Goal: Communication & Community: Share content

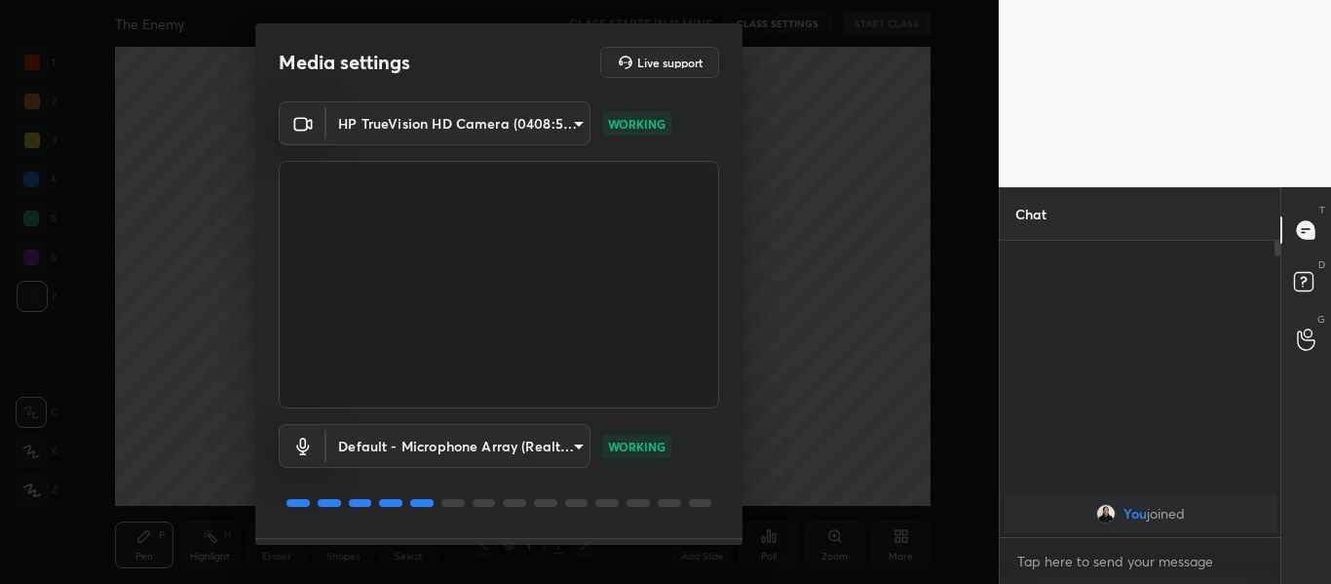
scroll to position [56, 0]
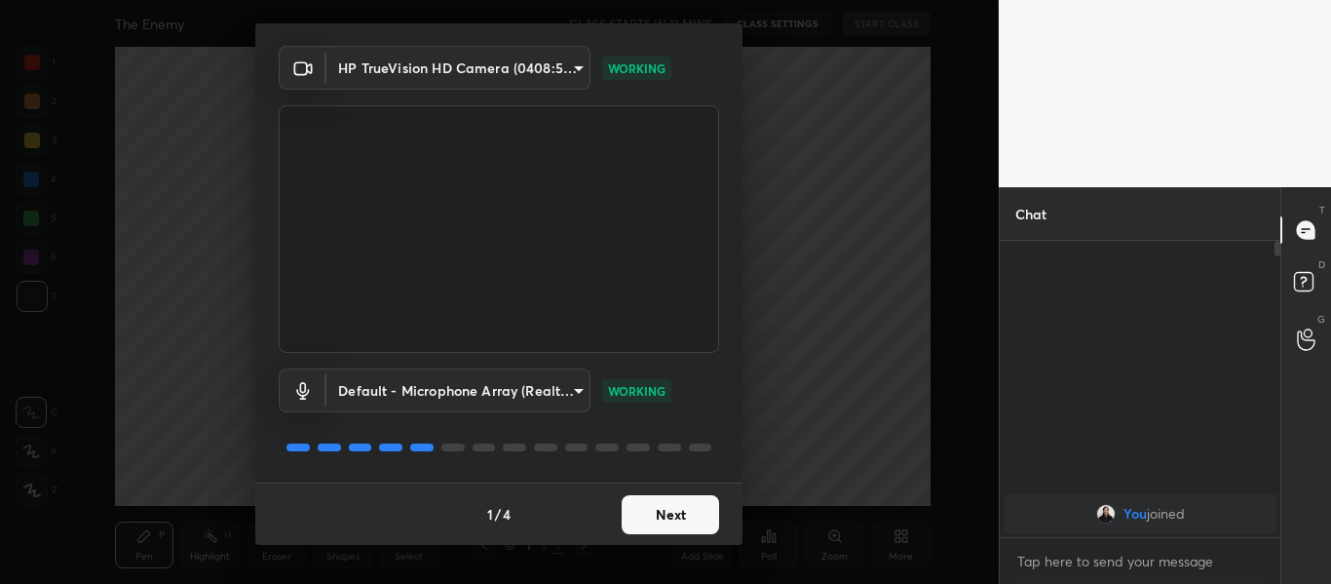
click at [691, 515] on button "Next" at bounding box center [670, 514] width 97 height 39
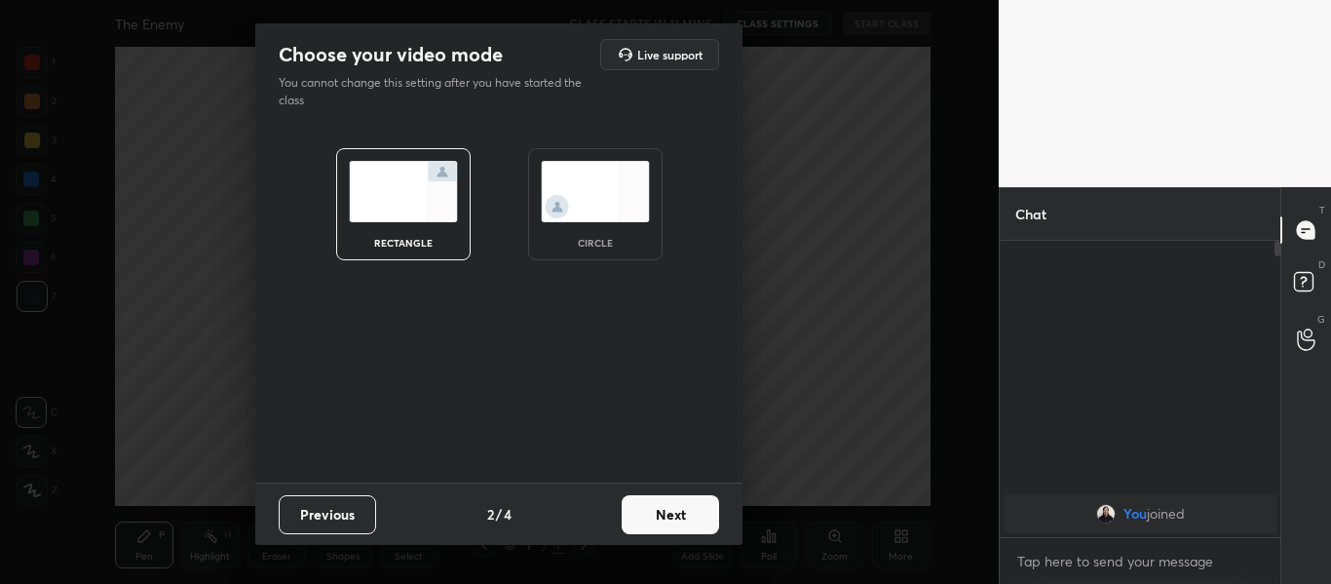
click at [691, 515] on button "Next" at bounding box center [670, 514] width 97 height 39
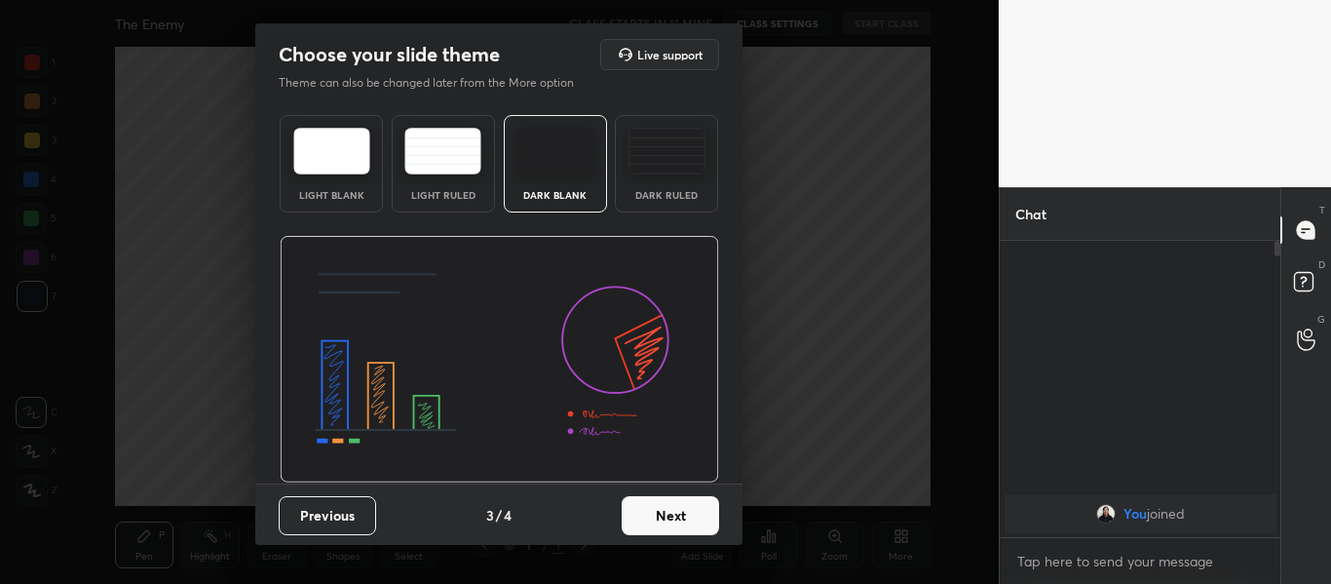
click at [673, 174] on div "Dark Ruled" at bounding box center [666, 163] width 103 height 97
click at [670, 536] on div "Previous 3 / 4 Next" at bounding box center [498, 514] width 487 height 62
click at [672, 515] on button "Next" at bounding box center [670, 515] width 97 height 39
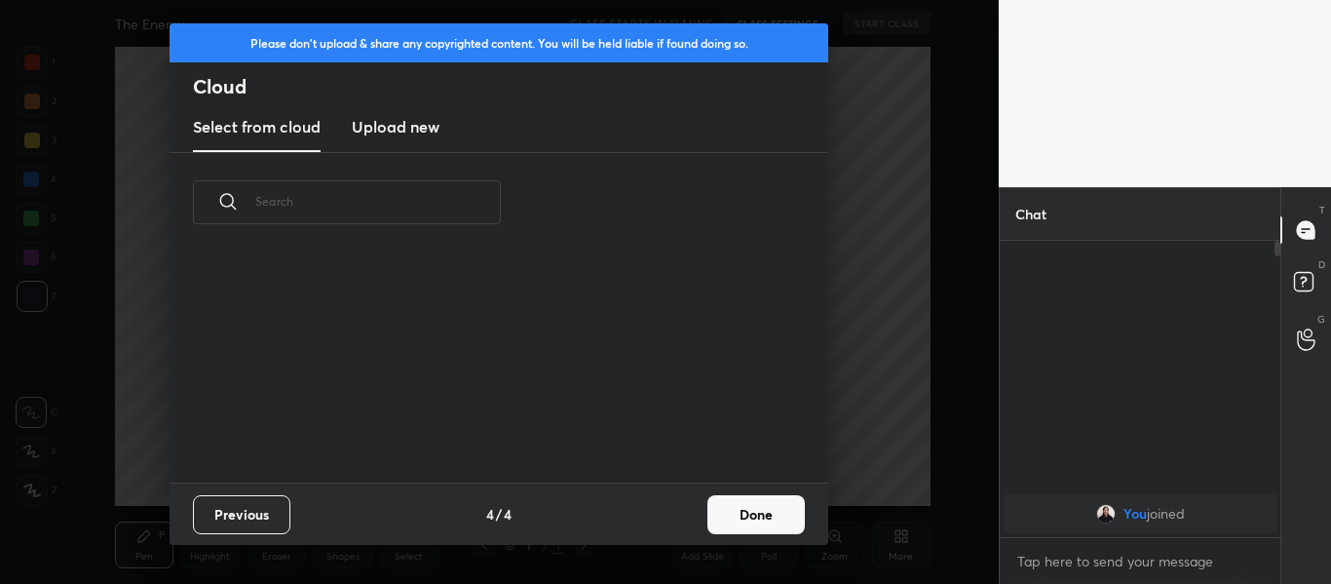
scroll to position [230, 625]
click at [411, 137] on h3 "Upload new" at bounding box center [396, 126] width 88 height 23
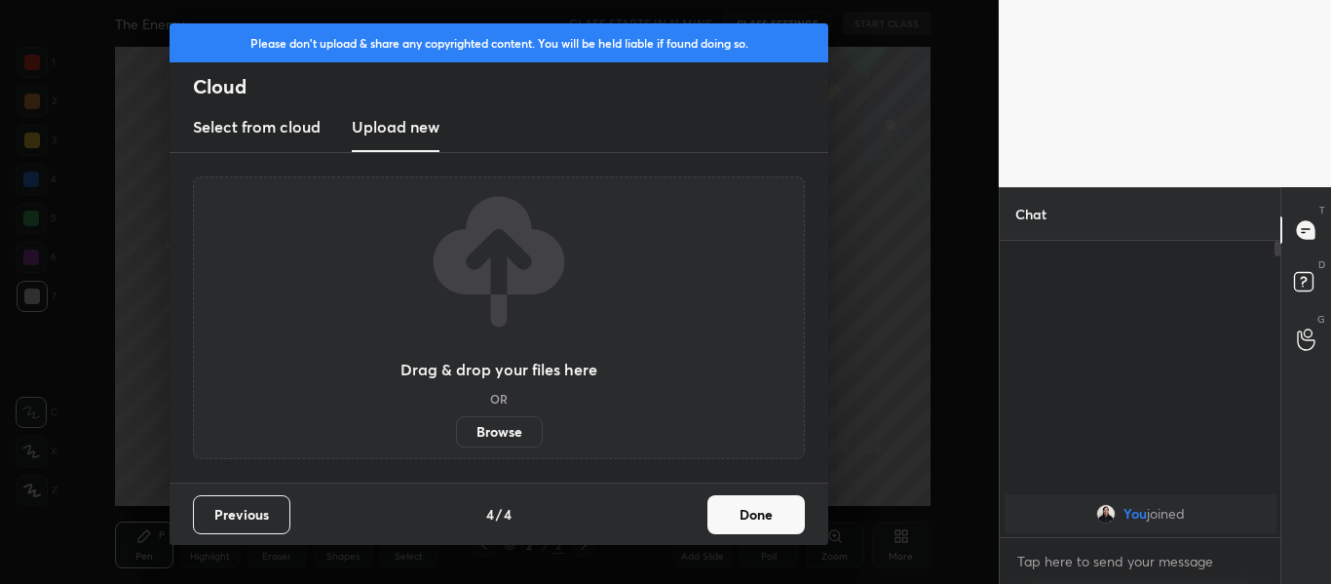
click at [496, 435] on label "Browse" at bounding box center [499, 431] width 87 height 31
click at [456, 435] on input "Browse" at bounding box center [456, 431] width 0 height 31
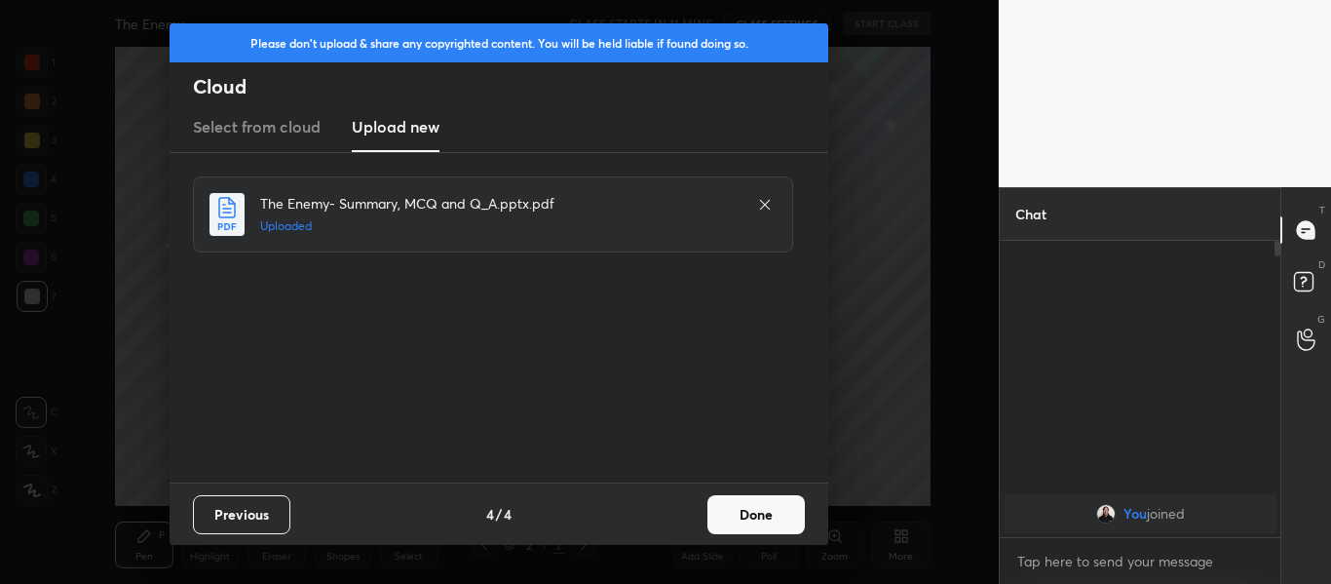
click at [767, 518] on button "Done" at bounding box center [755, 514] width 97 height 39
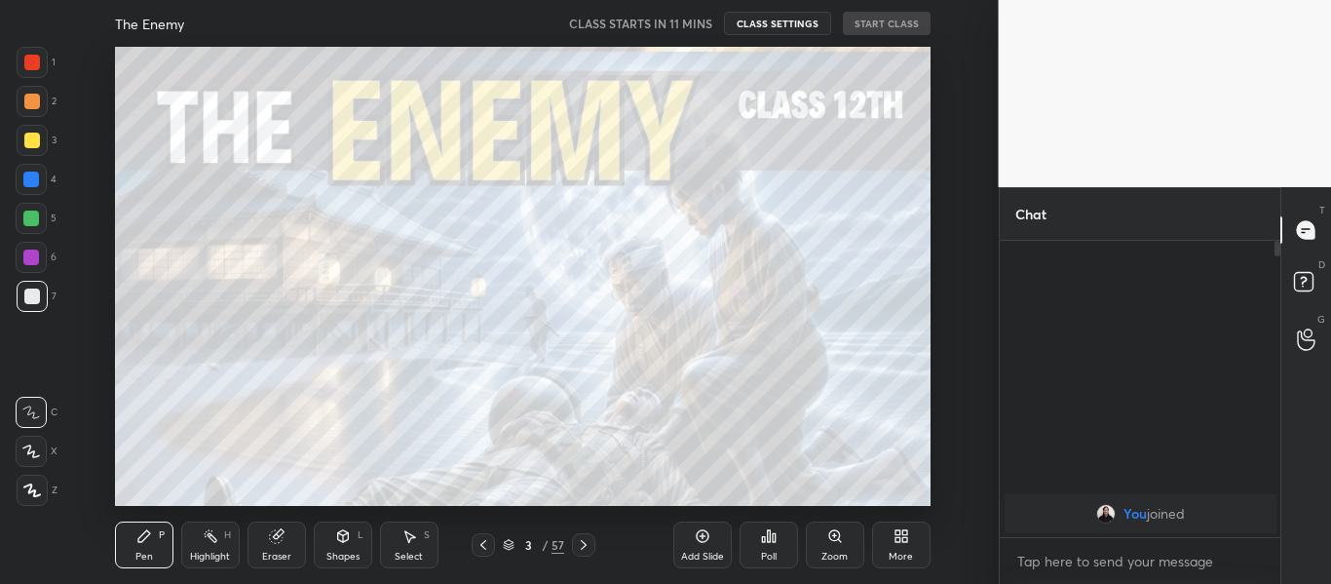
click at [52, 64] on div "1" at bounding box center [36, 62] width 39 height 31
click at [32, 484] on icon at bounding box center [32, 490] width 18 height 14
type textarea "x"
click at [1105, 568] on textarea at bounding box center [1140, 561] width 250 height 31
paste textarea "[URL][DOMAIN_NAME]"
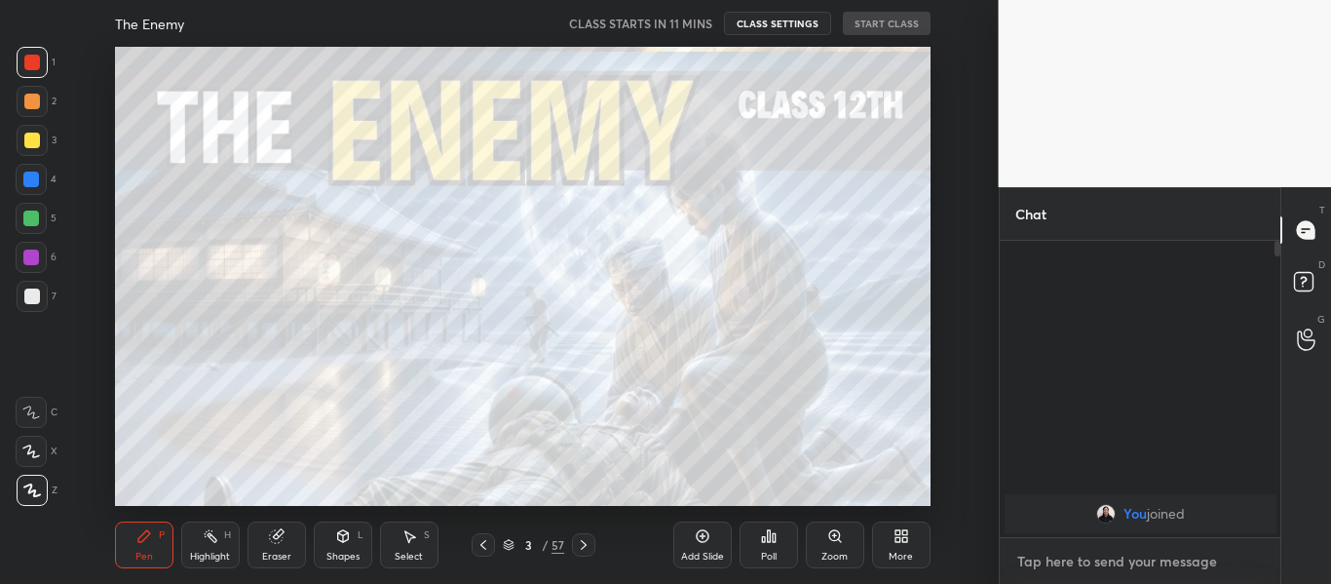
type textarea "[URL][DOMAIN_NAME]"
type textarea "x"
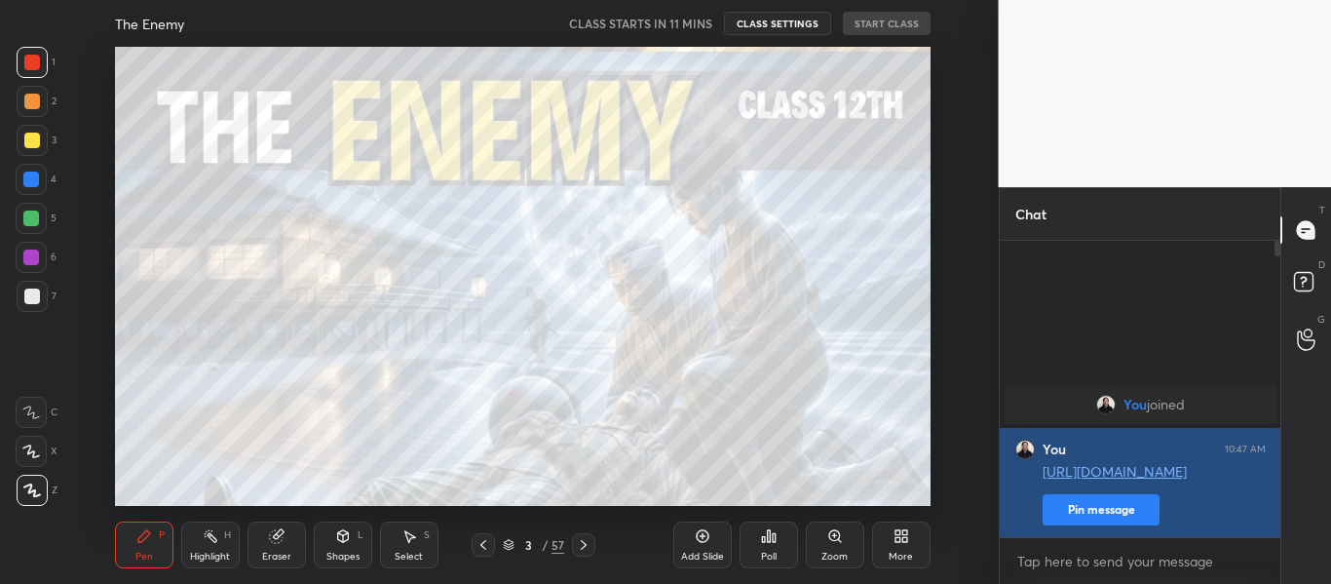
click at [1117, 505] on button "Pin message" at bounding box center [1100, 509] width 117 height 31
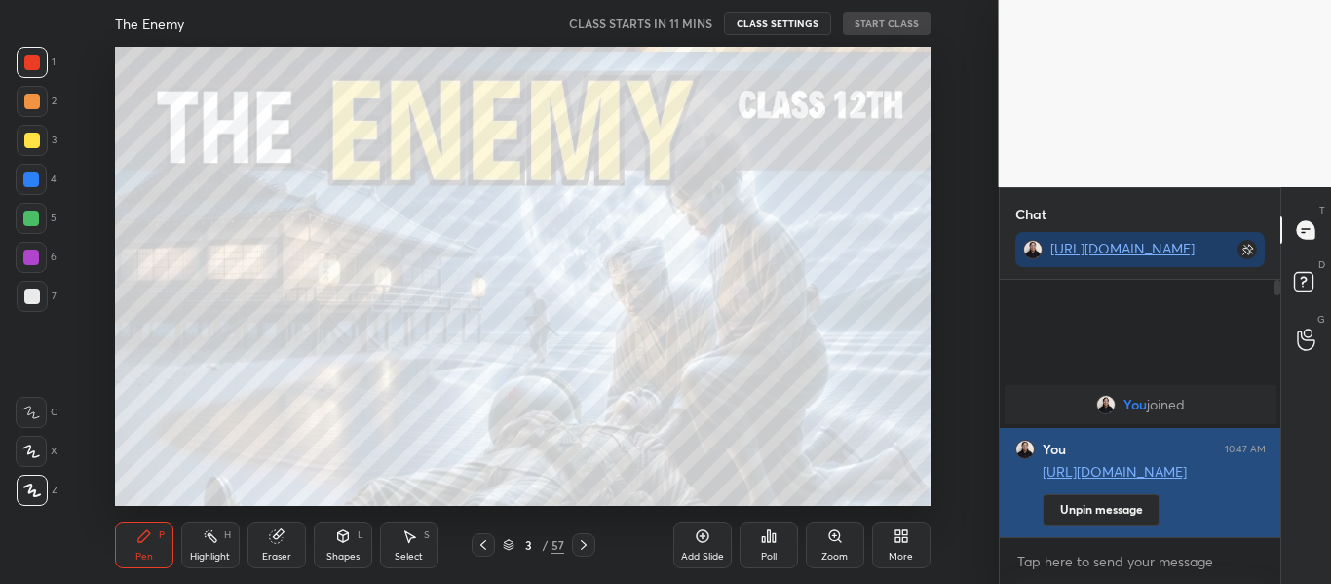
scroll to position [89, 275]
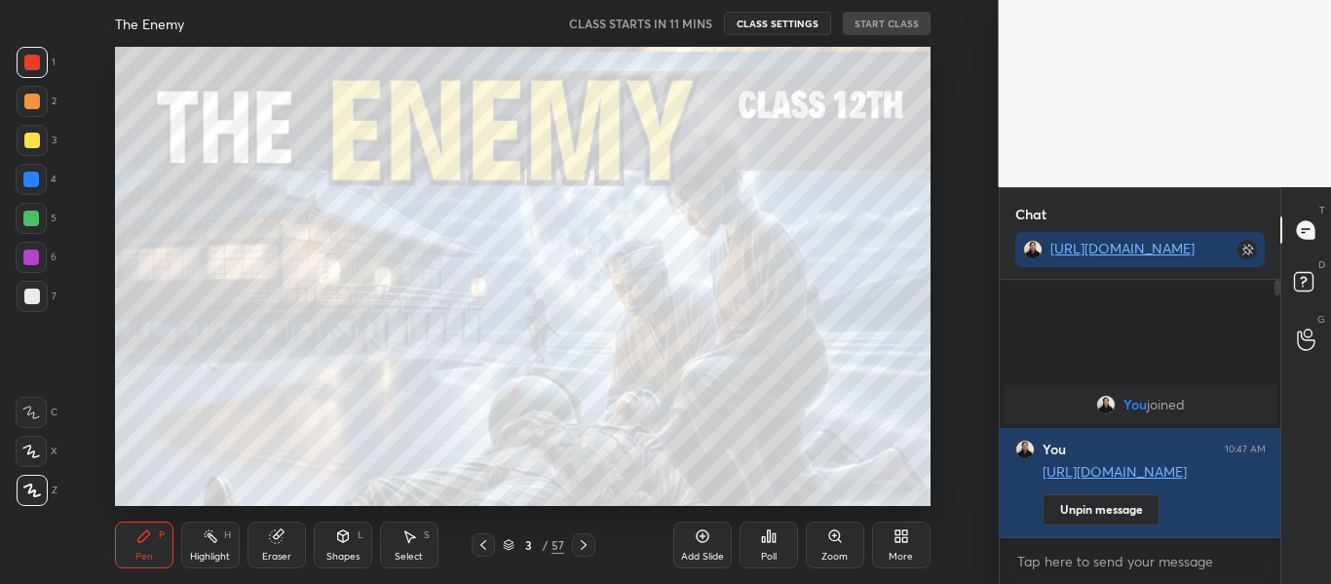
click at [578, 546] on icon at bounding box center [584, 545] width 16 height 16
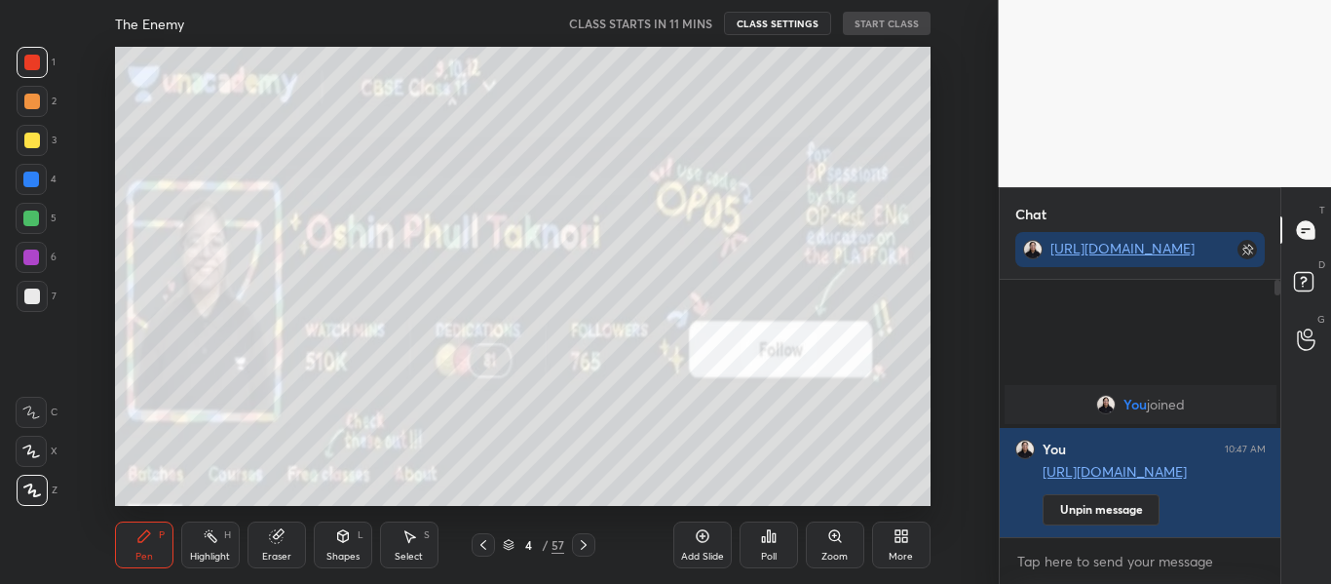
click at [890, 546] on div "More" at bounding box center [901, 544] width 58 height 47
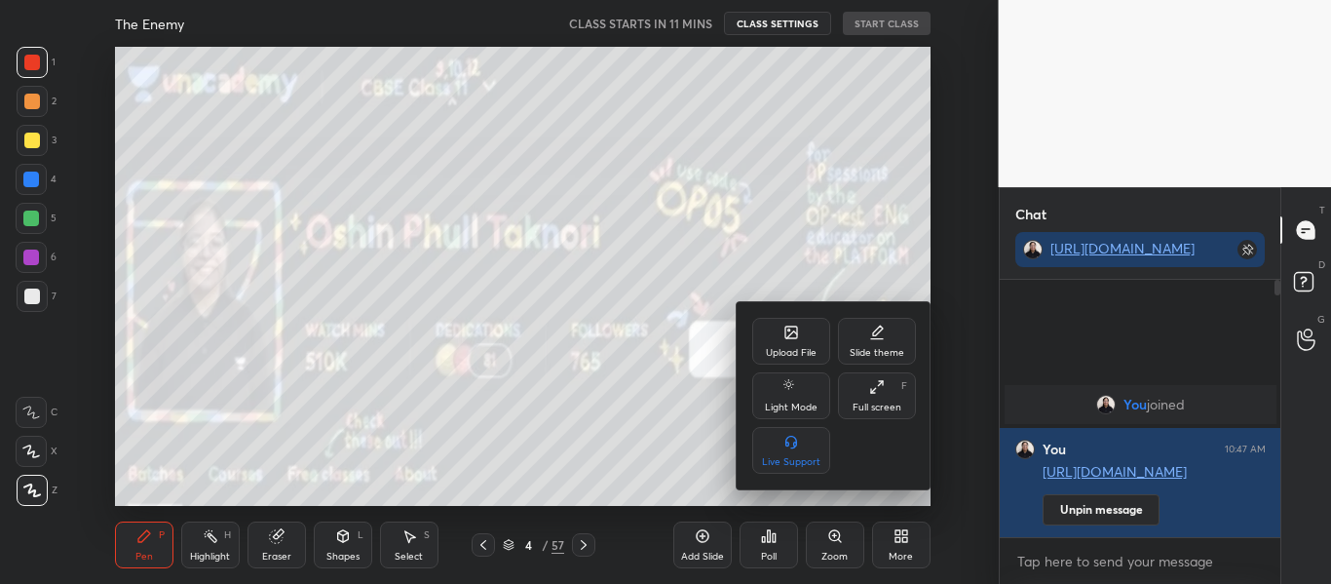
click at [785, 335] on icon at bounding box center [791, 332] width 12 height 12
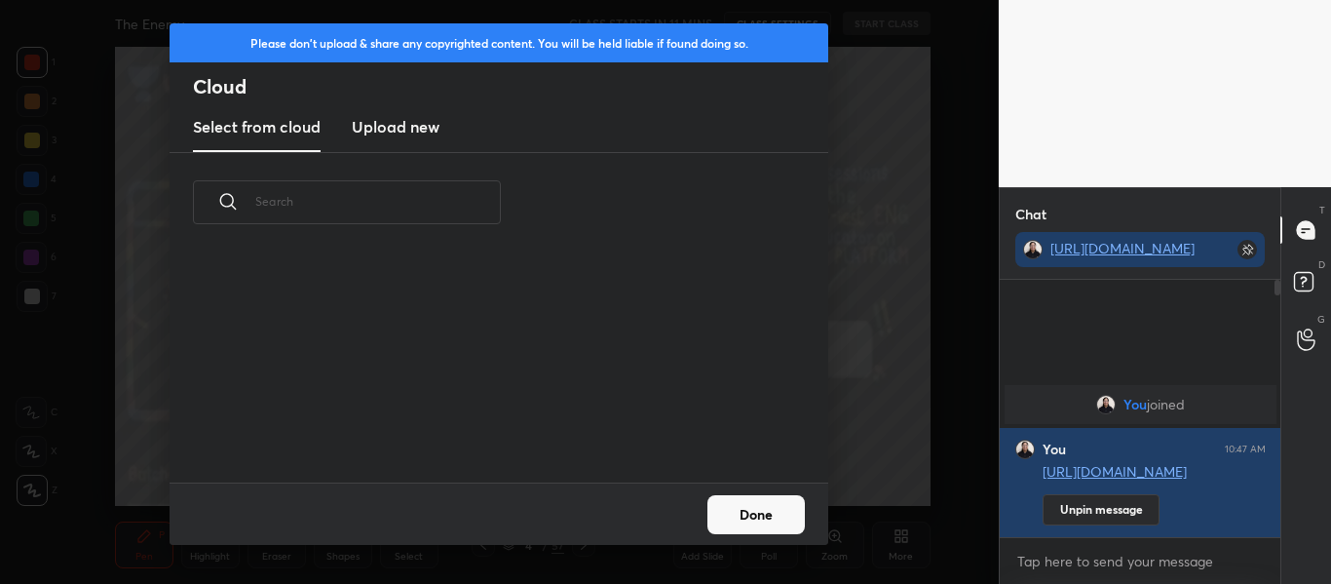
scroll to position [230, 625]
click at [414, 132] on h3 "Upload new" at bounding box center [396, 126] width 88 height 23
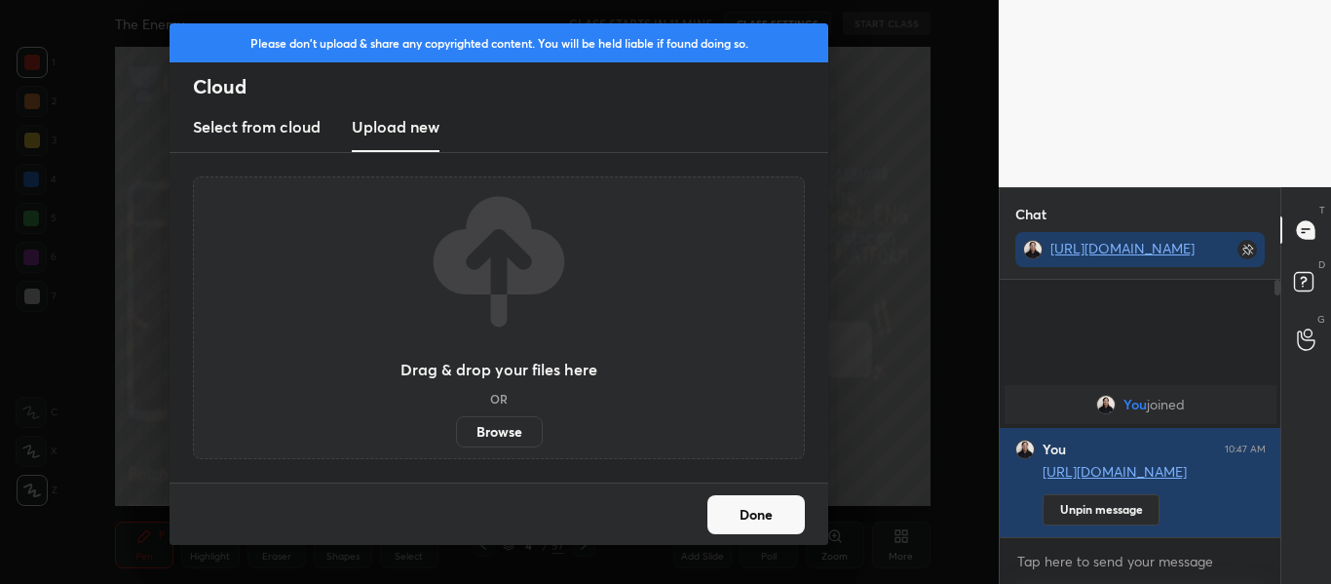
click at [494, 422] on label "Browse" at bounding box center [499, 431] width 87 height 31
click at [456, 422] on input "Browse" at bounding box center [456, 431] width 0 height 31
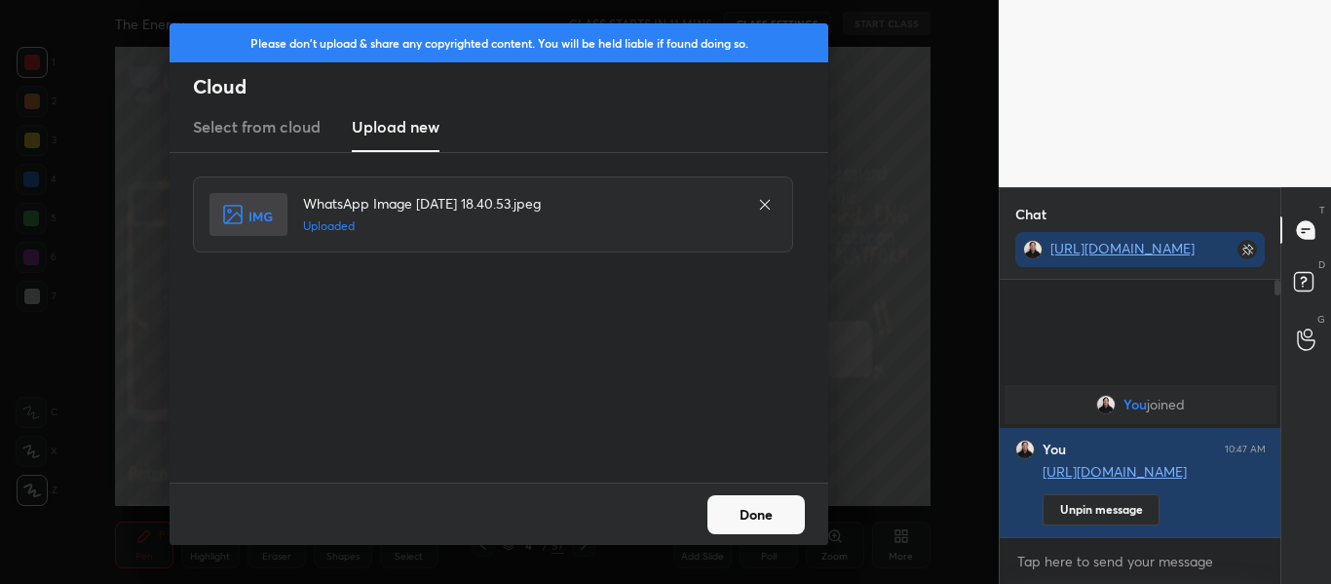
click at [767, 521] on button "Done" at bounding box center [755, 514] width 97 height 39
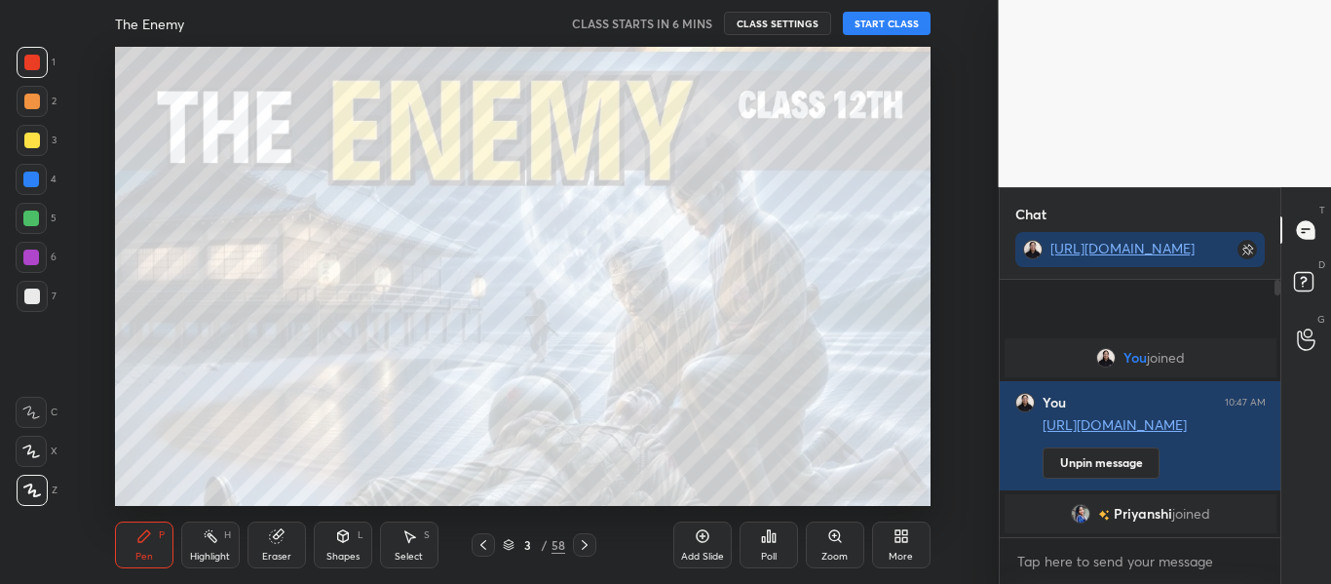
click at [877, 12] on button "START CLASS" at bounding box center [887, 23] width 88 height 23
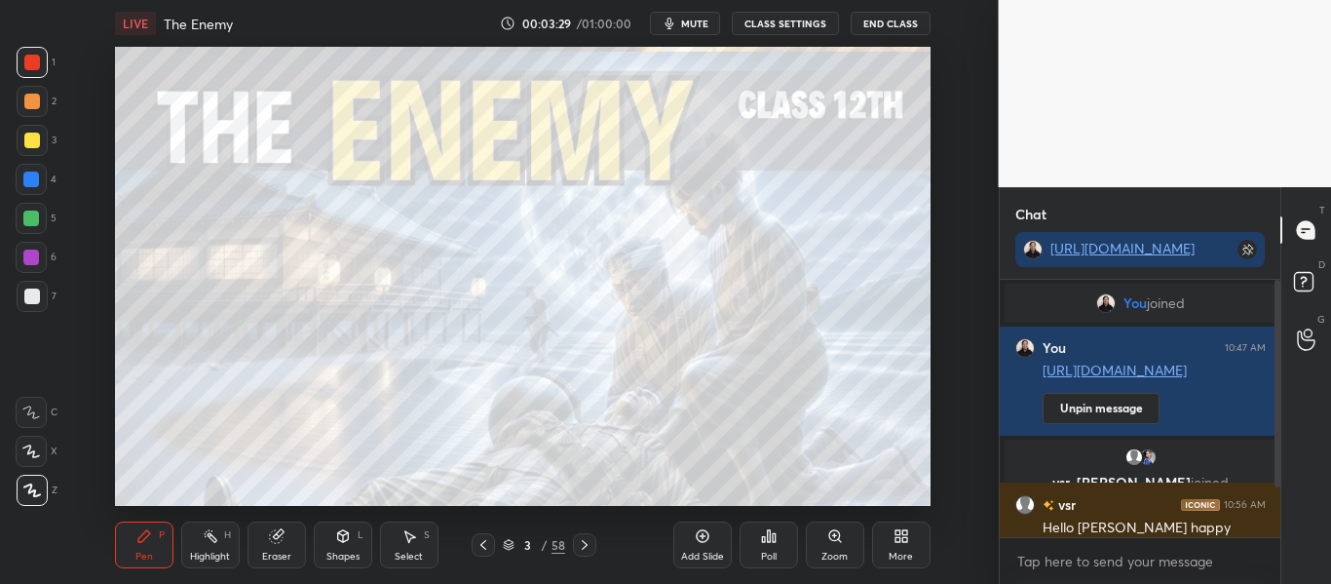
scroll to position [59, 0]
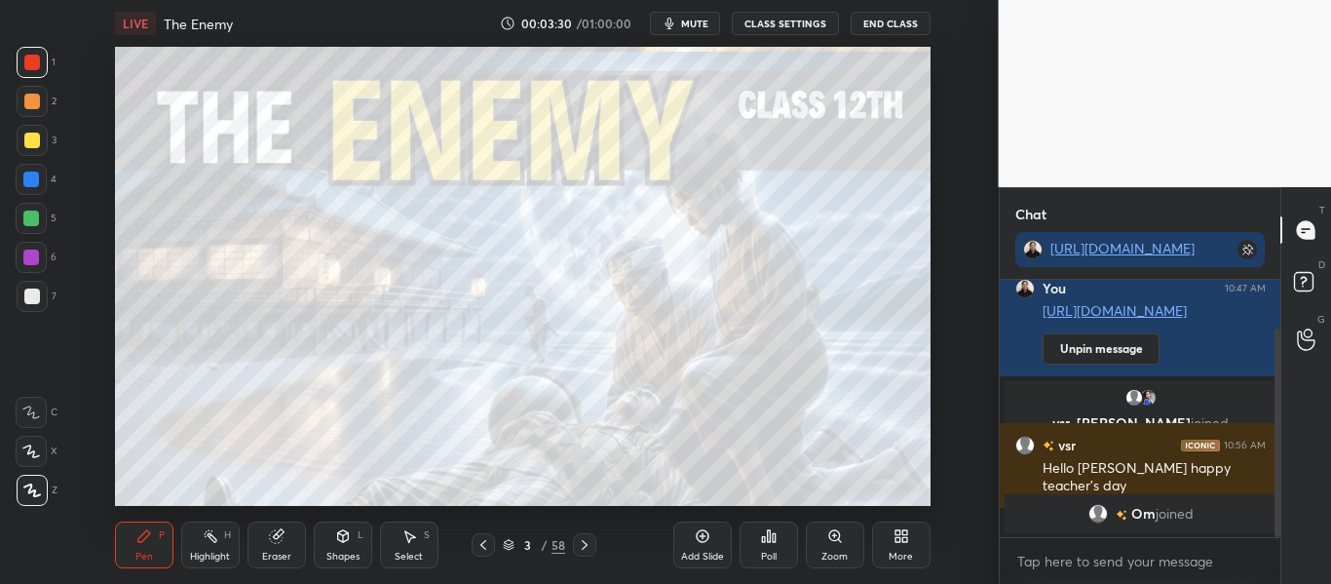
drag, startPoint x: 1275, startPoint y: 457, endPoint x: 1282, endPoint y: 564, distance: 107.4
click at [1282, 564] on div "Chat [URL][DOMAIN_NAME] You joined You 10:47 AM [URL][DOMAIN_NAME] Unpin messag…" at bounding box center [1165, 385] width 333 height 397
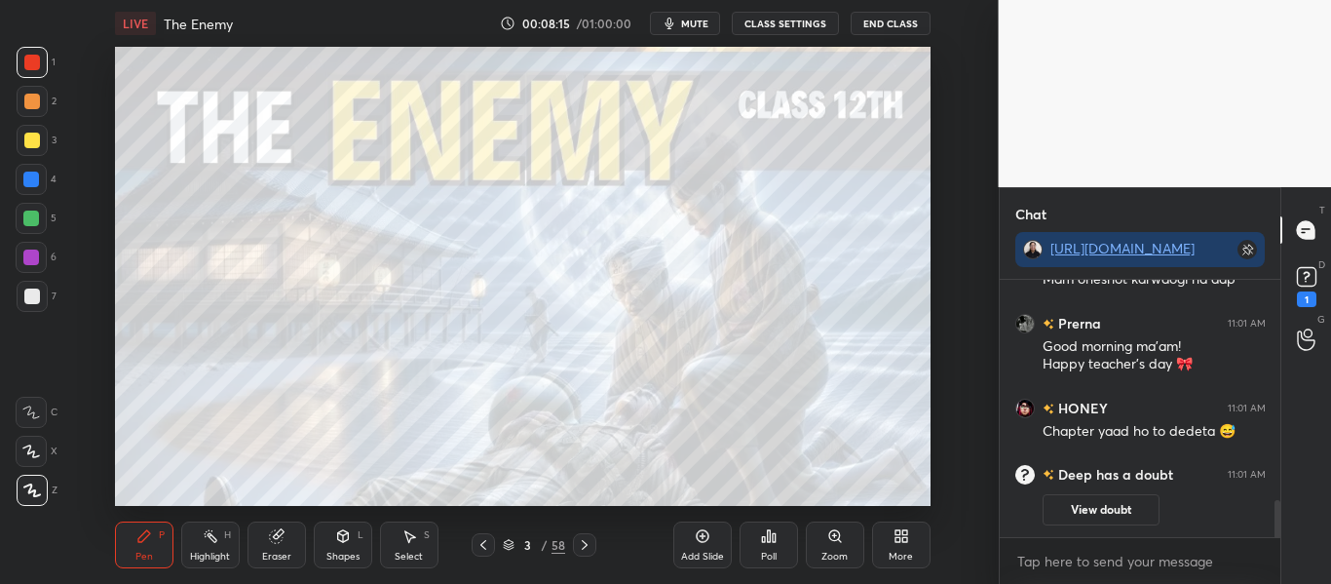
scroll to position [1461, 0]
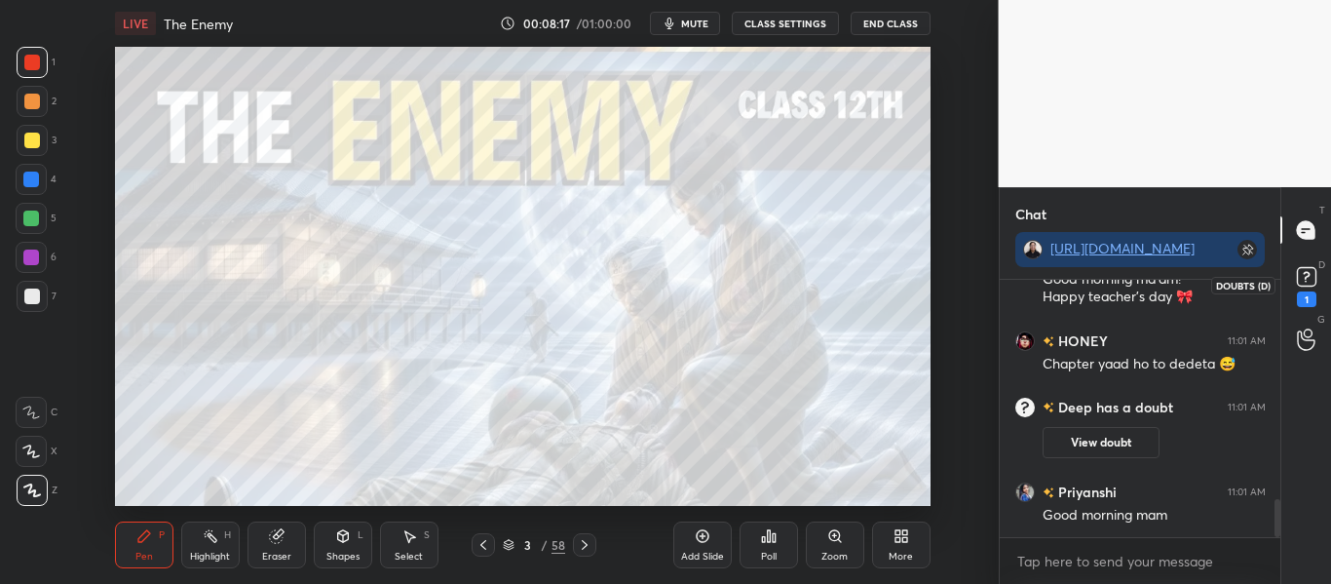
click at [1303, 284] on rect at bounding box center [1306, 277] width 19 height 19
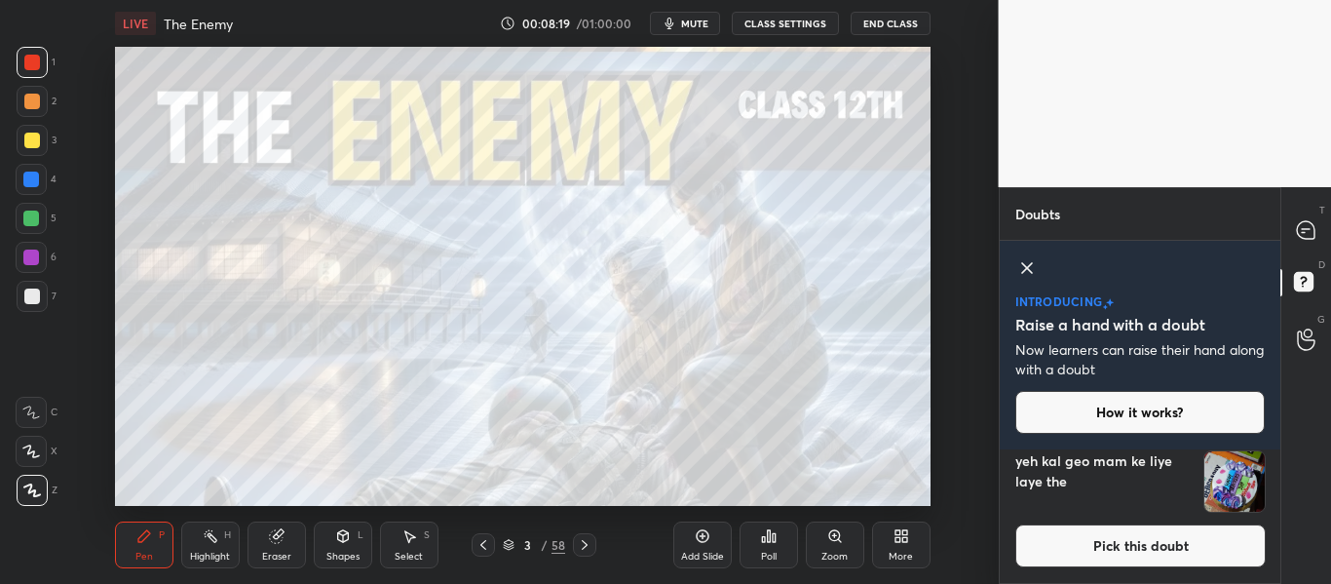
click at [1219, 493] on img "grid" at bounding box center [1234, 481] width 60 height 60
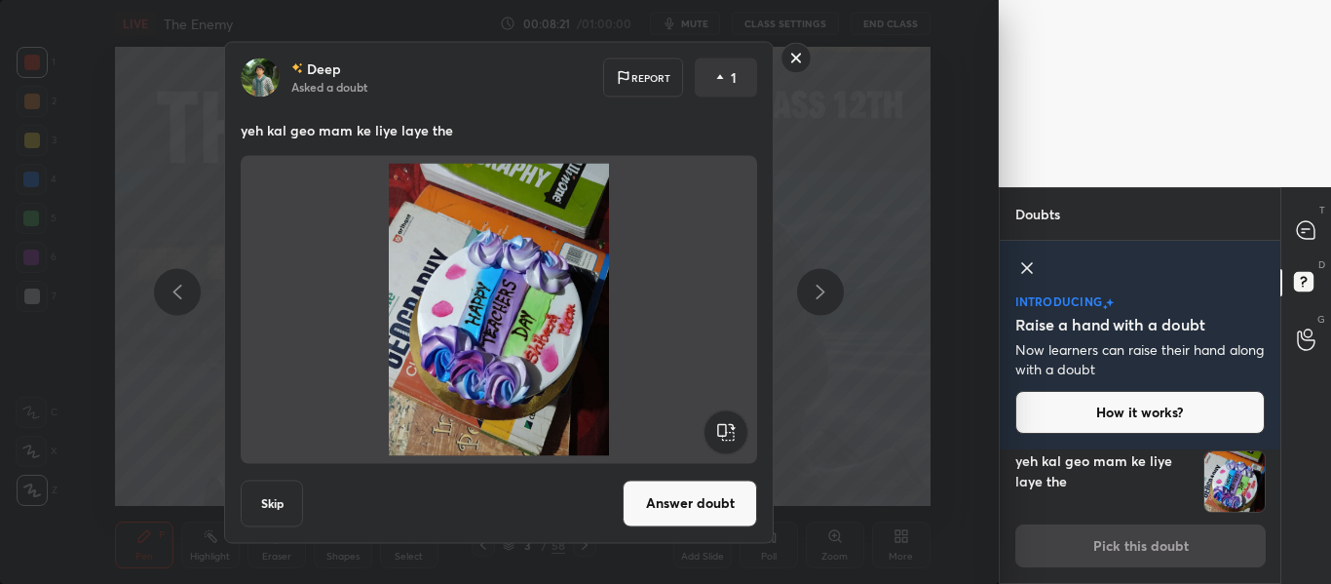
click at [797, 63] on rect at bounding box center [796, 58] width 30 height 30
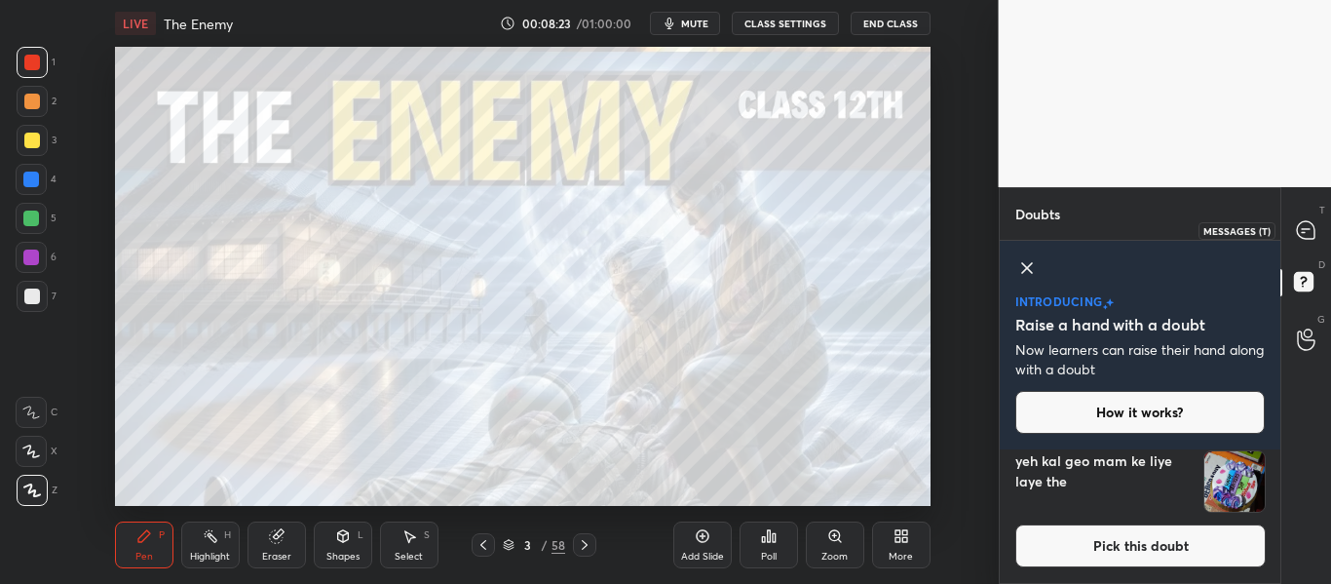
click at [1313, 220] on icon at bounding box center [1306, 230] width 20 height 20
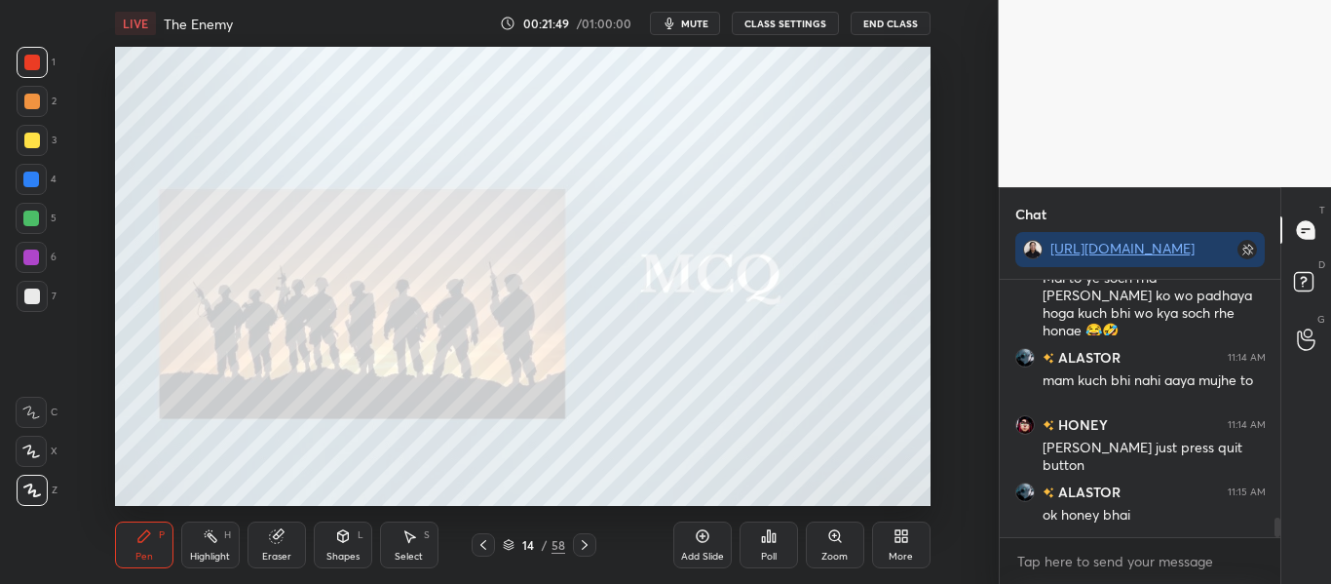
scroll to position [3159, 0]
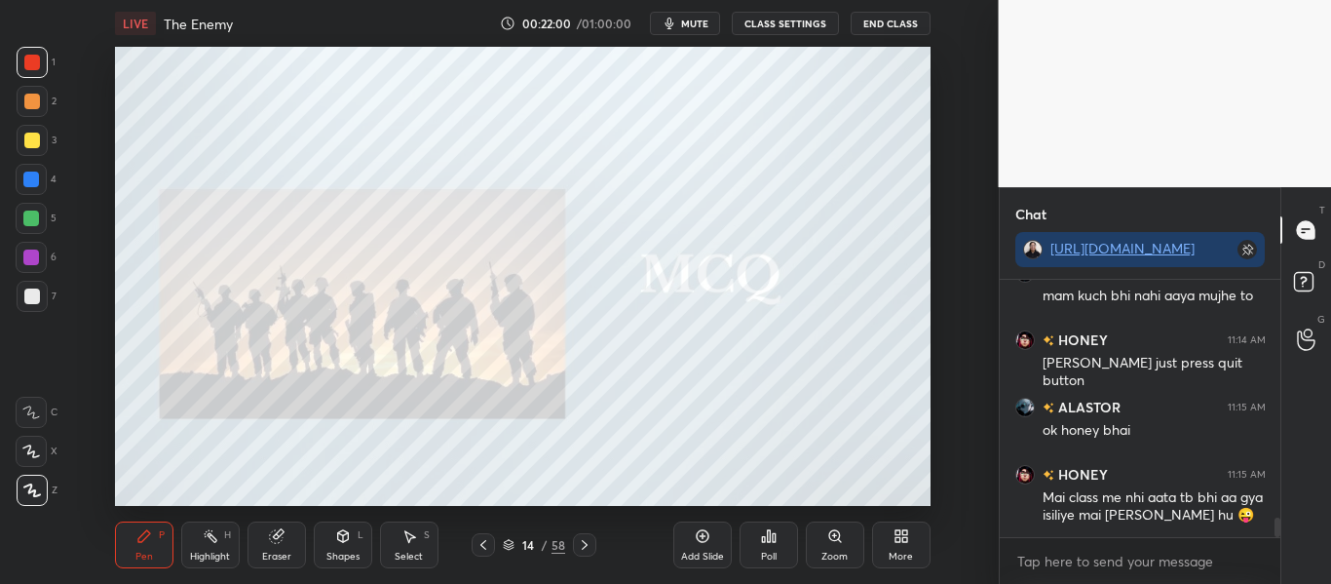
click at [504, 547] on icon at bounding box center [509, 545] width 12 height 12
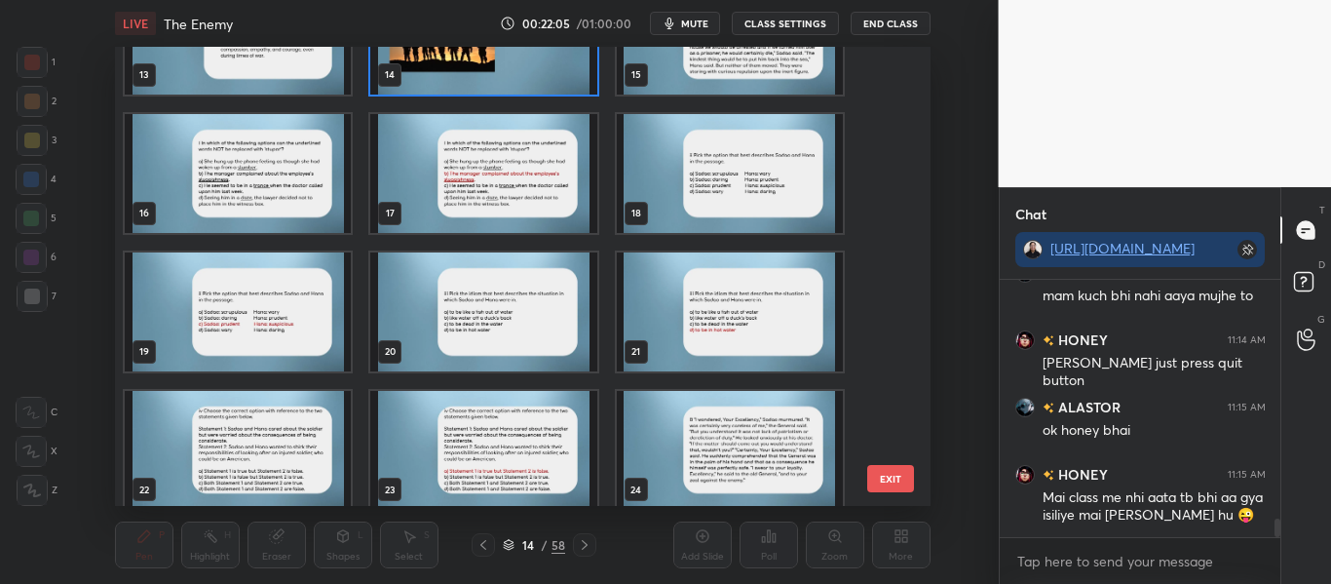
scroll to position [3227, 0]
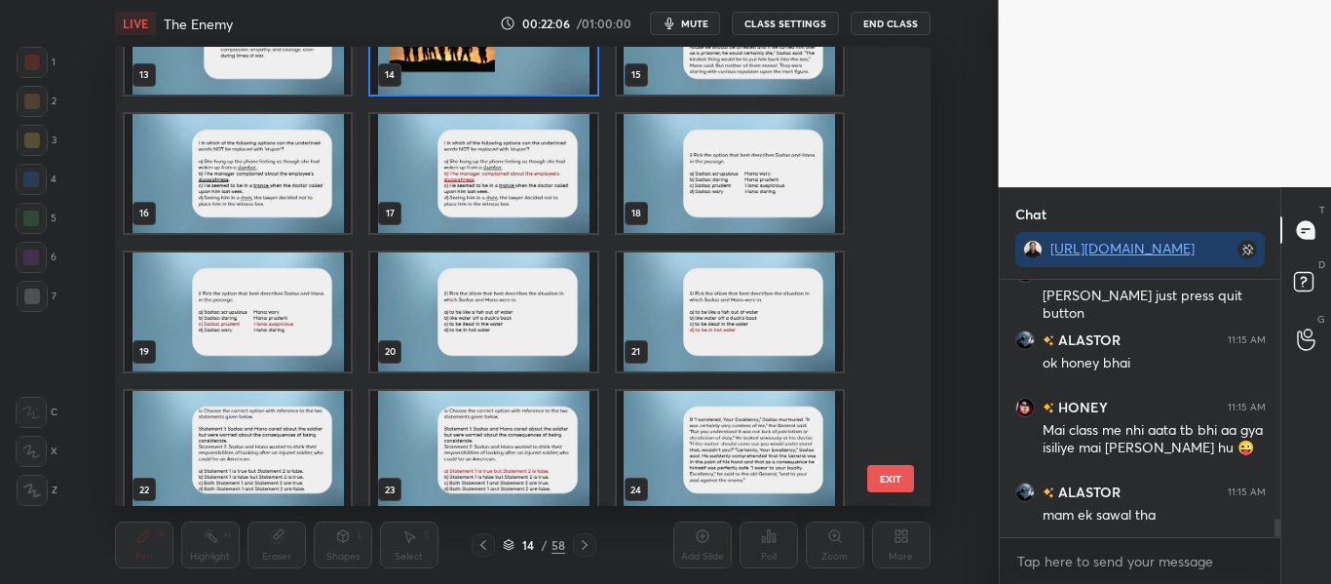
click at [723, 446] on img "grid" at bounding box center [729, 450] width 226 height 119
click at [723, 446] on div "13 14 15 16 17 18 19 20 21 22 23 24 25 26 27" at bounding box center [505, 276] width 781 height 459
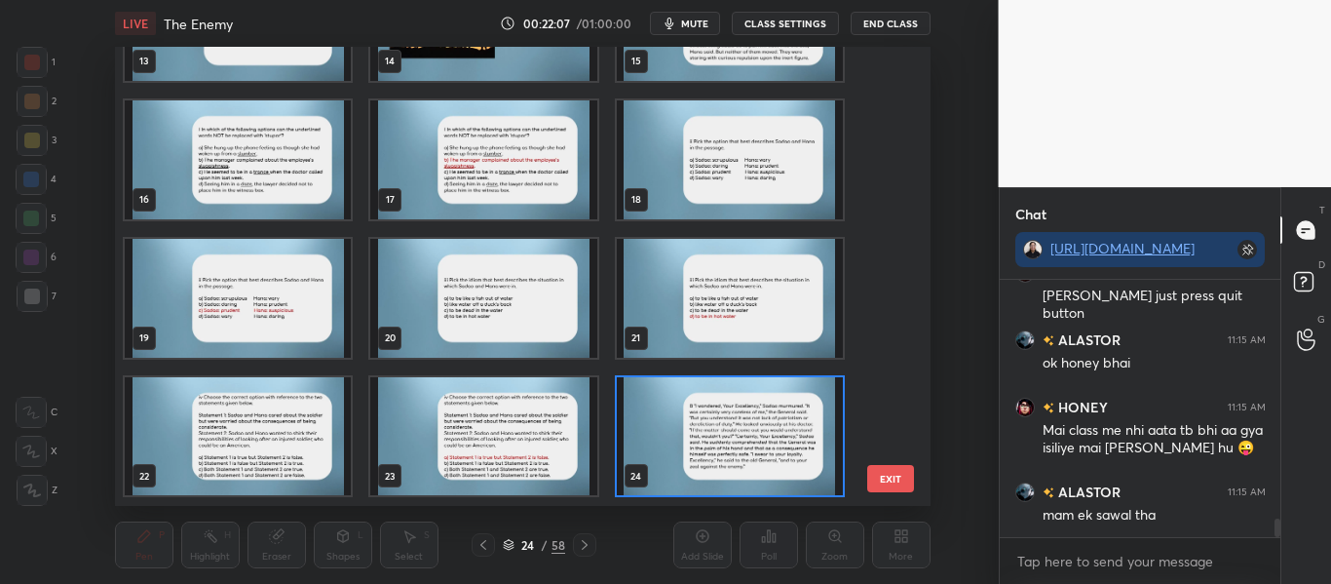
scroll to position [3294, 0]
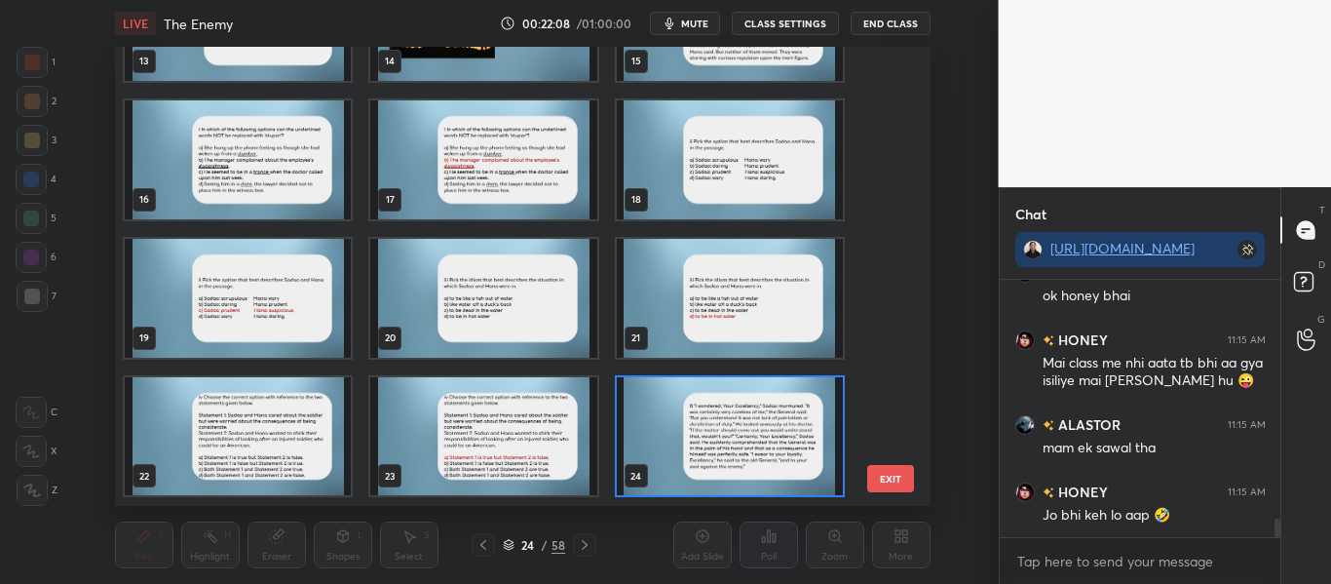
click at [723, 446] on img "grid" at bounding box center [729, 436] width 226 height 119
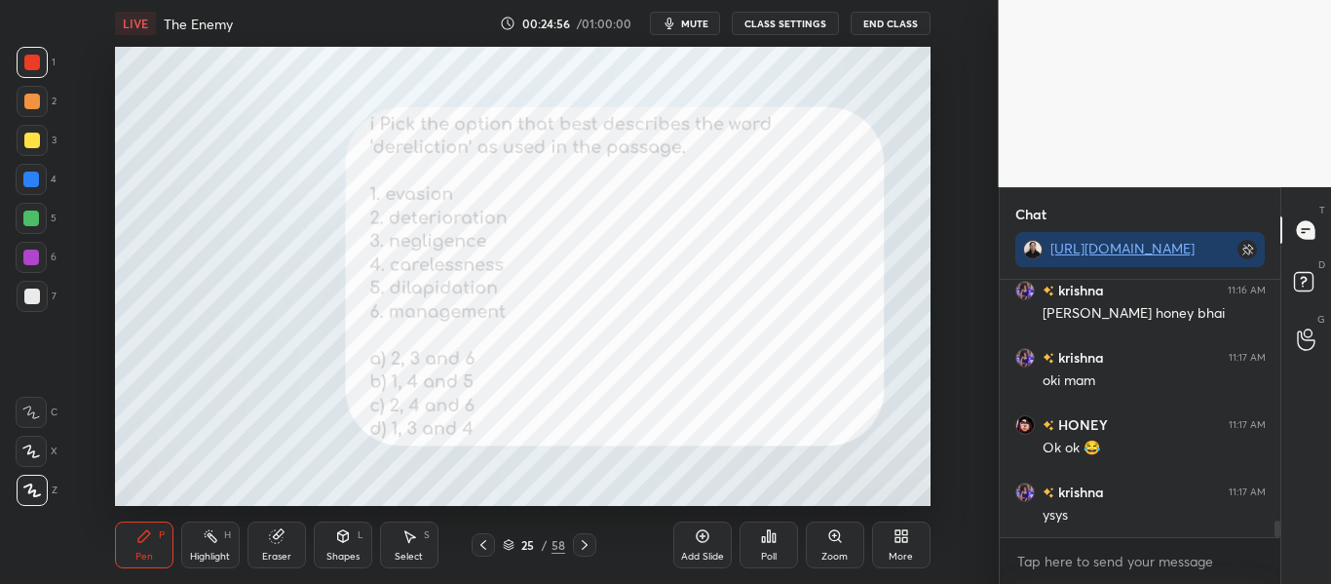
scroll to position [3834, 0]
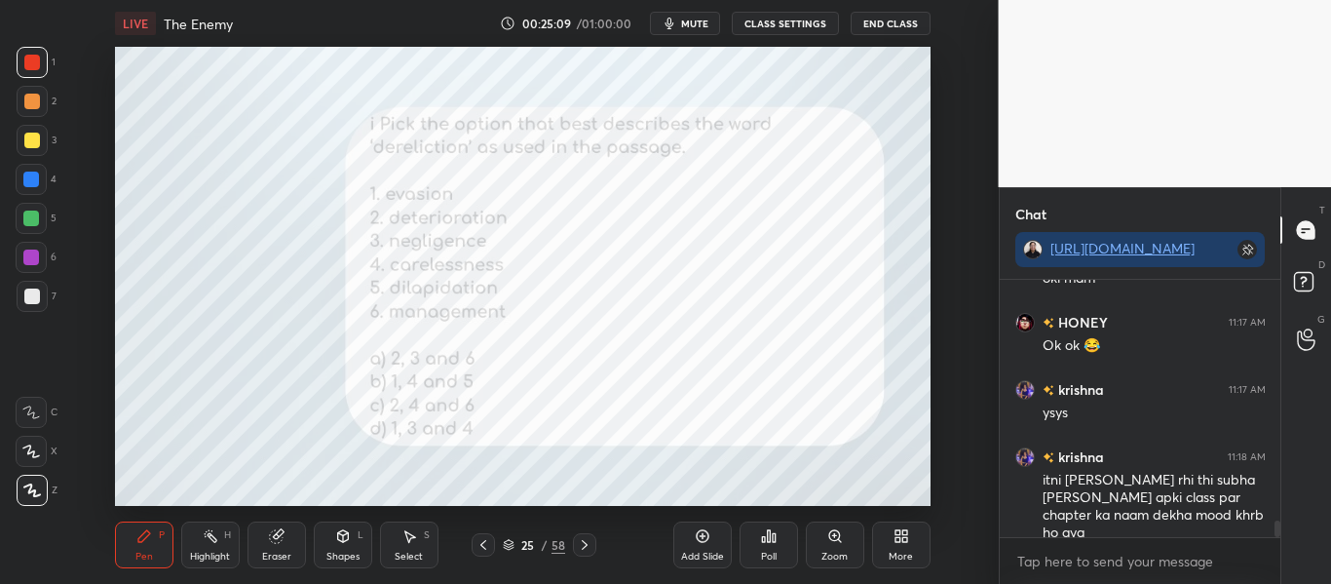
click at [773, 545] on div "Poll" at bounding box center [768, 544] width 58 height 47
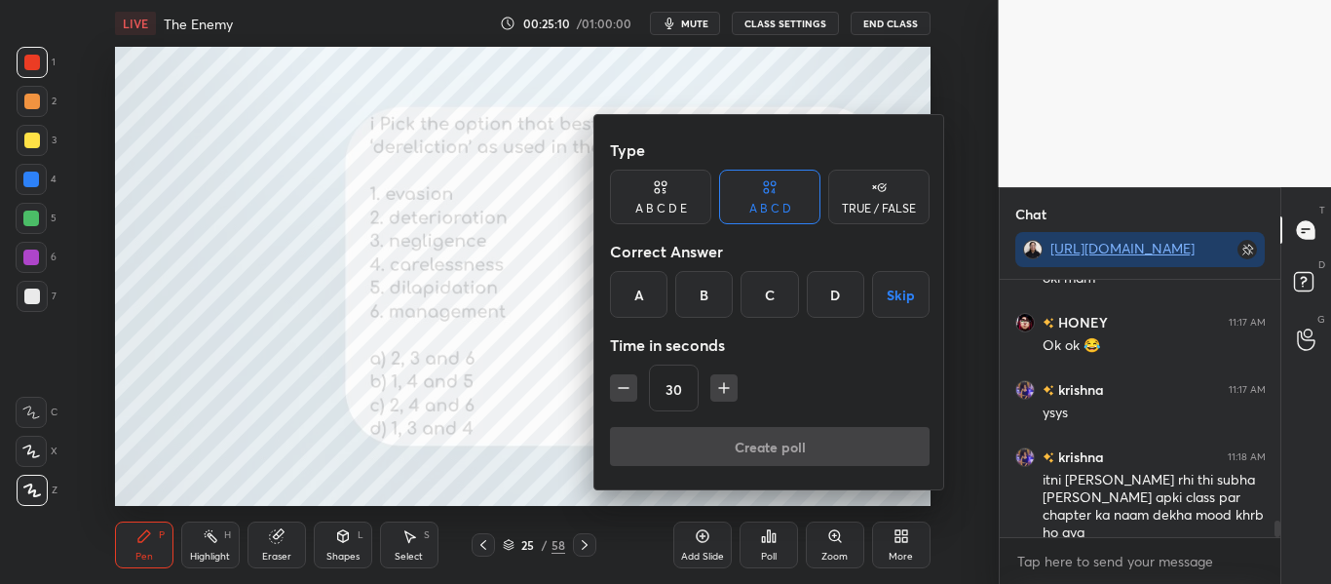
click at [840, 301] on div "D" at bounding box center [835, 294] width 57 height 47
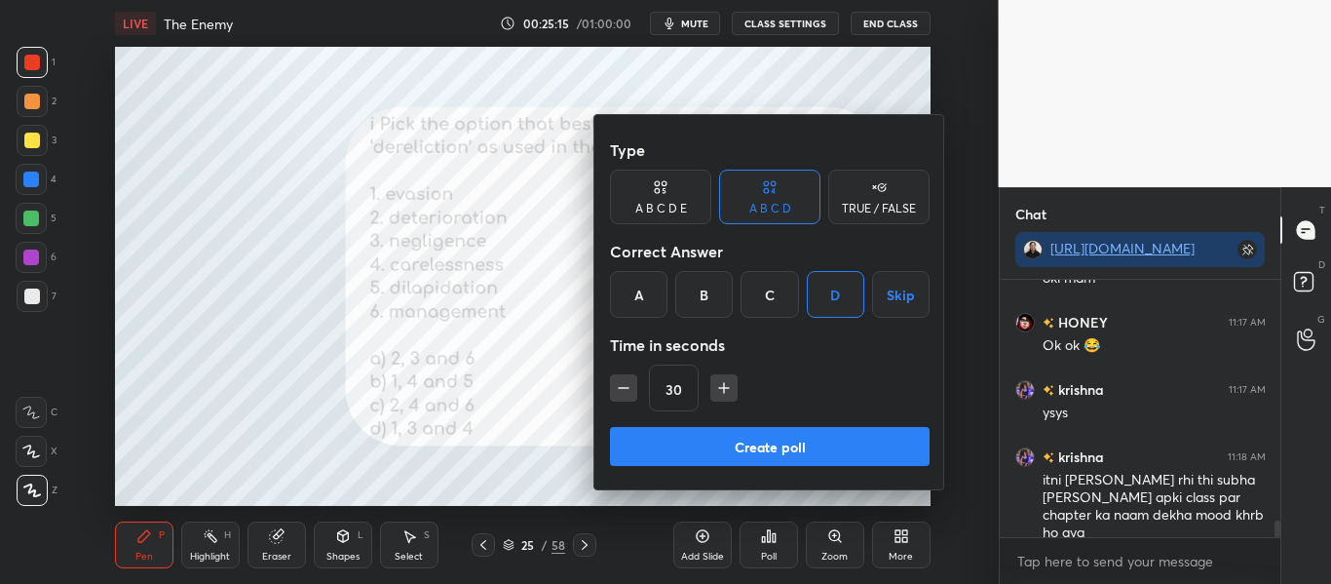
click at [717, 450] on button "Create poll" at bounding box center [770, 446] width 320 height 39
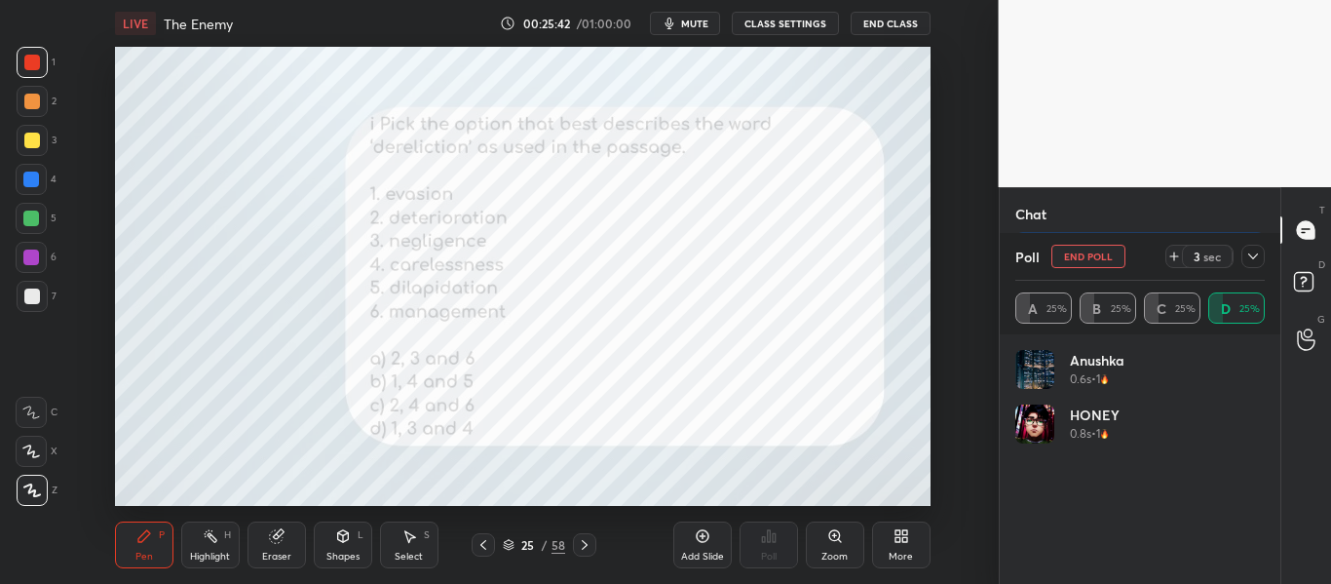
scroll to position [4125, 0]
click at [1249, 258] on icon at bounding box center [1253, 256] width 16 height 16
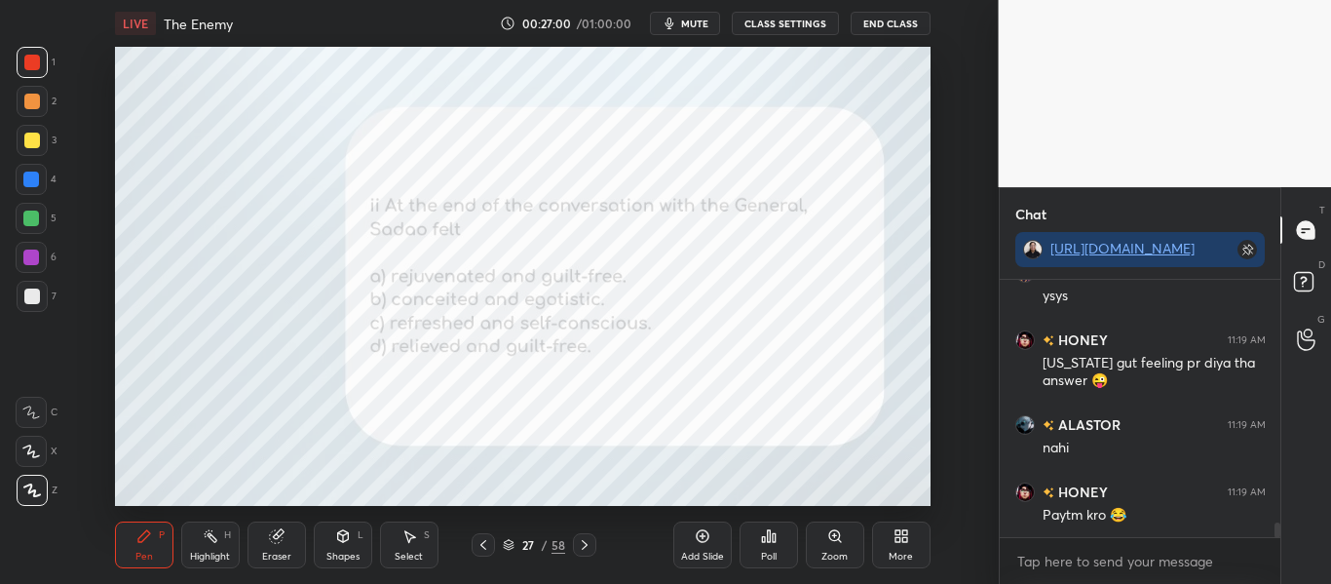
scroll to position [4395, 0]
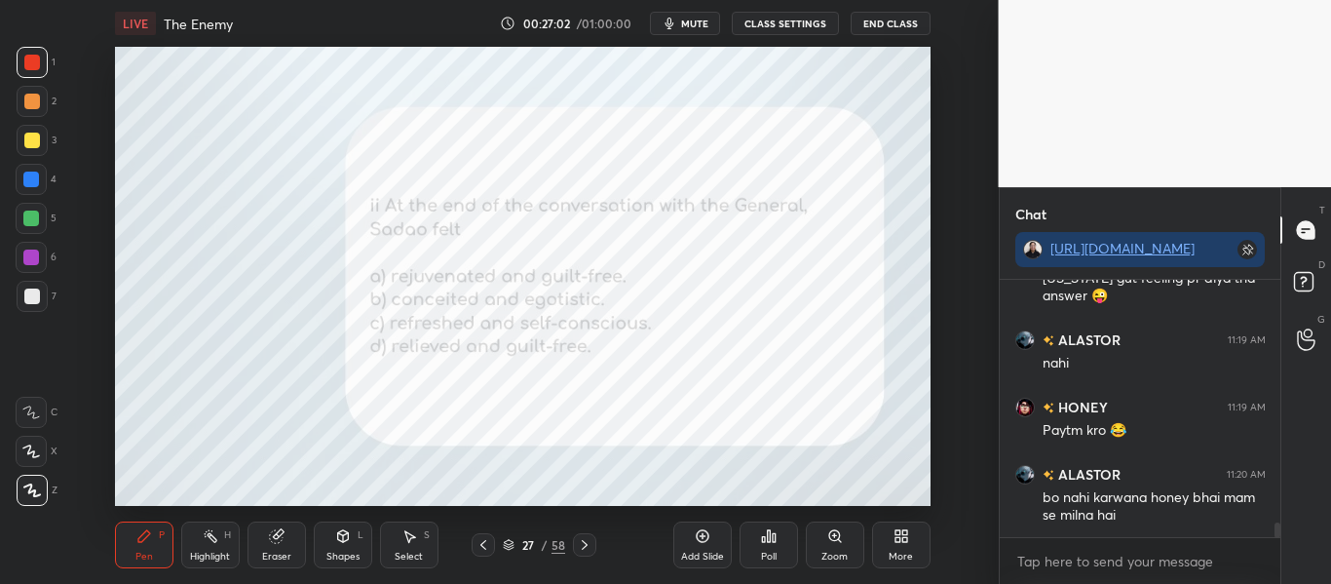
click at [771, 561] on div "Poll" at bounding box center [769, 556] width 16 height 10
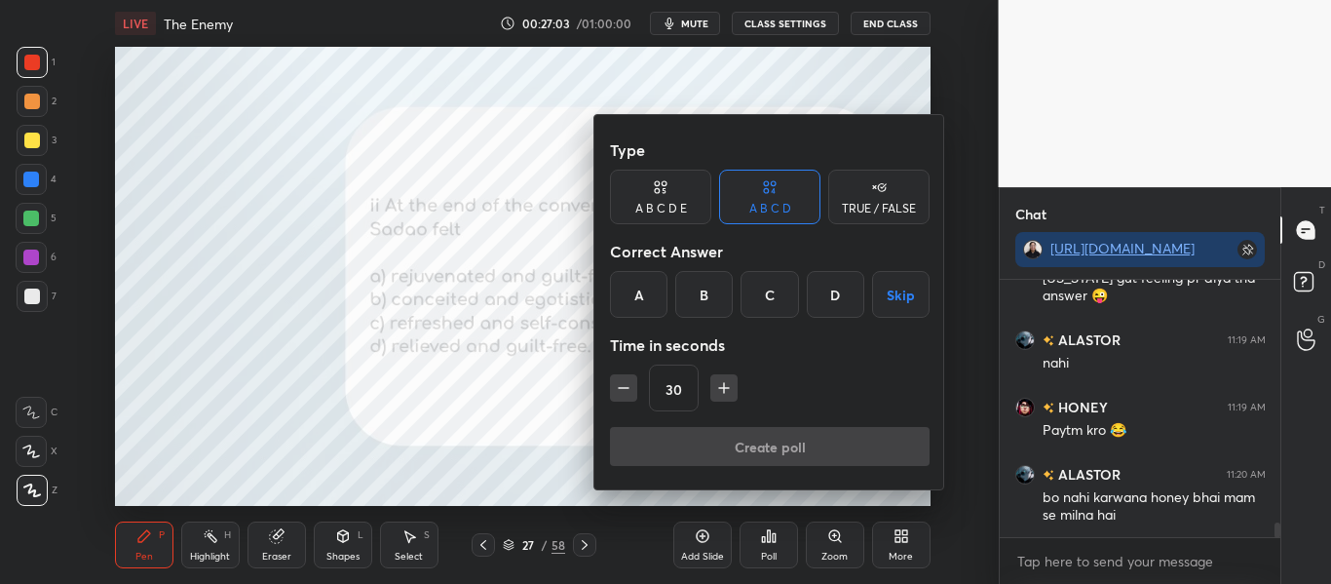
click at [826, 298] on div "D" at bounding box center [835, 294] width 57 height 47
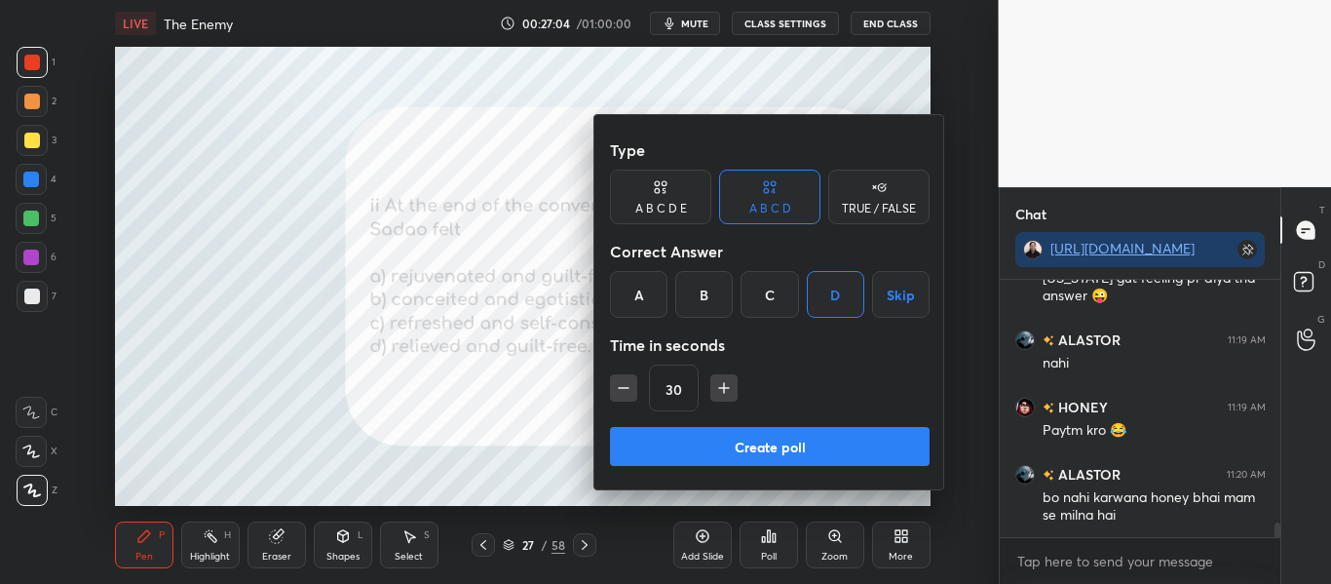
click at [796, 435] on button "Create poll" at bounding box center [770, 446] width 320 height 39
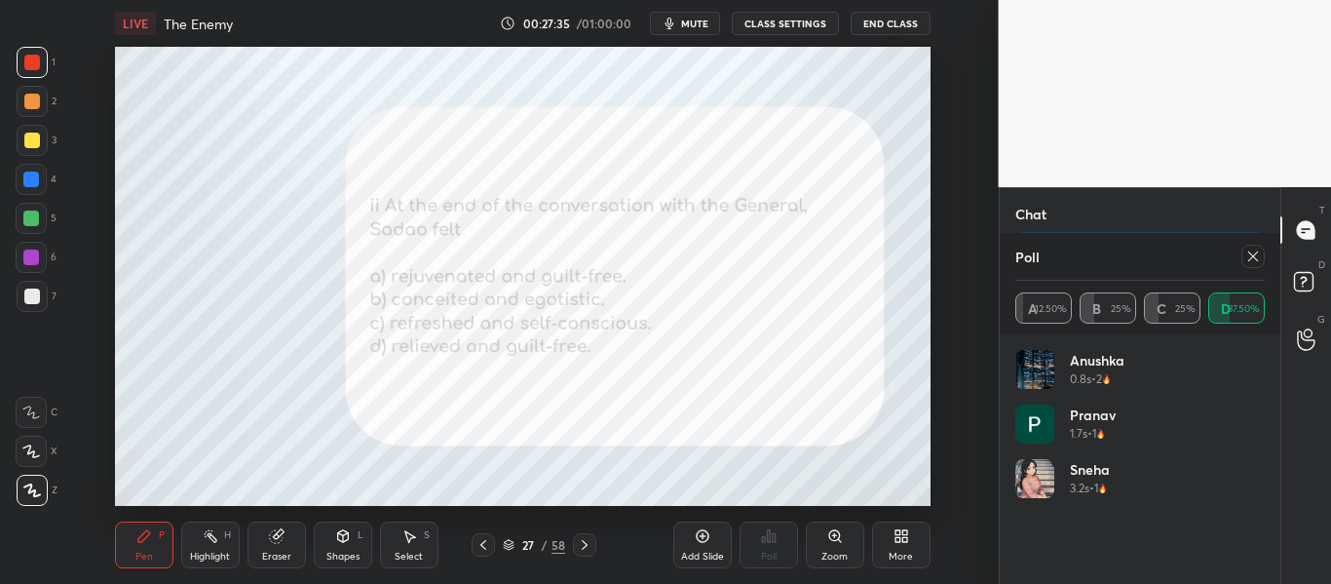
scroll to position [4733, 0]
click at [1259, 256] on icon at bounding box center [1253, 256] width 16 height 16
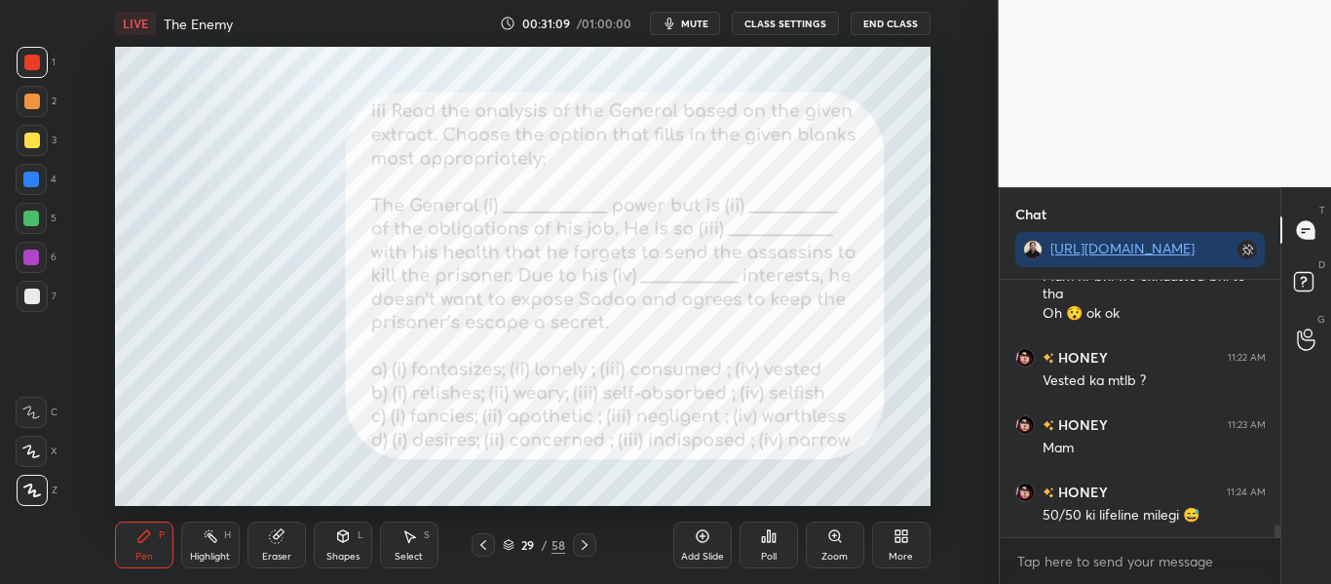
scroll to position [4957, 0]
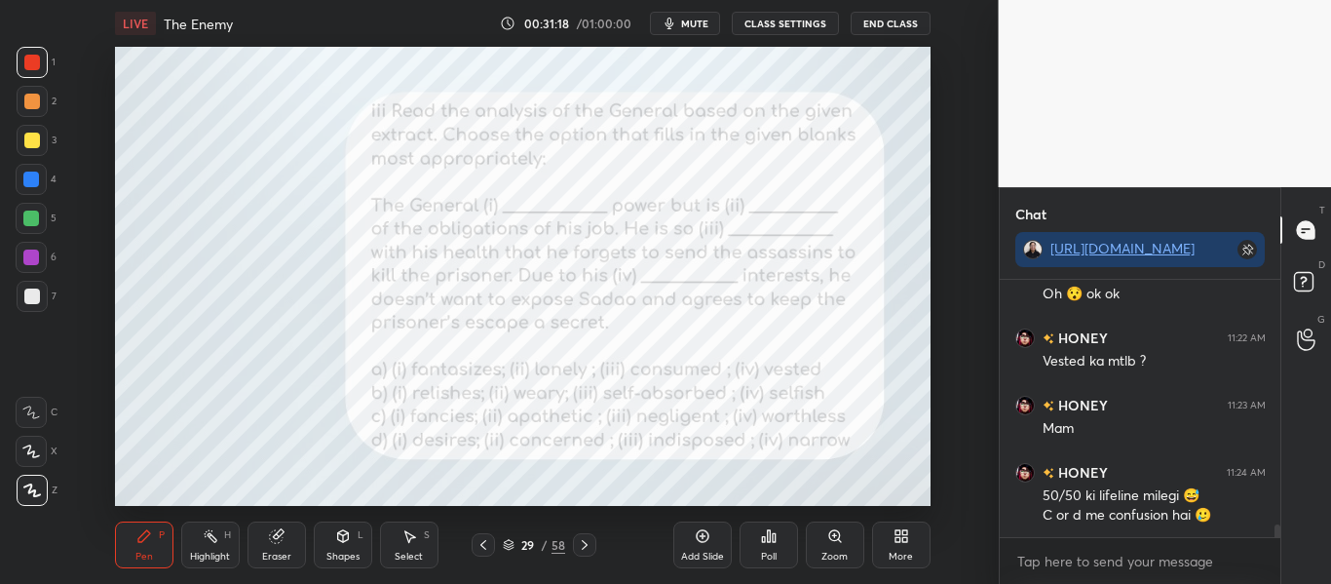
click at [771, 532] on icon at bounding box center [769, 536] width 16 height 16
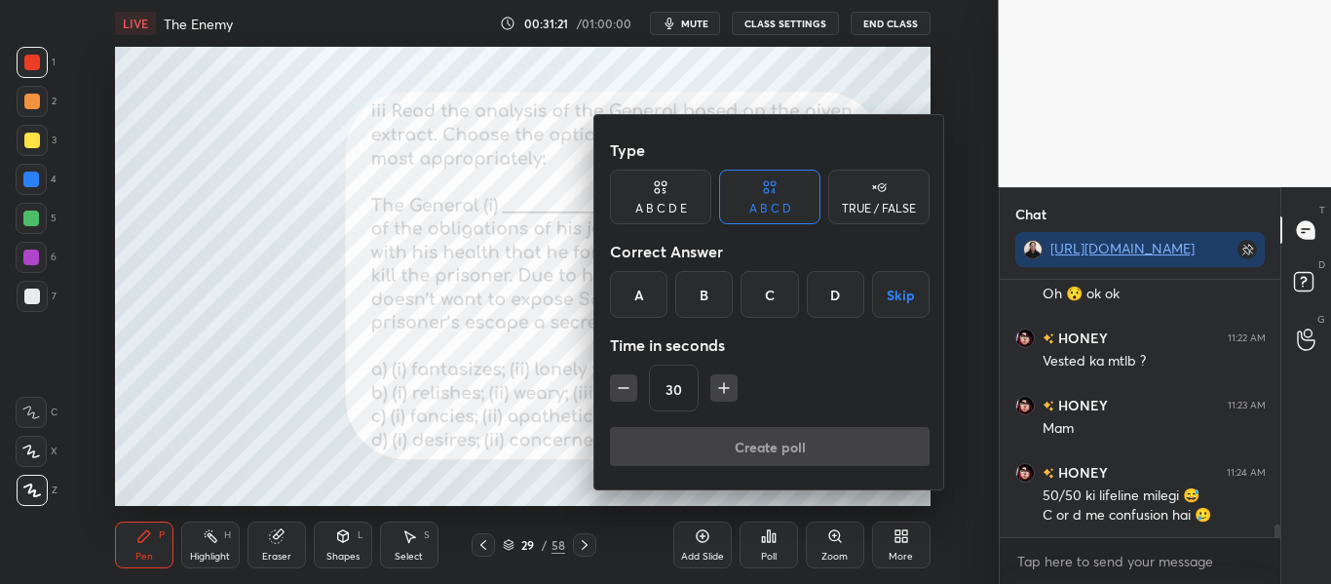
click at [755, 301] on div "C" at bounding box center [768, 294] width 57 height 47
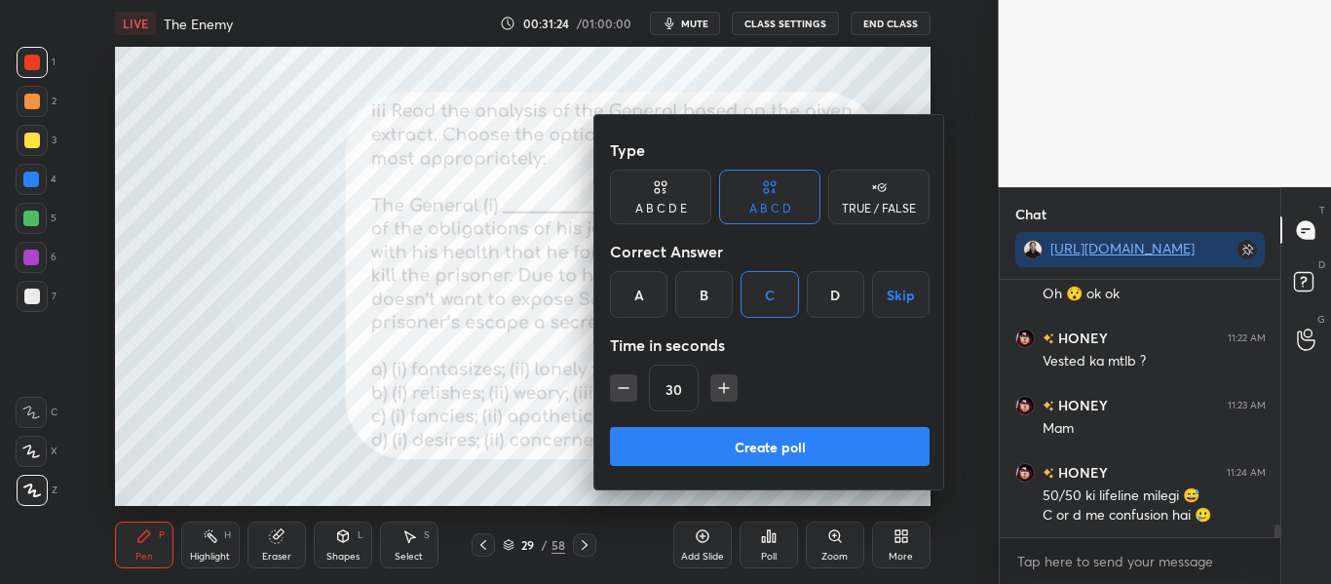
click at [692, 294] on div "B" at bounding box center [703, 294] width 57 height 47
click at [726, 456] on button "Create poll" at bounding box center [770, 446] width 320 height 39
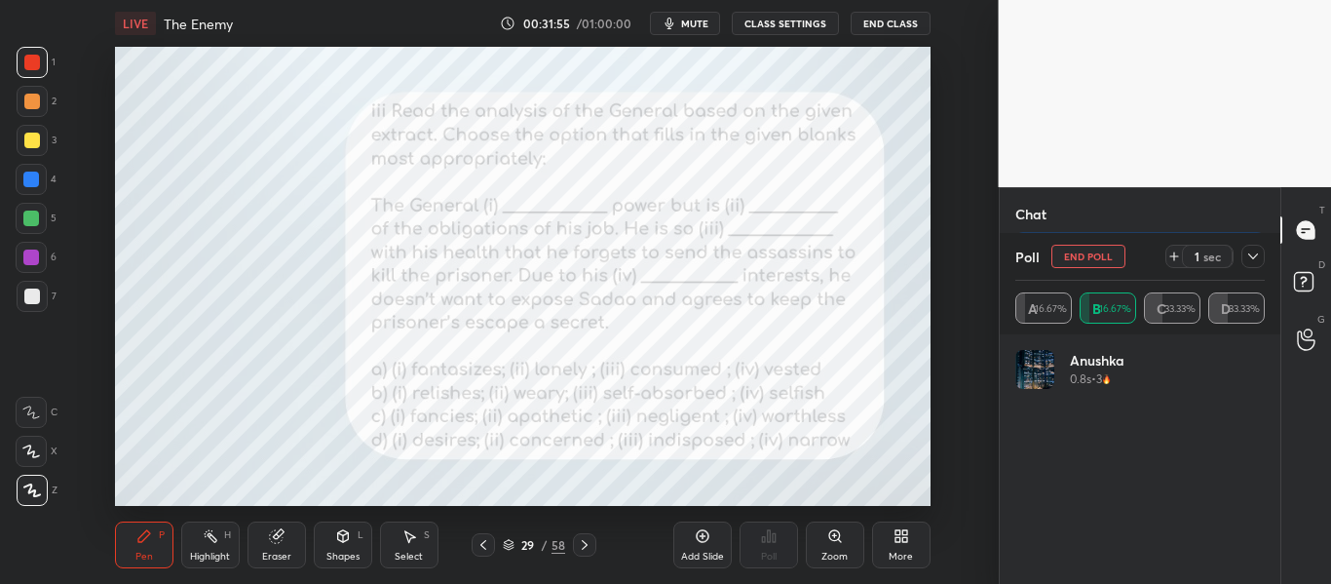
scroll to position [5161, 0]
click at [1246, 261] on icon at bounding box center [1253, 256] width 16 height 16
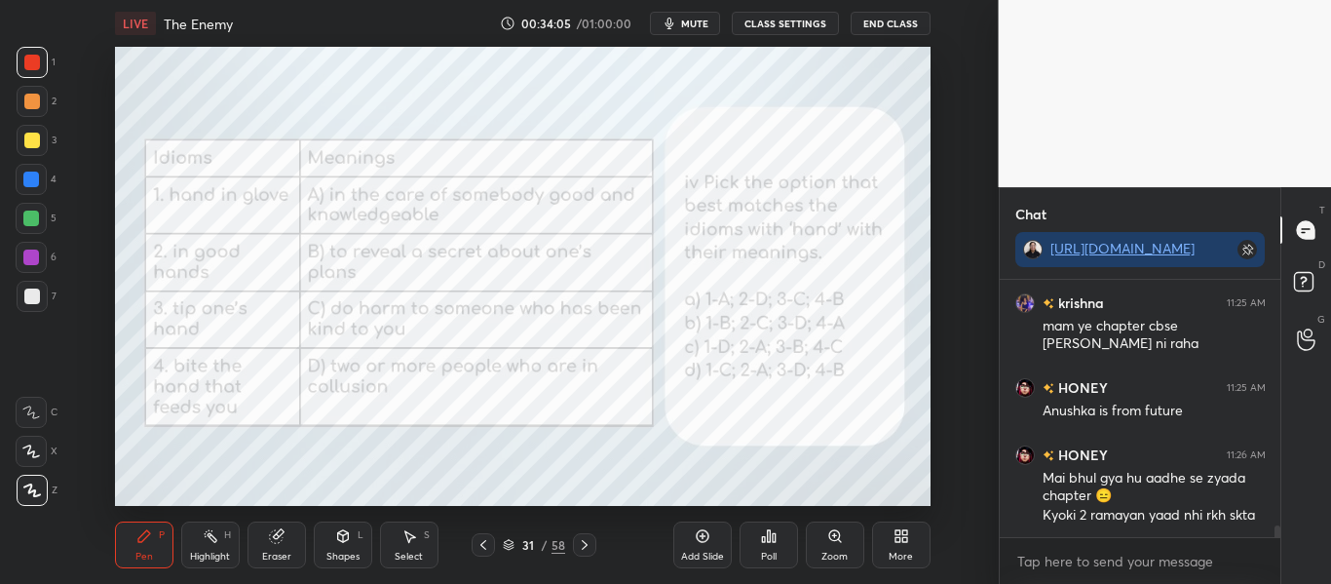
scroll to position [5300, 0]
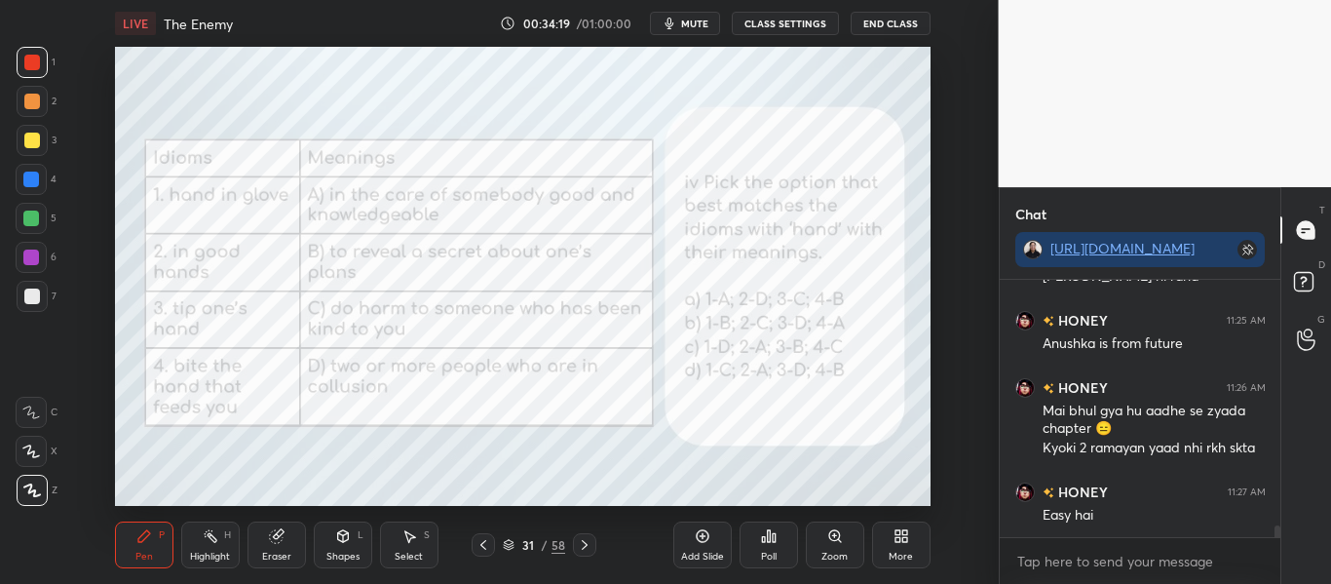
click at [756, 546] on div "Poll" at bounding box center [768, 544] width 58 height 47
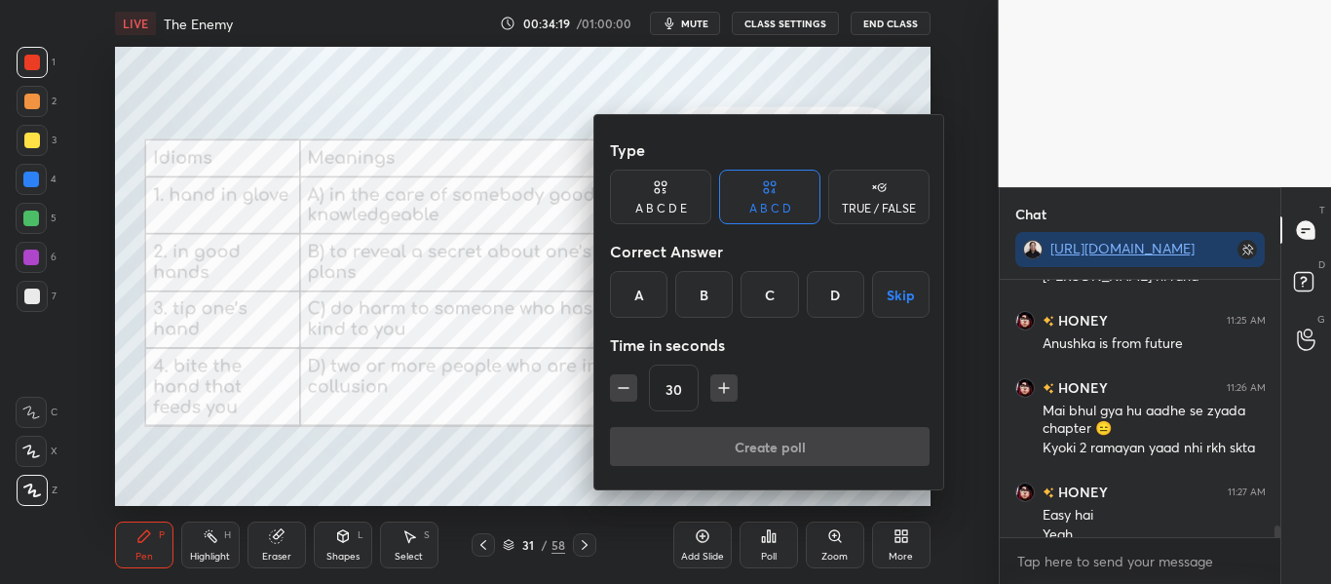
scroll to position [5319, 0]
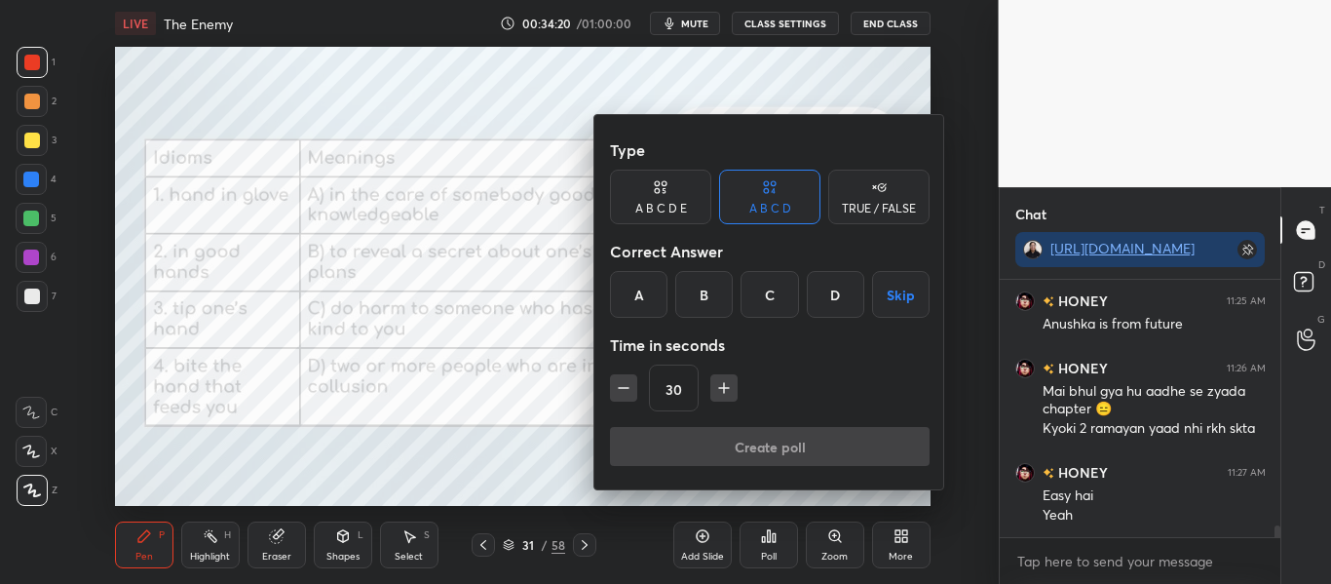
click at [761, 279] on div "C" at bounding box center [768, 294] width 57 height 47
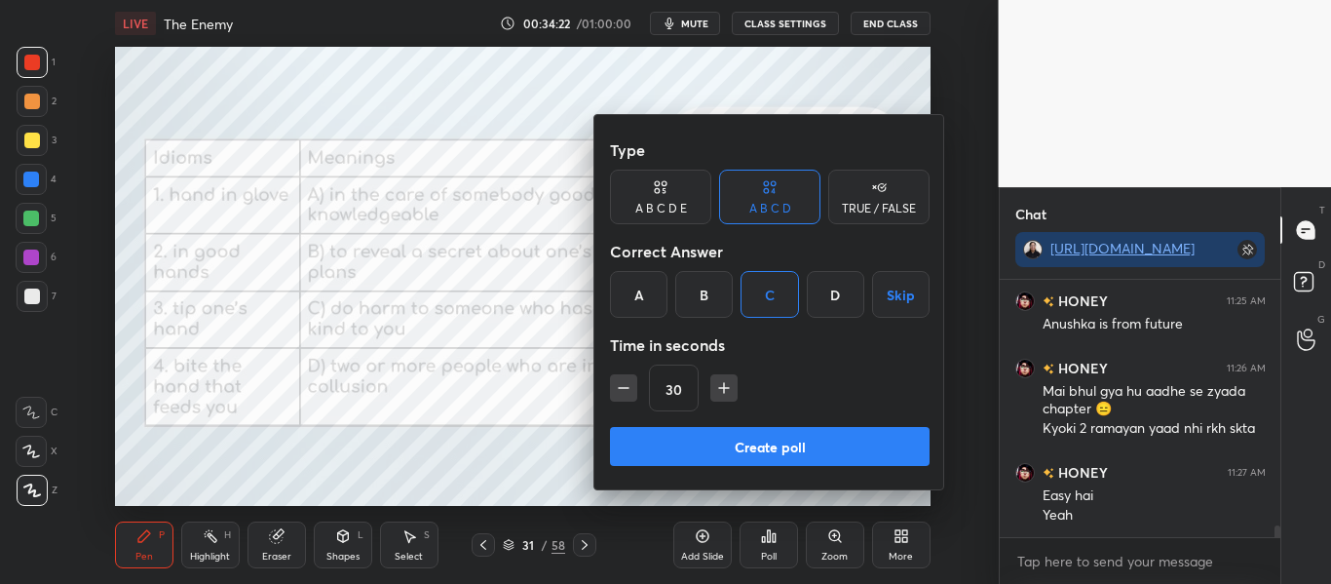
click at [774, 437] on button "Create poll" at bounding box center [770, 446] width 320 height 39
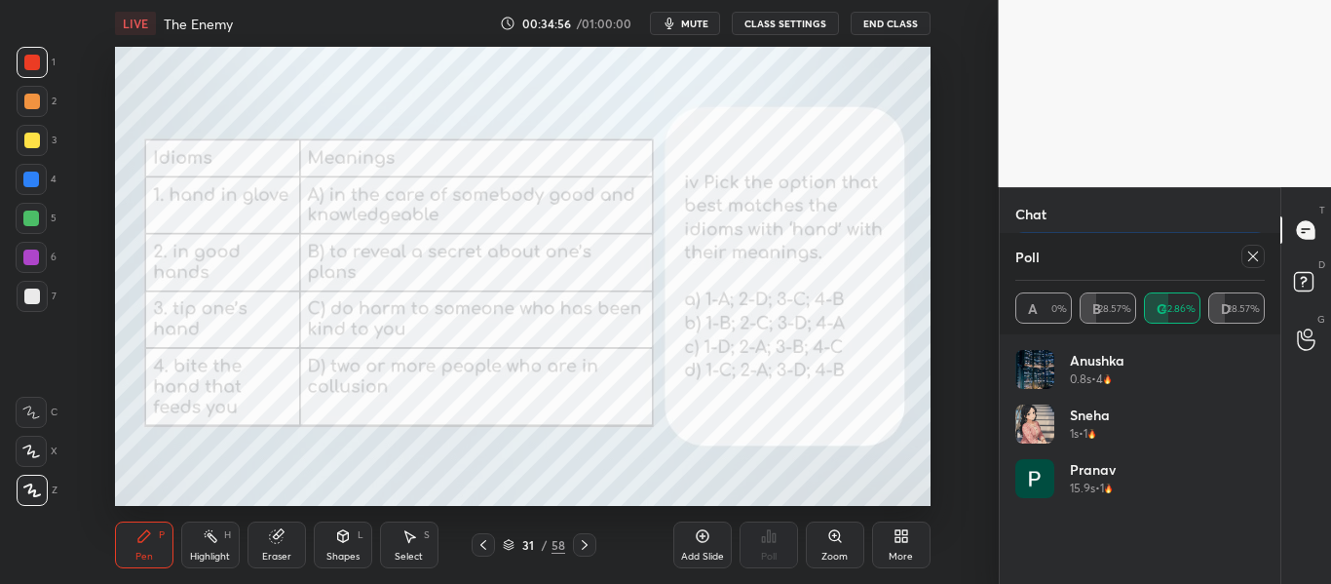
scroll to position [5487, 0]
click at [1255, 247] on div at bounding box center [1252, 256] width 23 height 23
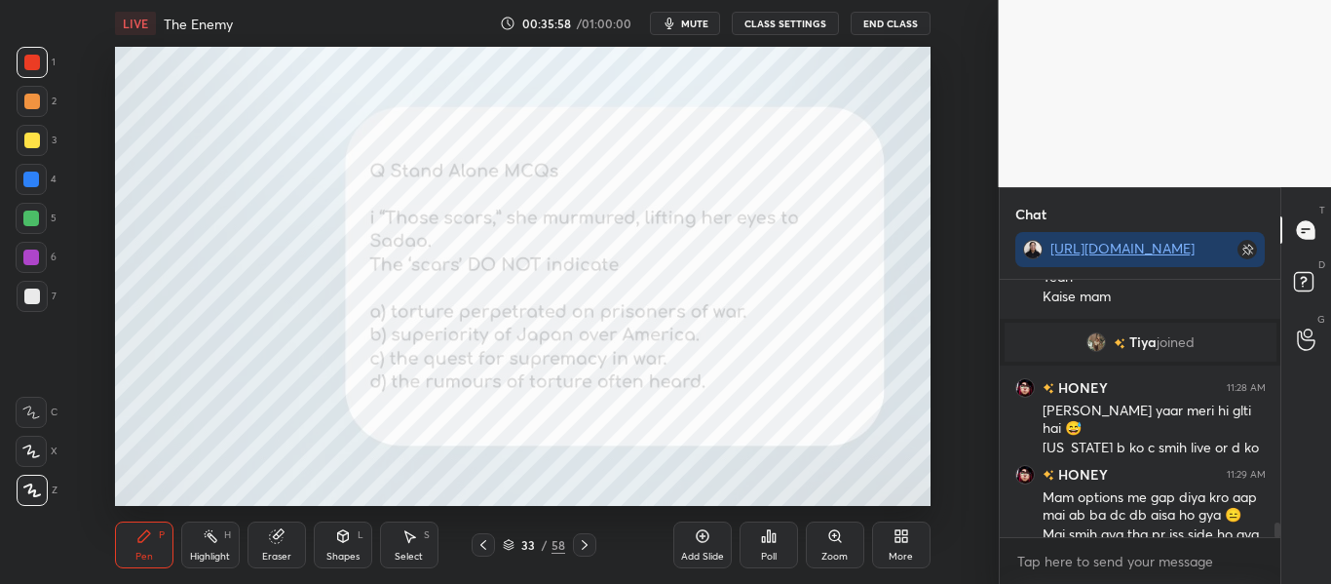
scroll to position [4370, 0]
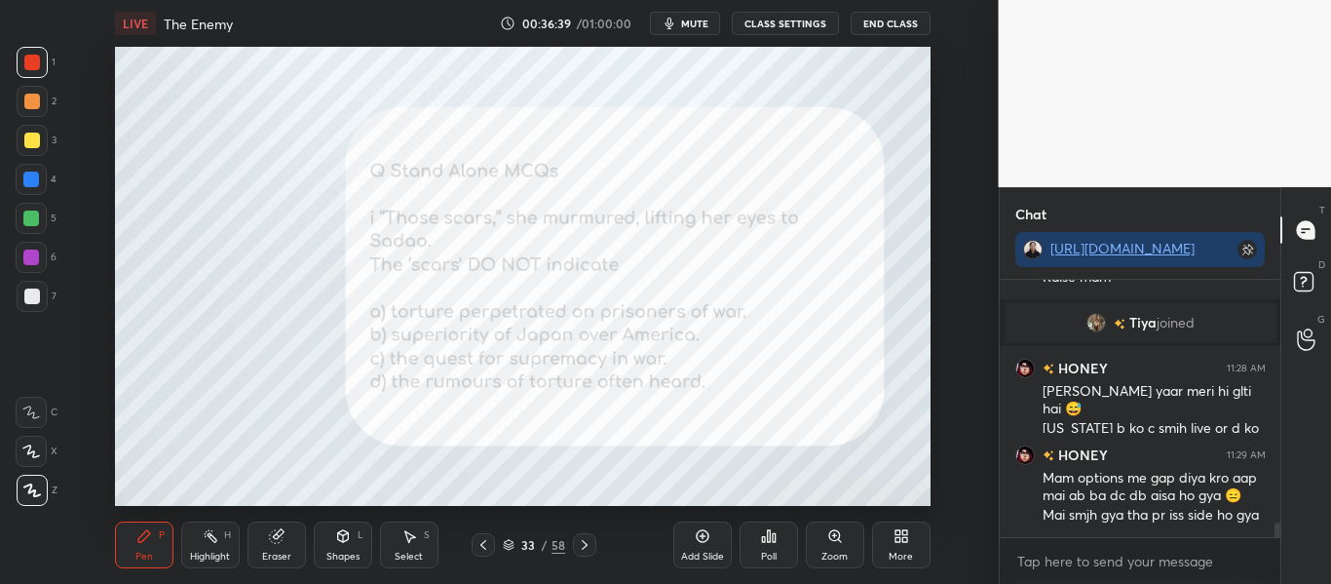
click at [751, 546] on div "Poll" at bounding box center [768, 544] width 58 height 47
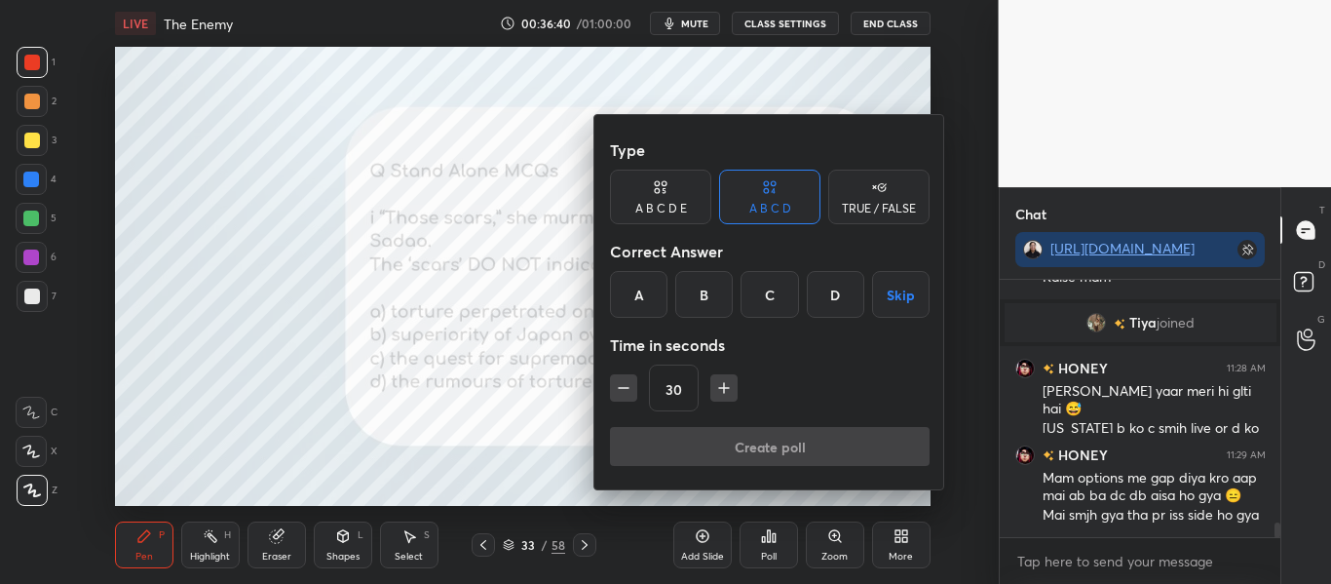
click at [712, 288] on div "B" at bounding box center [703, 294] width 57 height 47
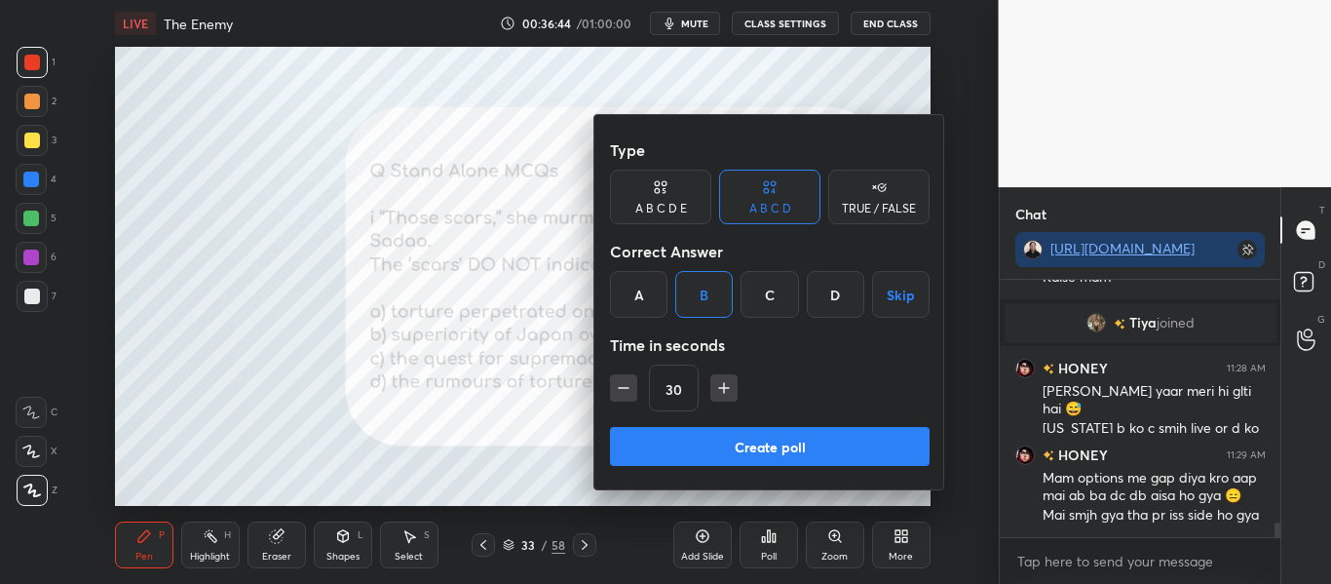
click at [794, 429] on button "Create poll" at bounding box center [770, 446] width 320 height 39
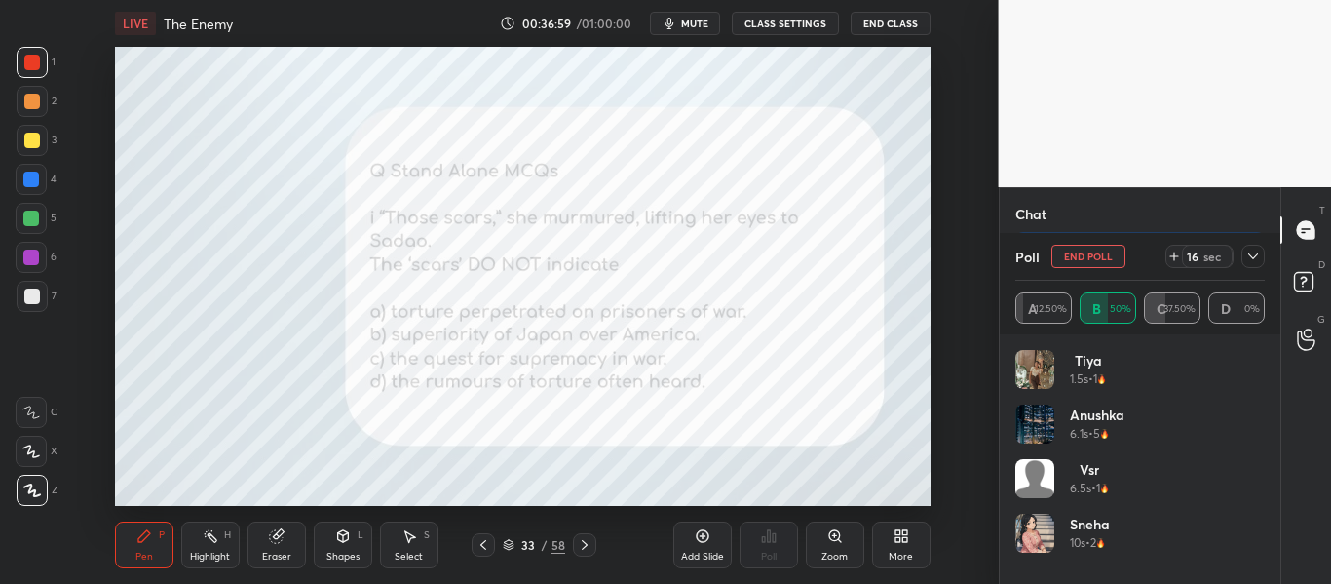
scroll to position [4539, 0]
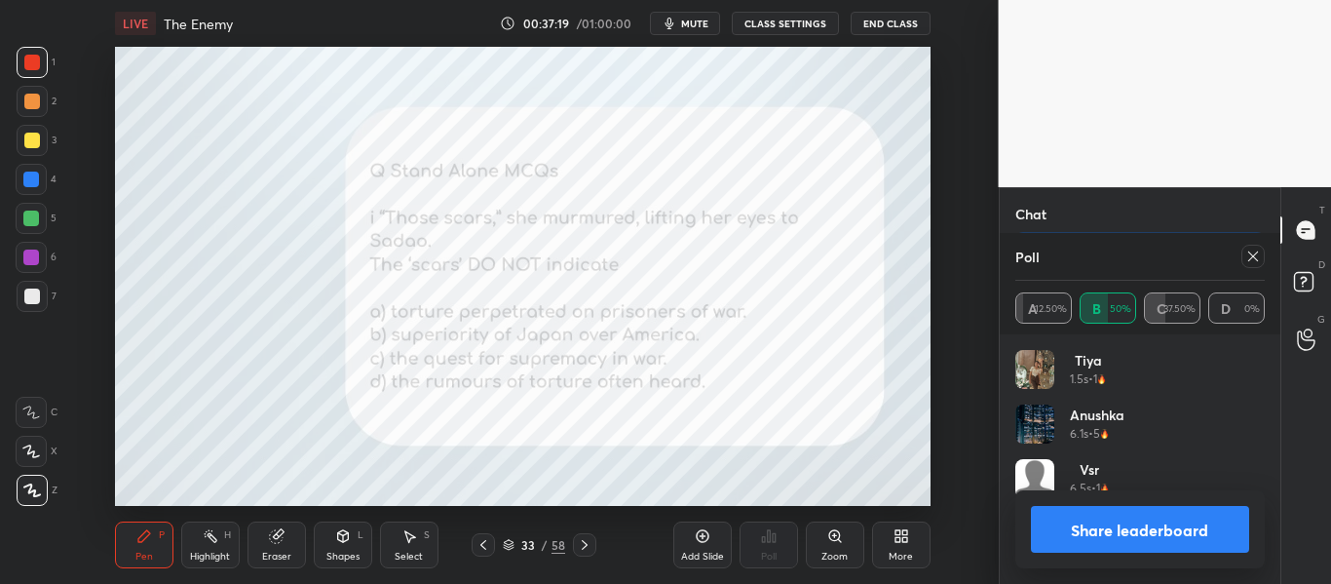
click at [1109, 531] on button "Share leaderboard" at bounding box center [1140, 529] width 219 height 47
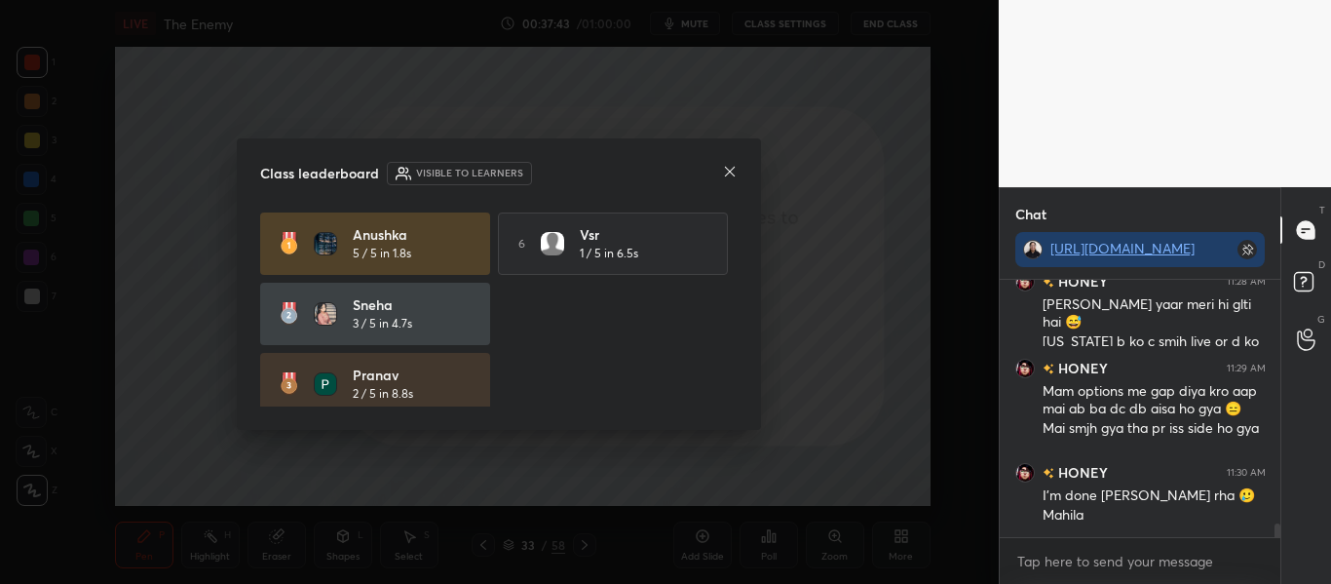
scroll to position [4524, 0]
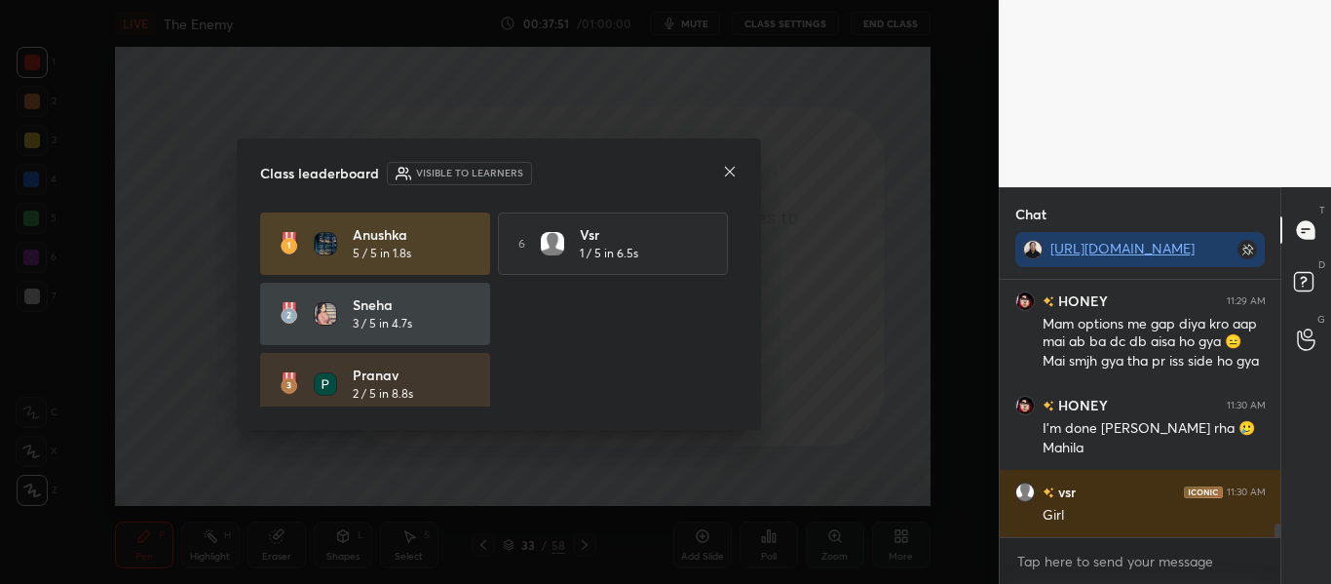
click at [723, 170] on icon at bounding box center [730, 172] width 16 height 16
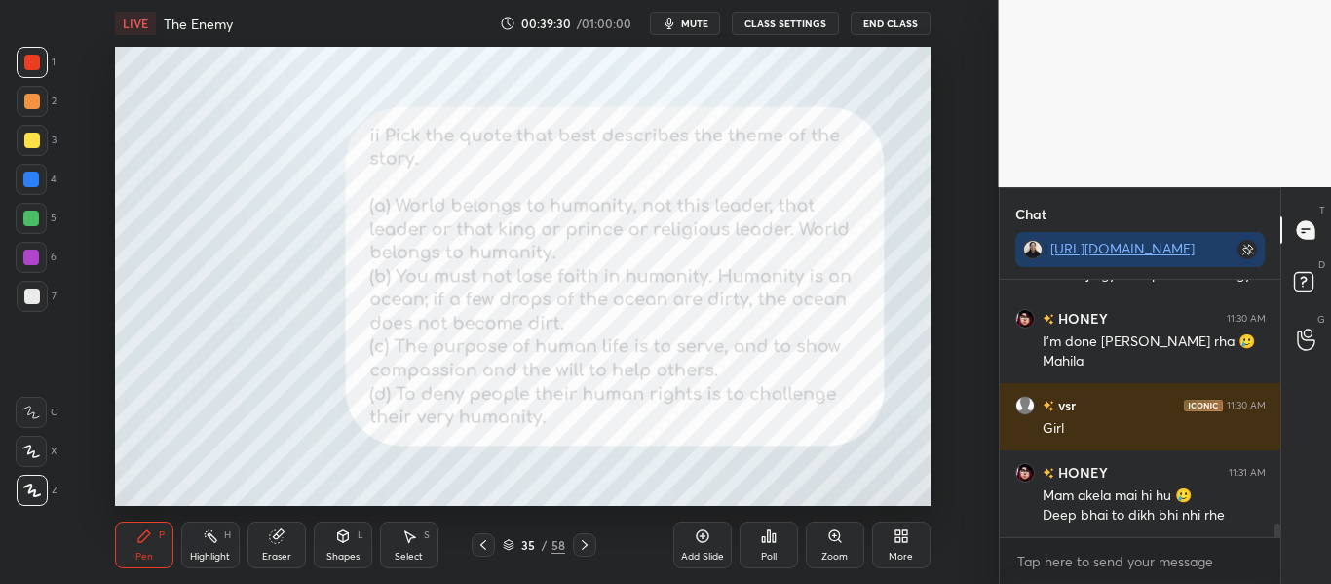
scroll to position [4678, 0]
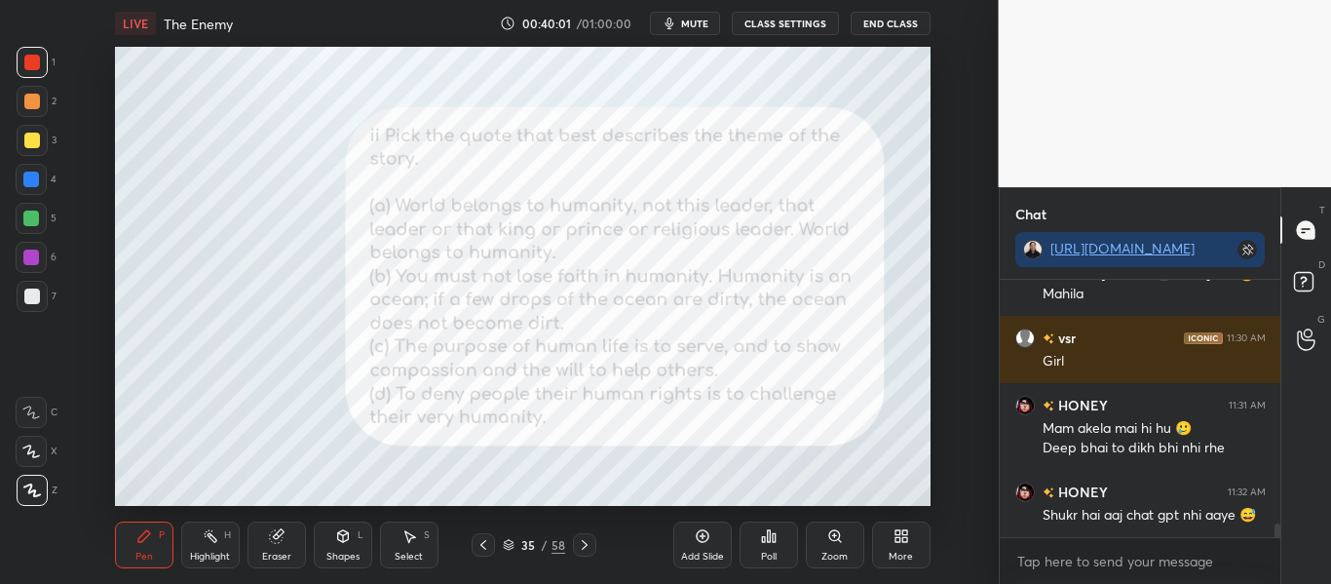
click at [776, 545] on div "Poll" at bounding box center [768, 544] width 58 height 47
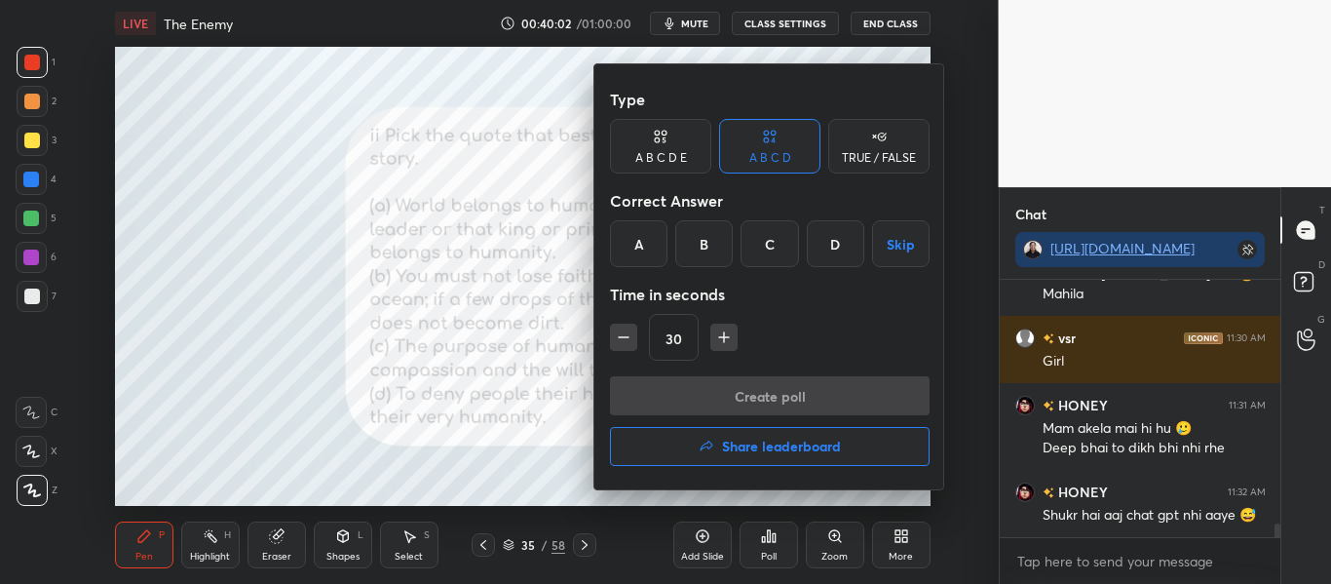
click at [756, 217] on div "Correct Answer" at bounding box center [770, 200] width 320 height 39
click at [768, 243] on div "C" at bounding box center [768, 243] width 57 height 47
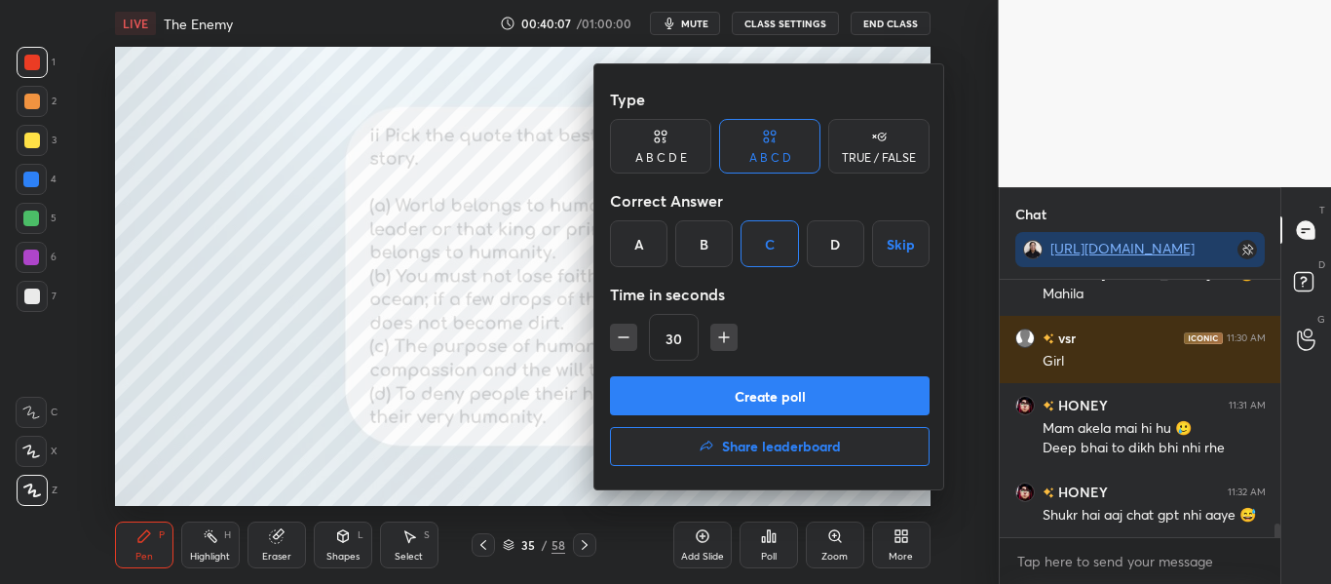
click at [739, 396] on button "Create poll" at bounding box center [770, 395] width 320 height 39
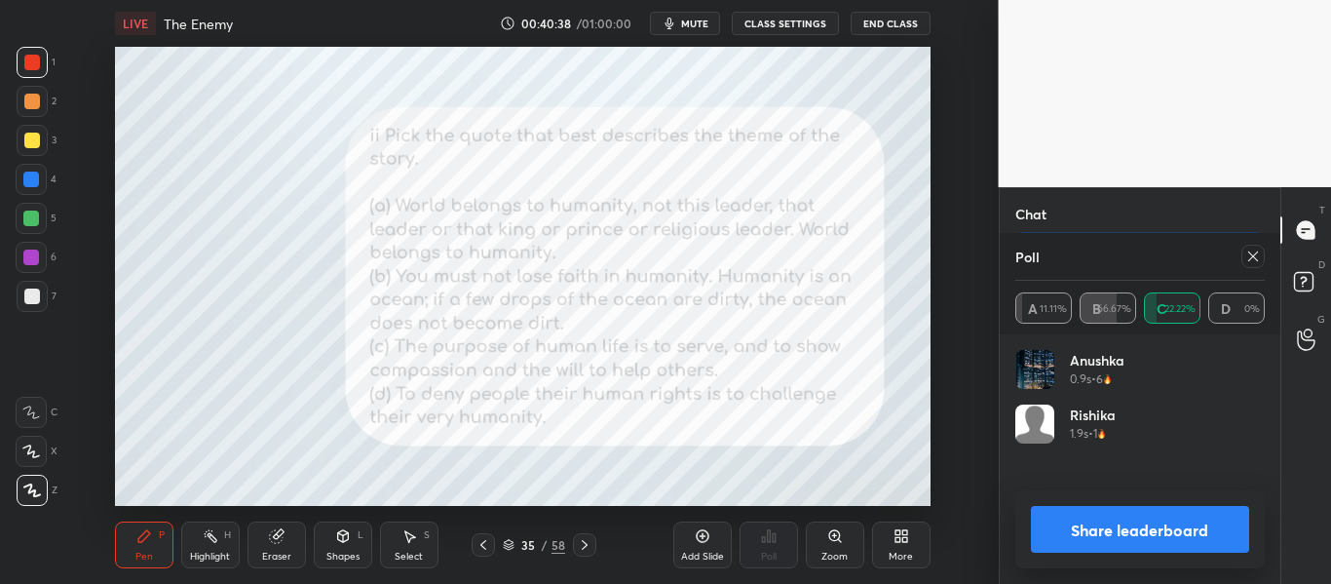
scroll to position [4998, 0]
click at [1246, 261] on icon at bounding box center [1253, 256] width 16 height 16
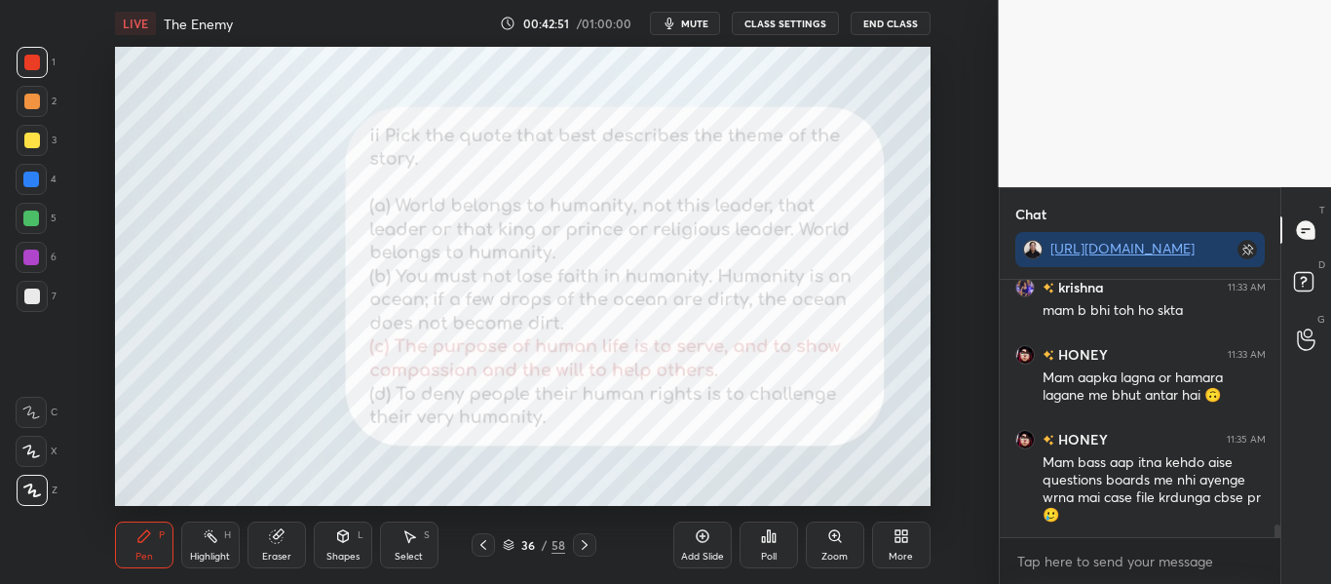
scroll to position [5084, 0]
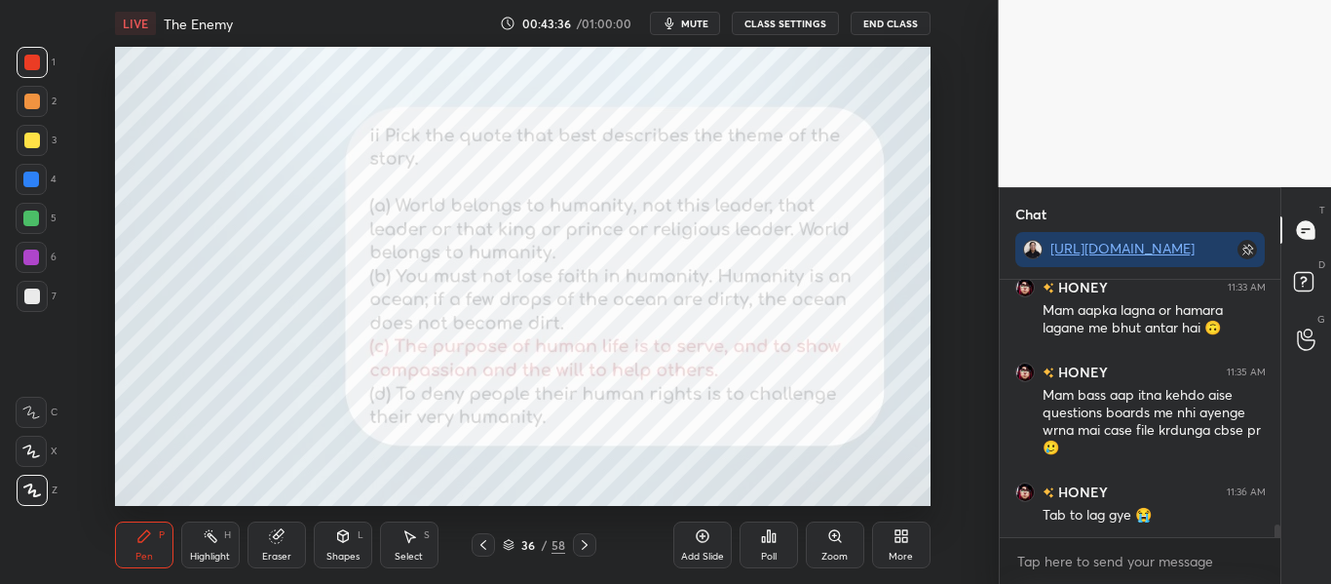
click at [761, 541] on icon at bounding box center [769, 536] width 16 height 16
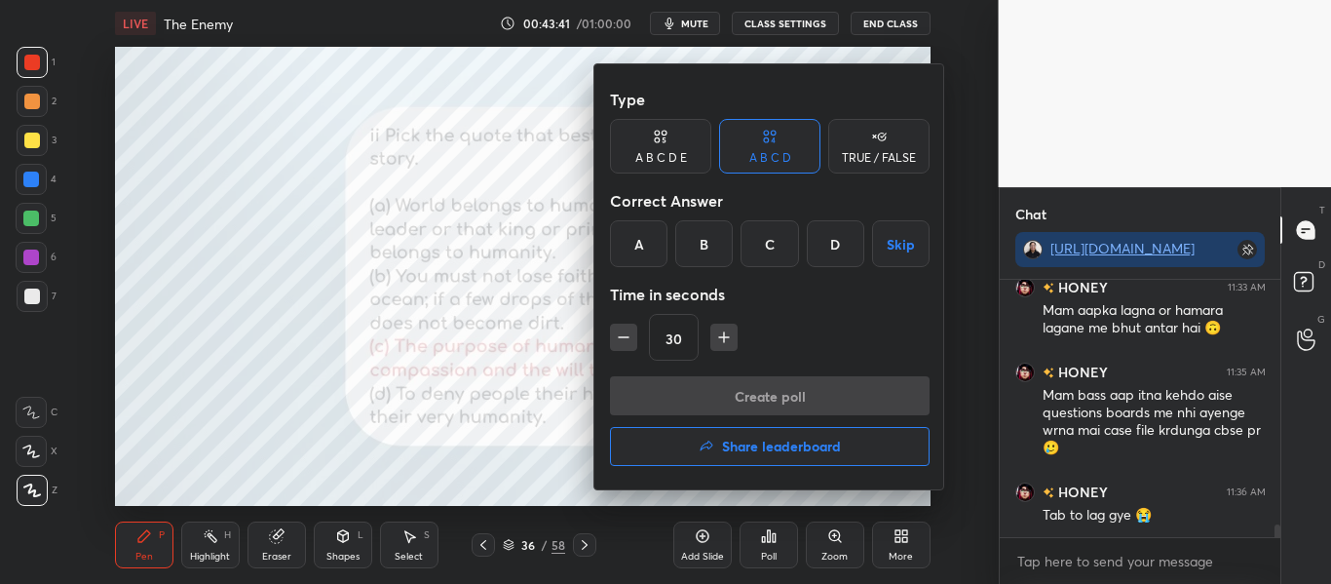
click at [763, 450] on h4 "Share leaderboard" at bounding box center [781, 446] width 119 height 14
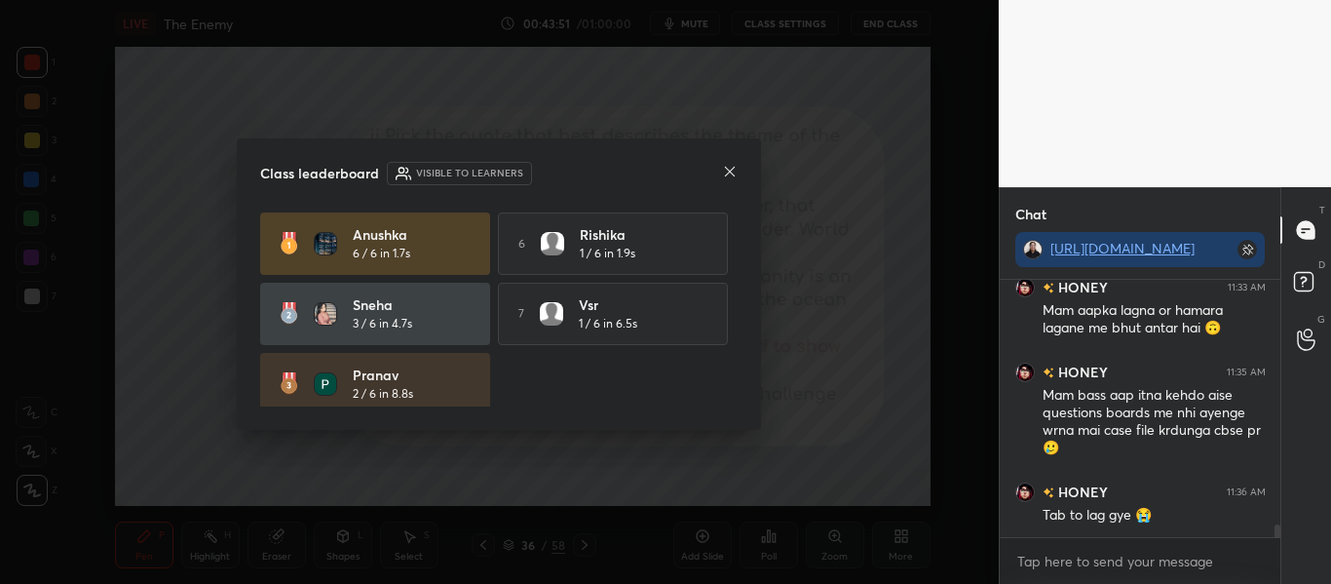
scroll to position [5152, 0]
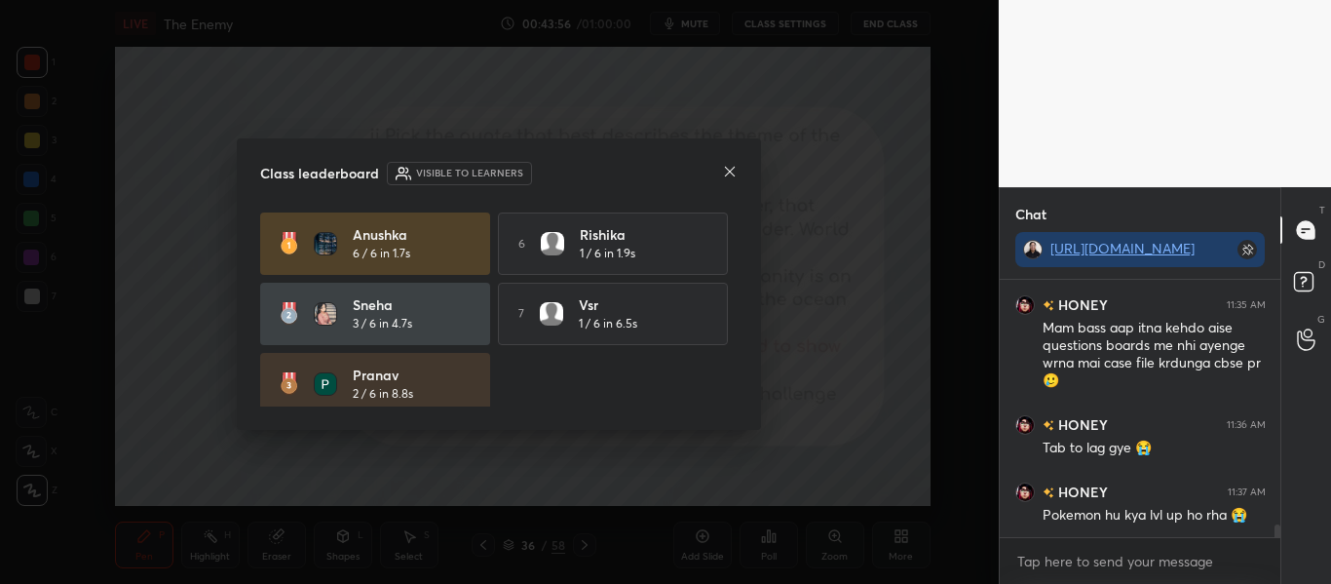
click at [730, 280] on div "Anushka 6 / 6 in 1.7s 6 [PERSON_NAME] 1 / 6 in 1.9s Sneha 3 / 6 in 4.7s 7 vsr 1…" at bounding box center [498, 383] width 477 height 343
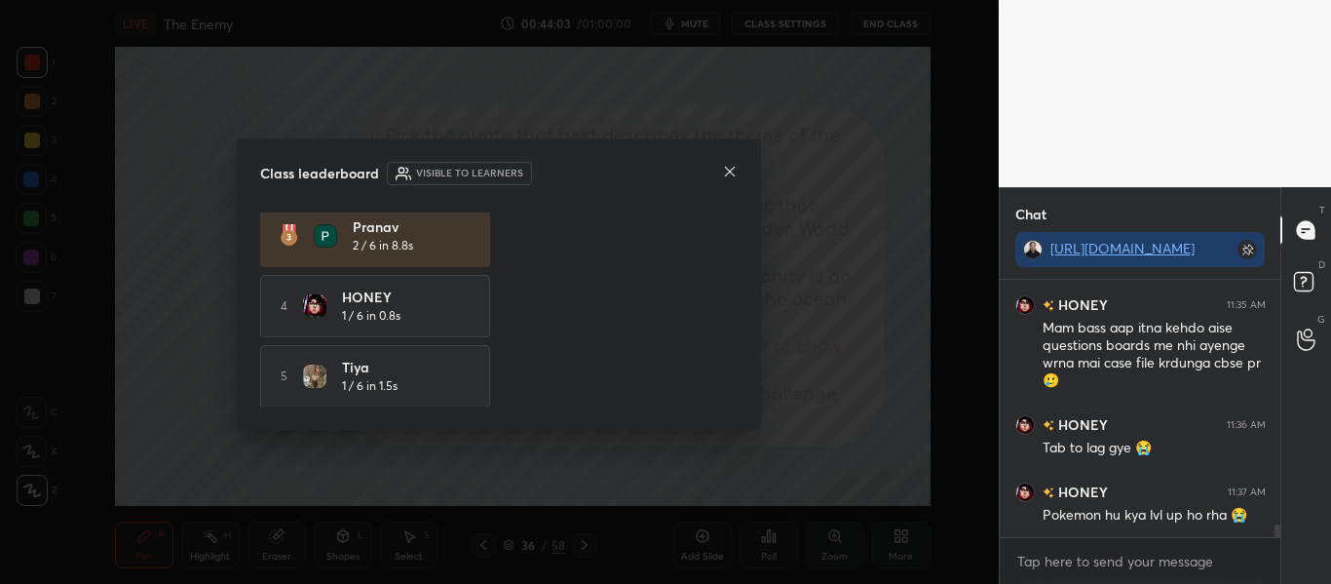
scroll to position [0, 0]
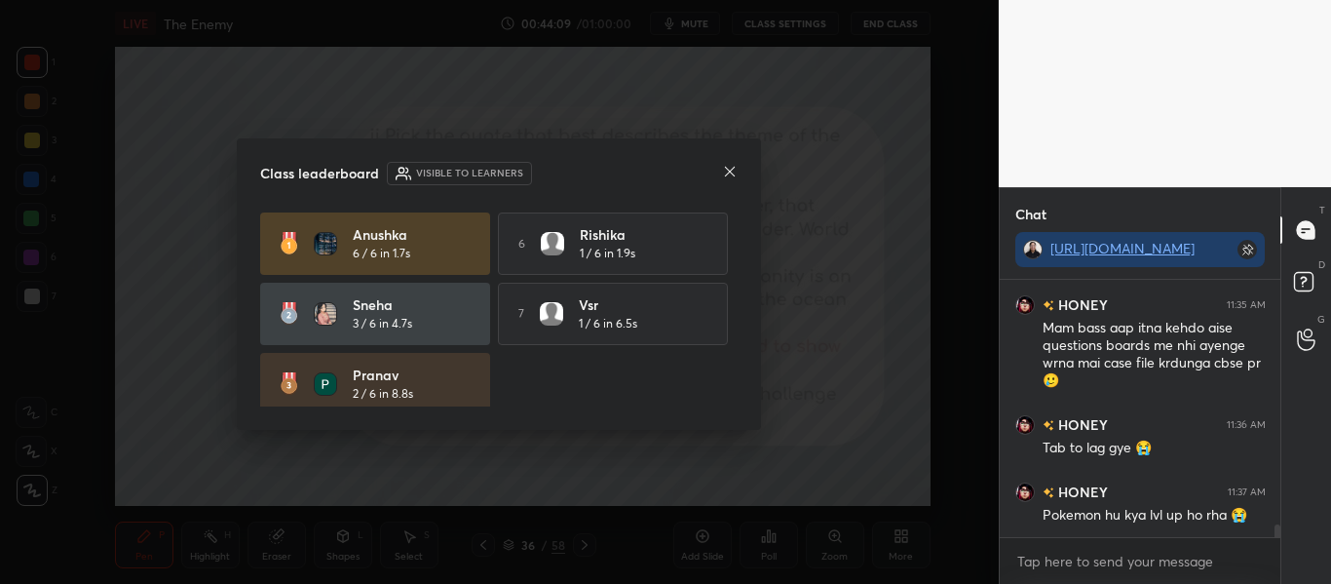
click at [726, 172] on icon at bounding box center [730, 172] width 16 height 16
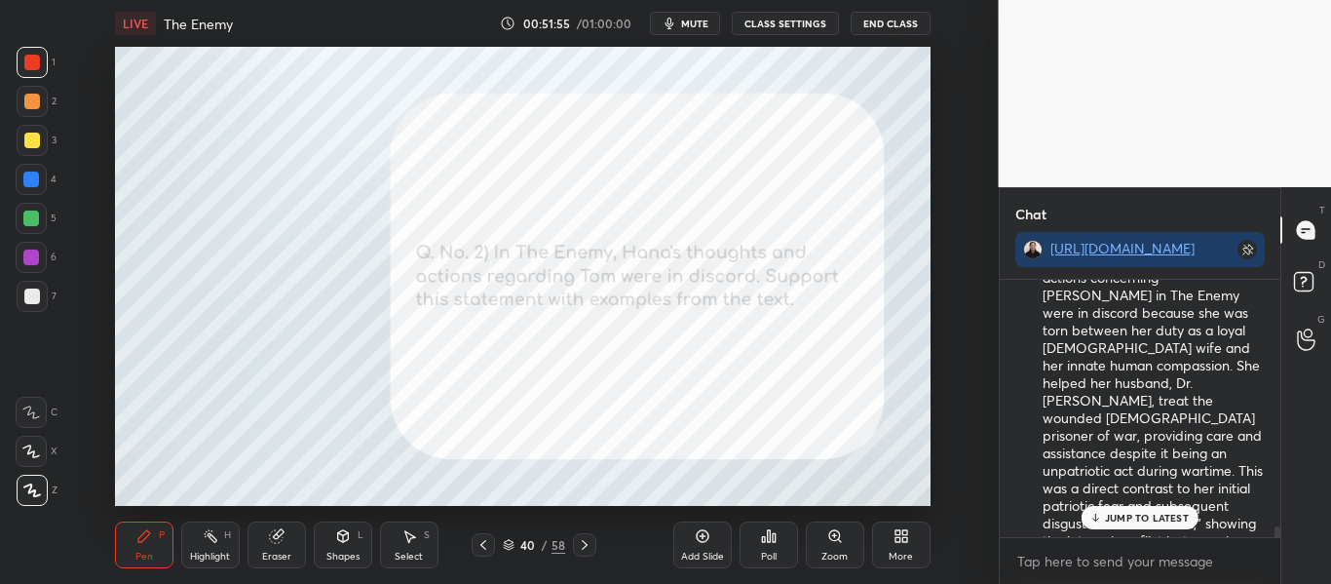
scroll to position [6568, 0]
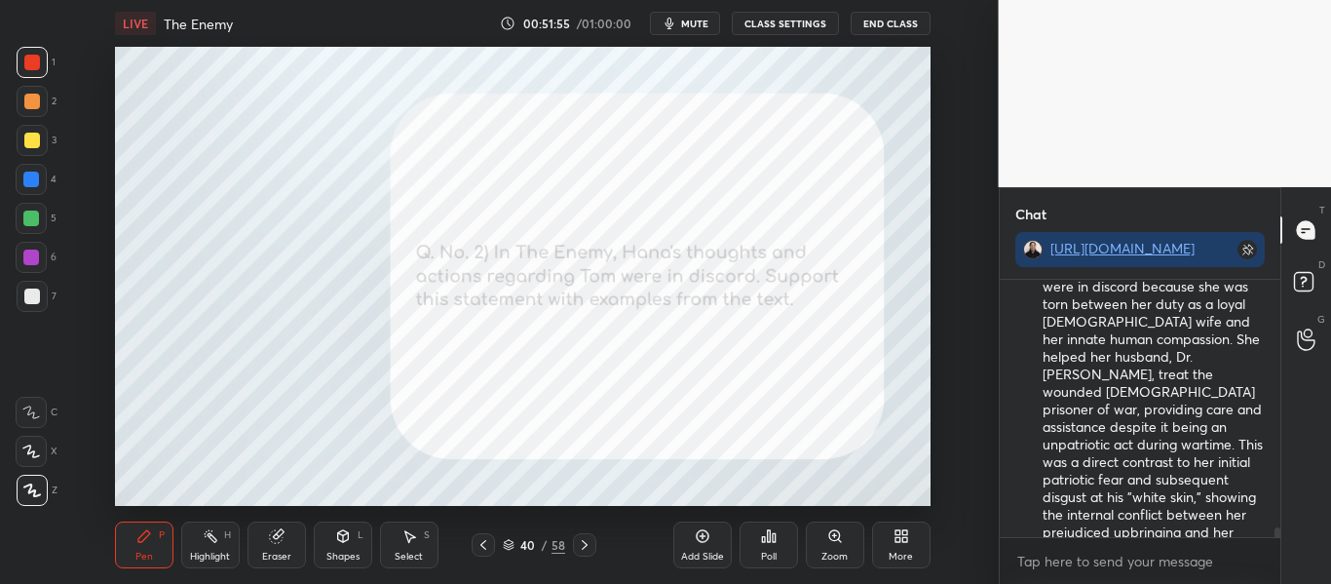
click at [1275, 542] on div "vsr 11:44 AM At first hana didn't want to help him but she had to as the servan…" at bounding box center [1141, 432] width 282 height 304
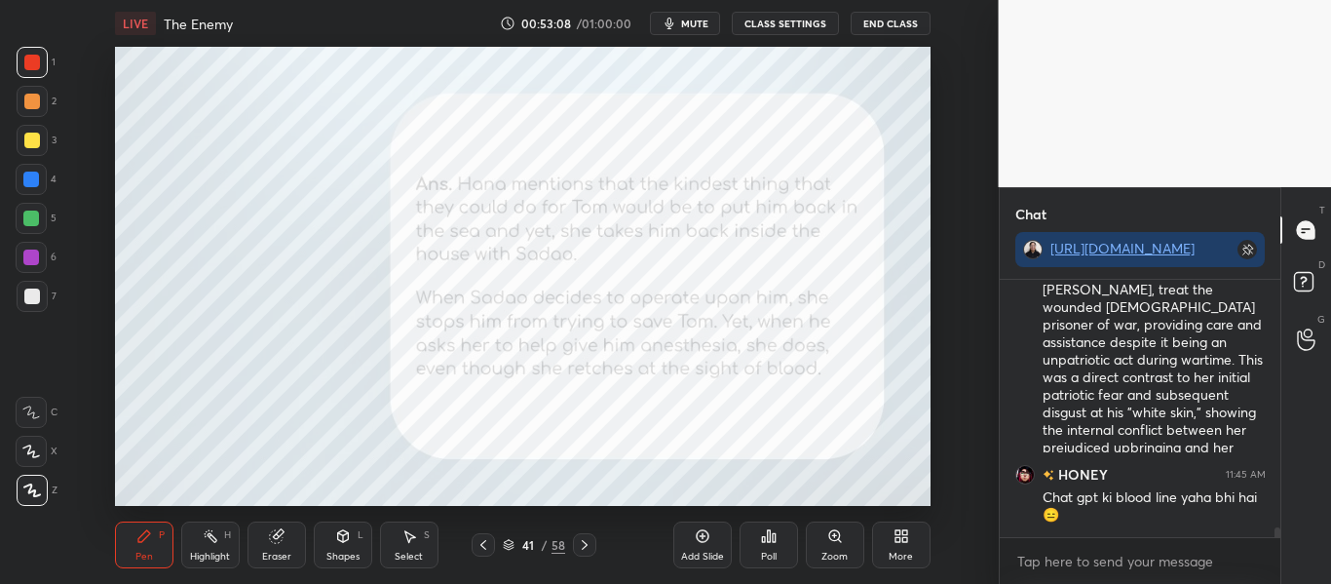
scroll to position [6720, 0]
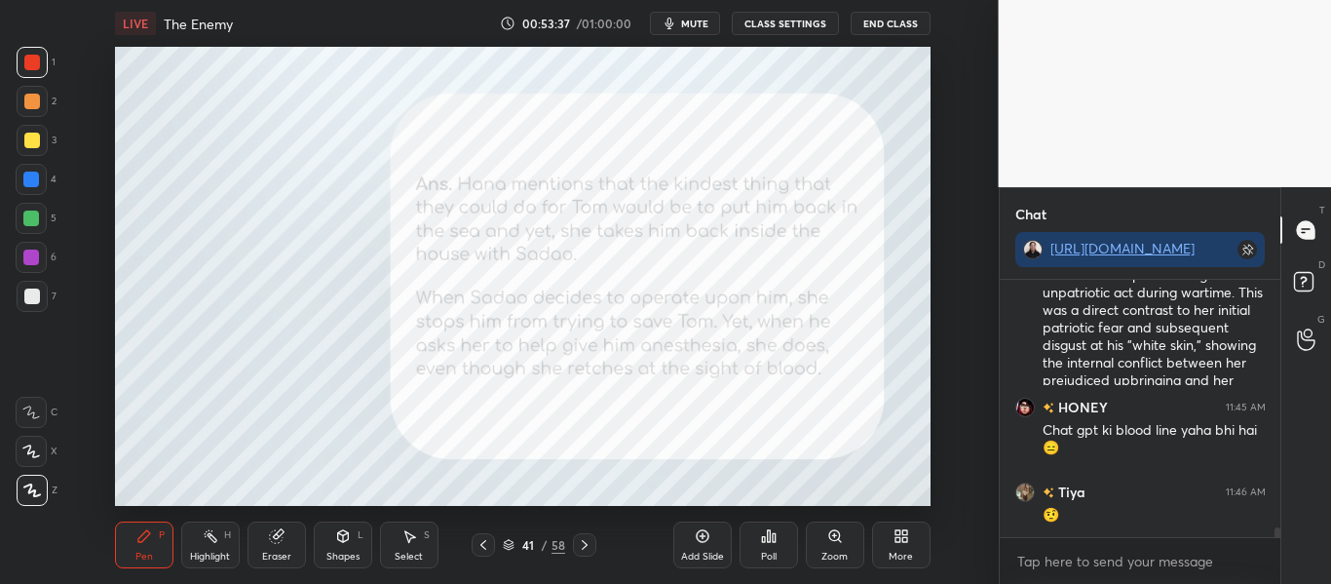
click at [507, 544] on icon at bounding box center [509, 542] width 10 height 5
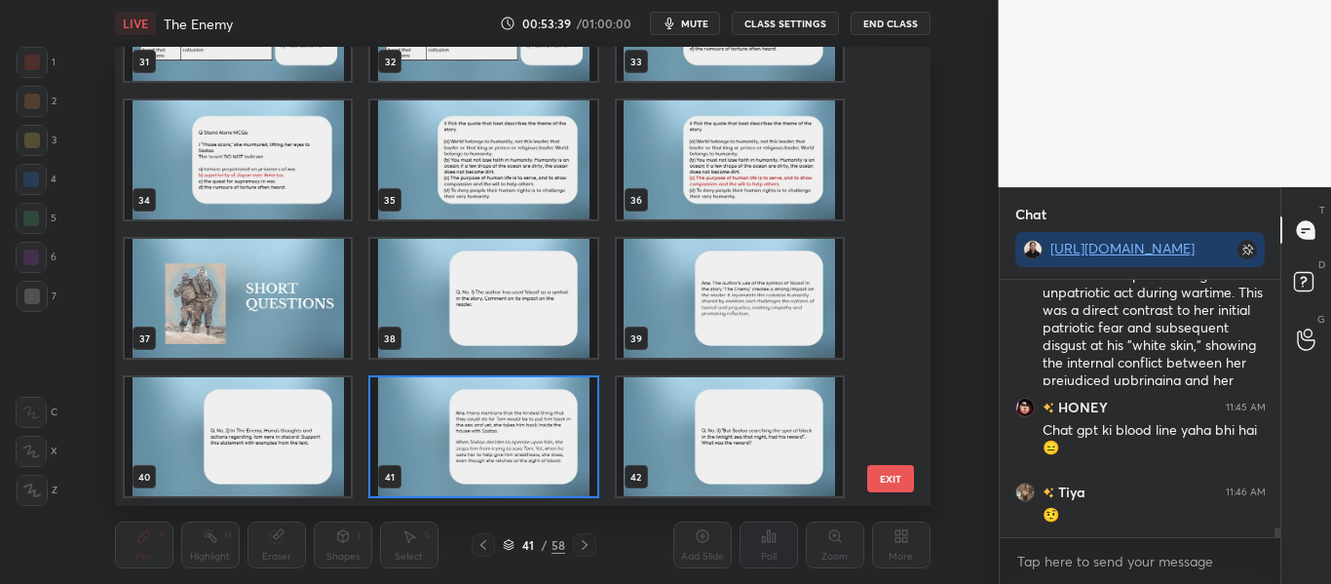
scroll to position [1878, 0]
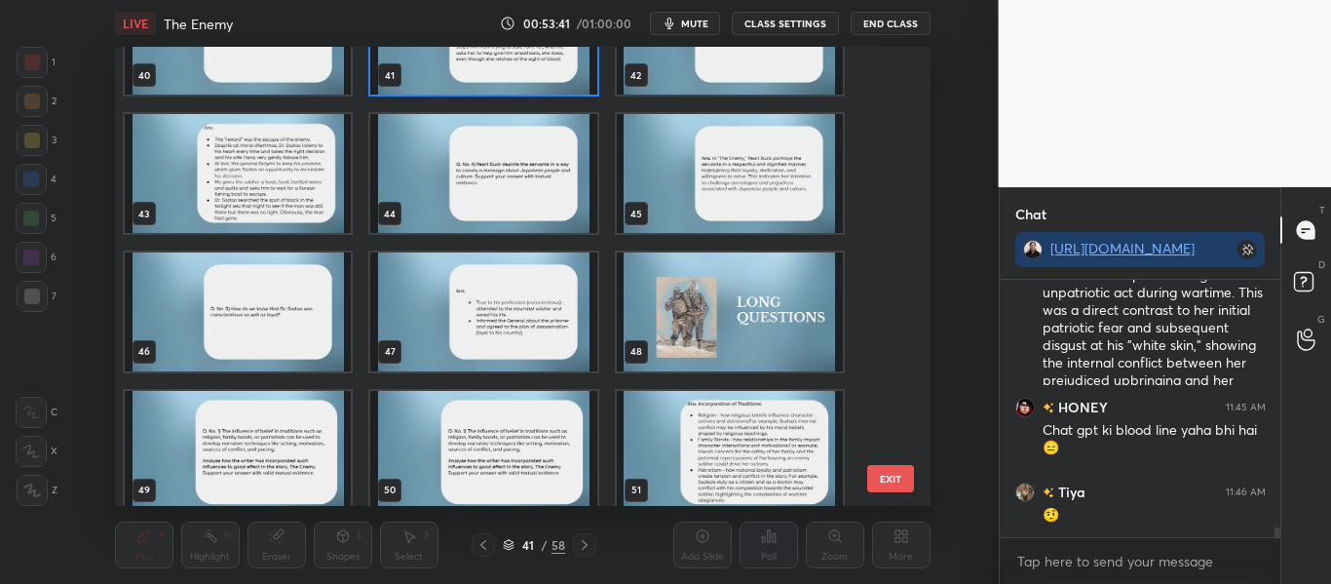
click at [722, 330] on img "grid" at bounding box center [729, 311] width 226 height 119
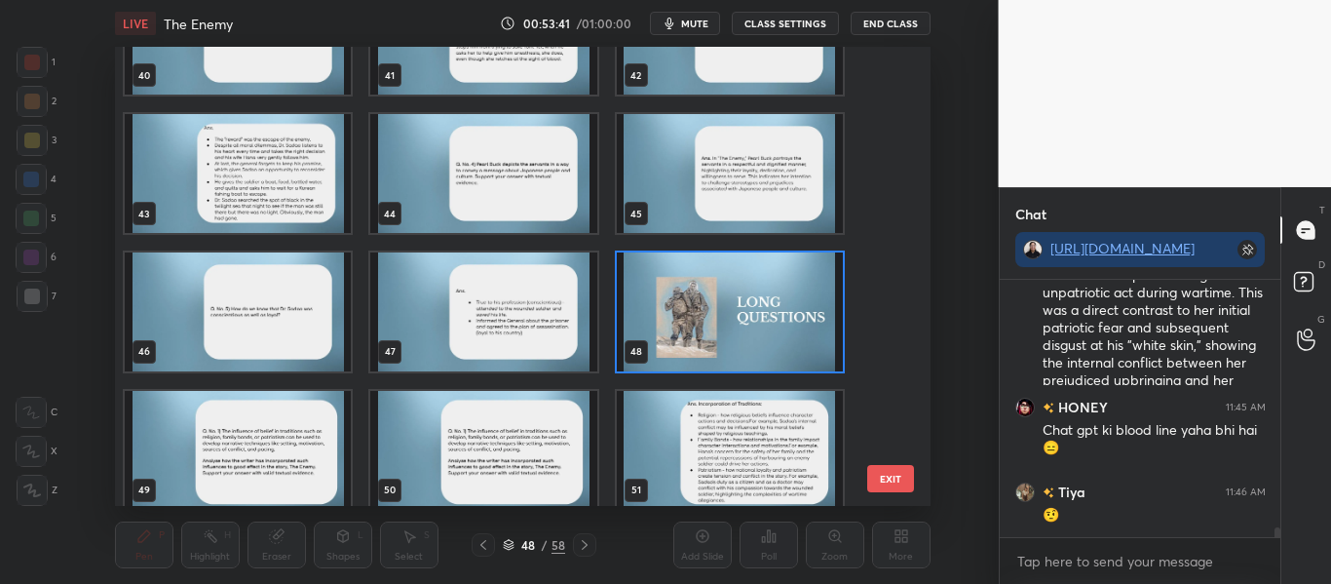
click at [722, 330] on img "grid" at bounding box center [729, 311] width 226 height 119
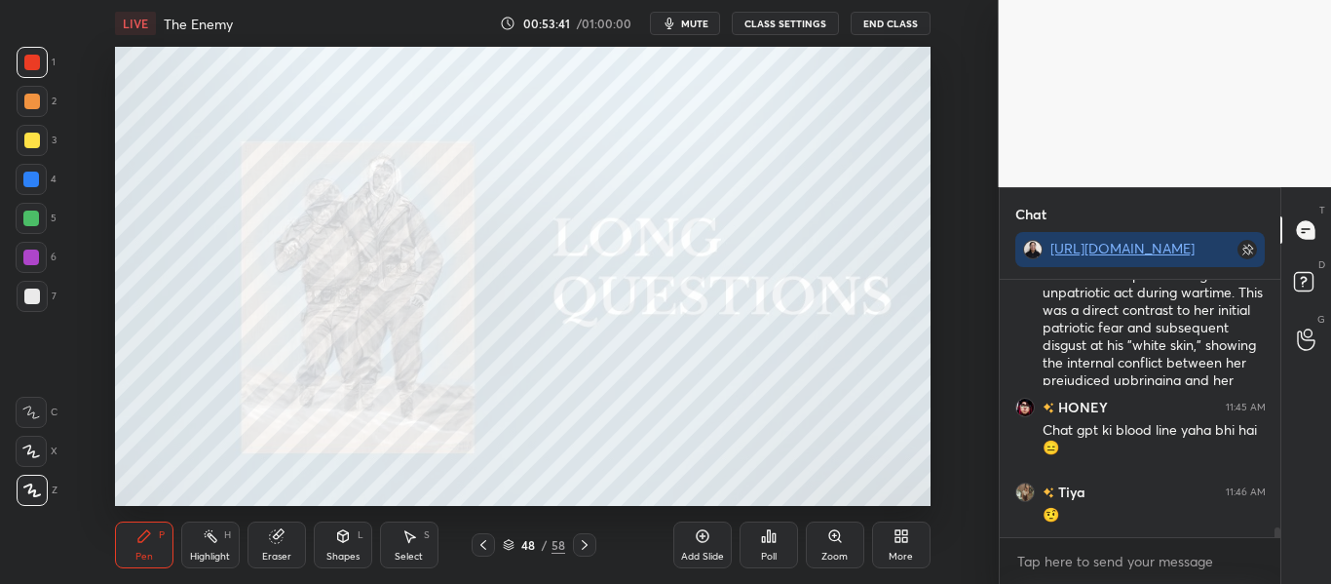
click at [722, 330] on img "grid" at bounding box center [729, 311] width 226 height 119
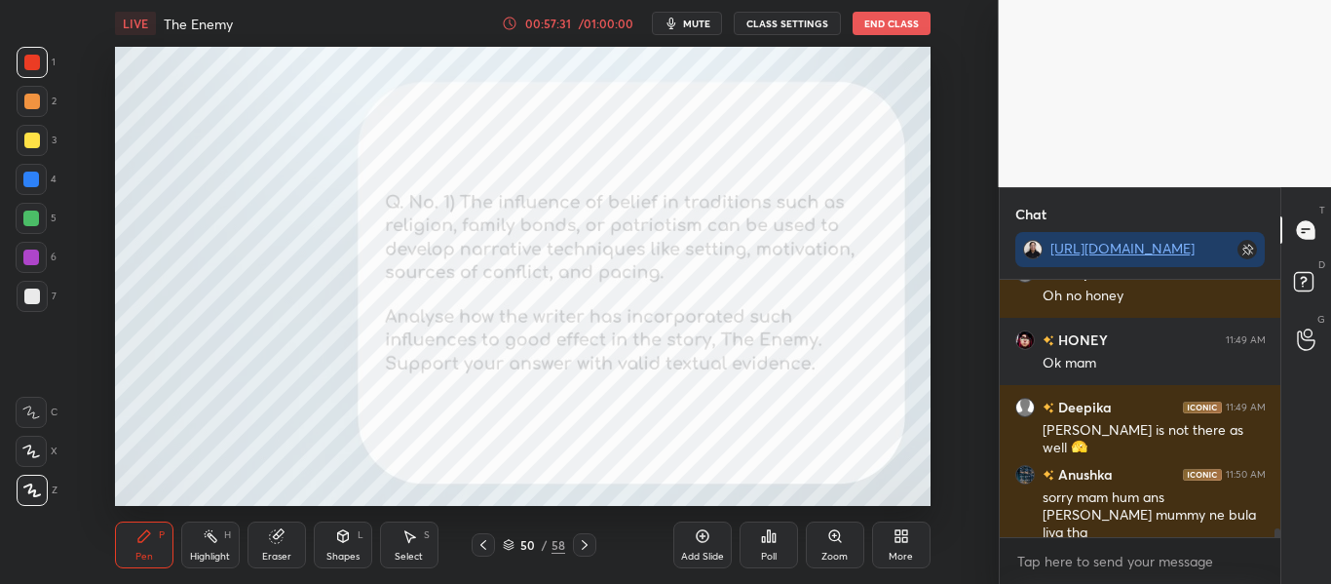
scroll to position [6962, 0]
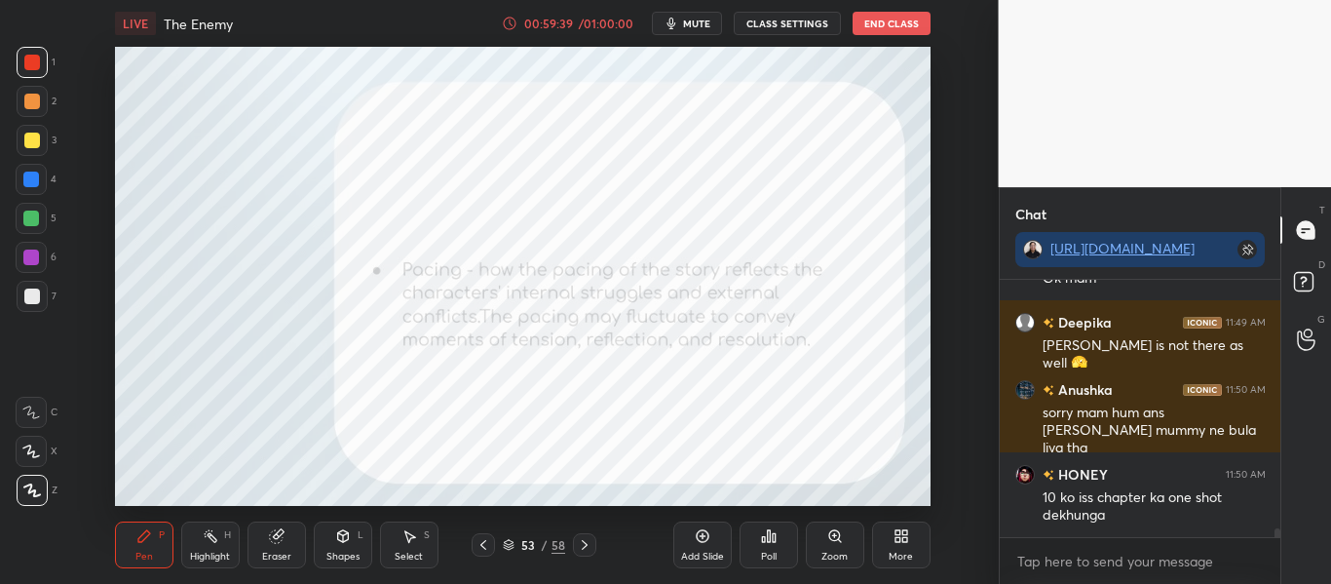
click at [507, 547] on icon at bounding box center [509, 546] width 10 height 3
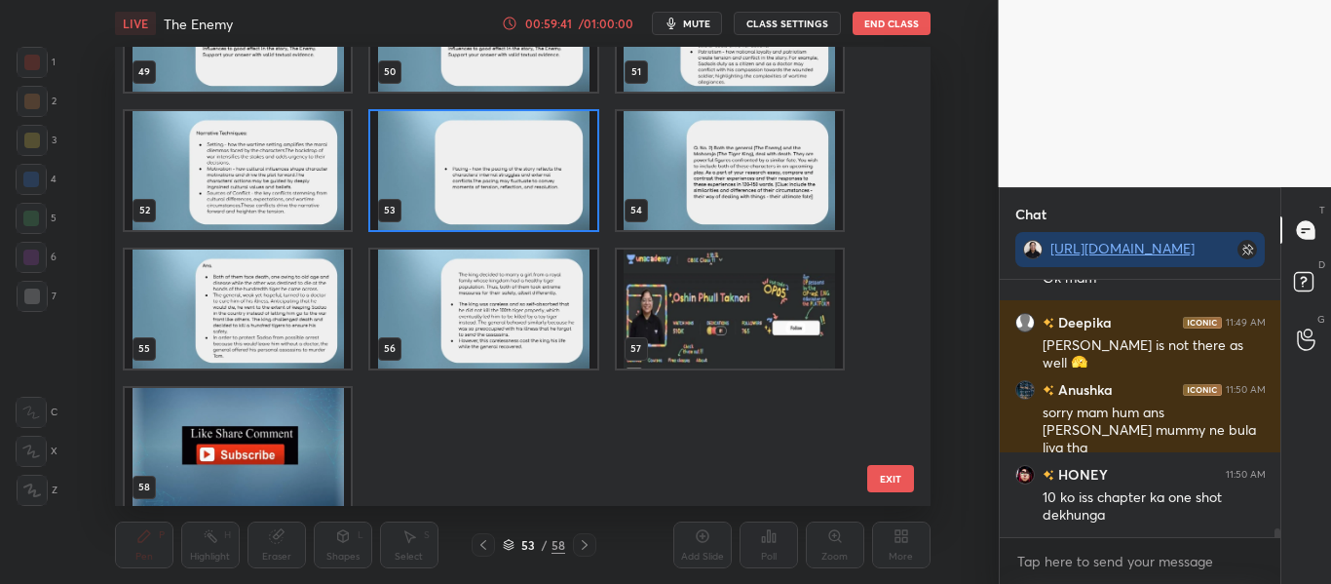
scroll to position [2307, 0]
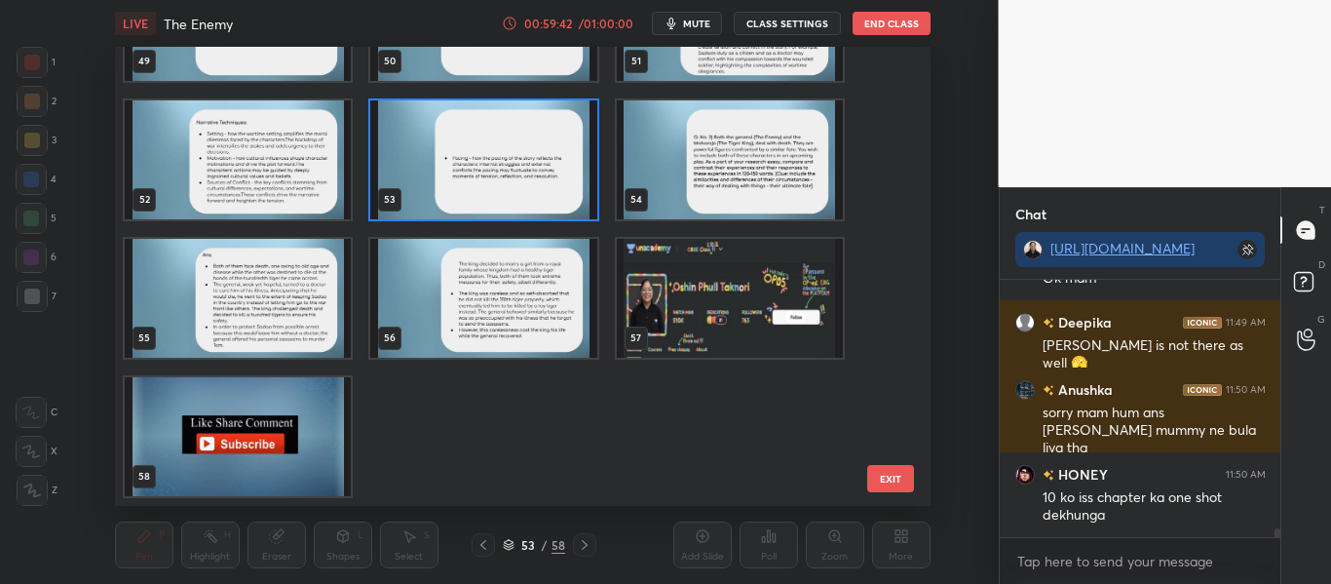
click at [732, 291] on img "grid" at bounding box center [729, 298] width 226 height 119
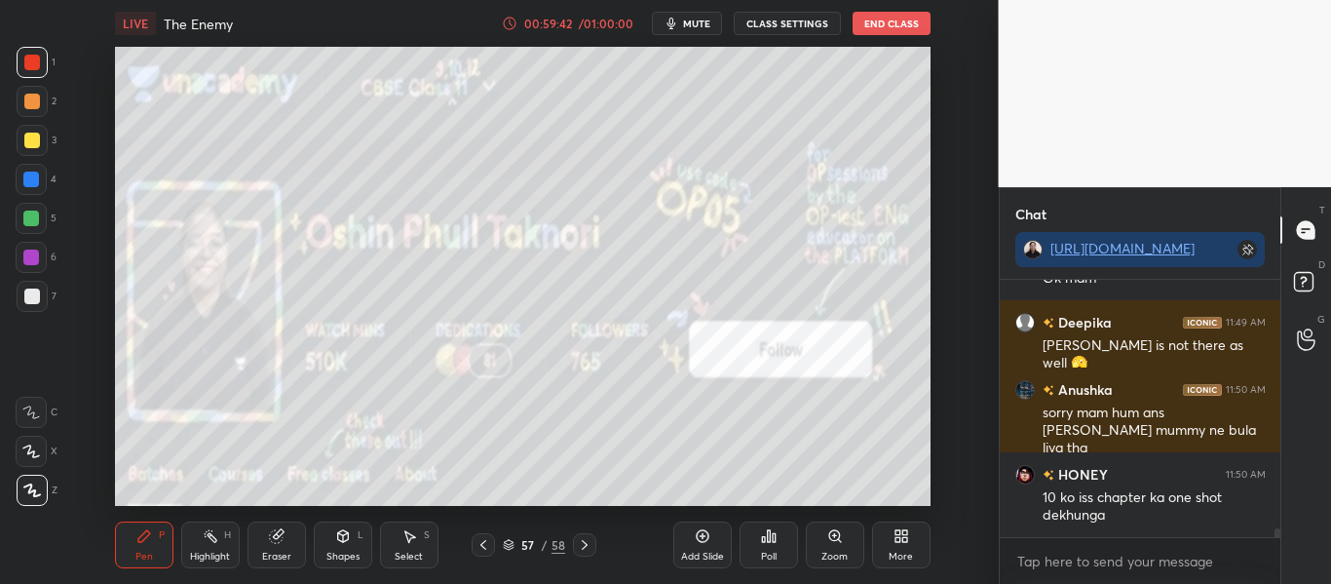
click at [732, 291] on img "grid" at bounding box center [729, 298] width 226 height 119
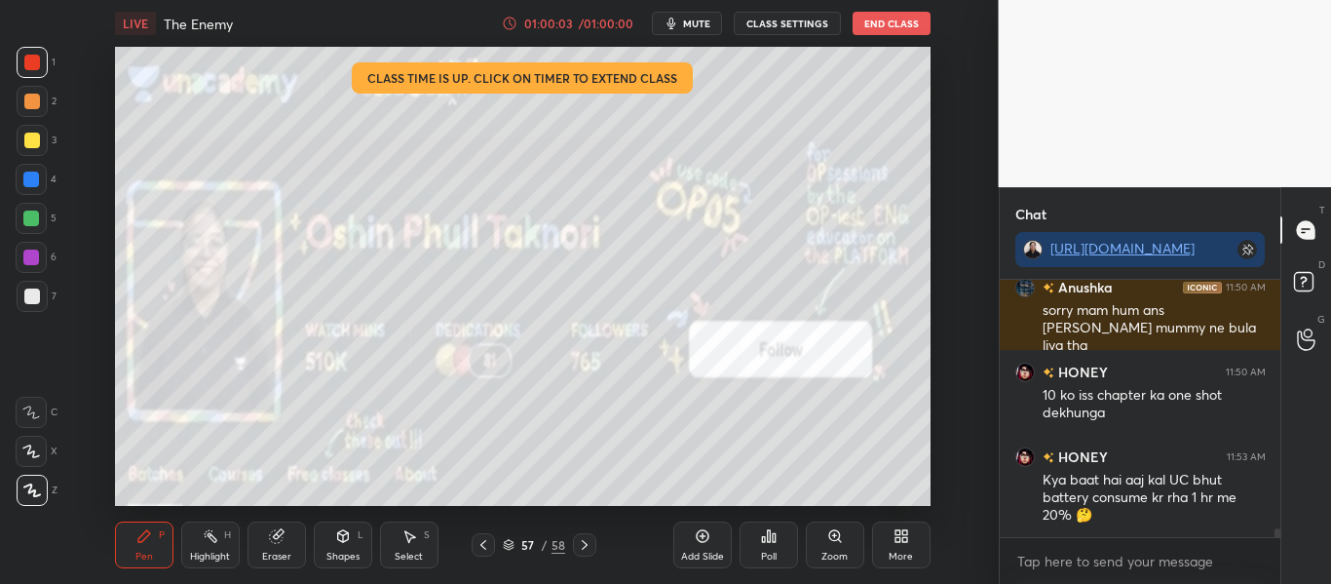
click at [894, 27] on button "End Class" at bounding box center [891, 23] width 78 height 23
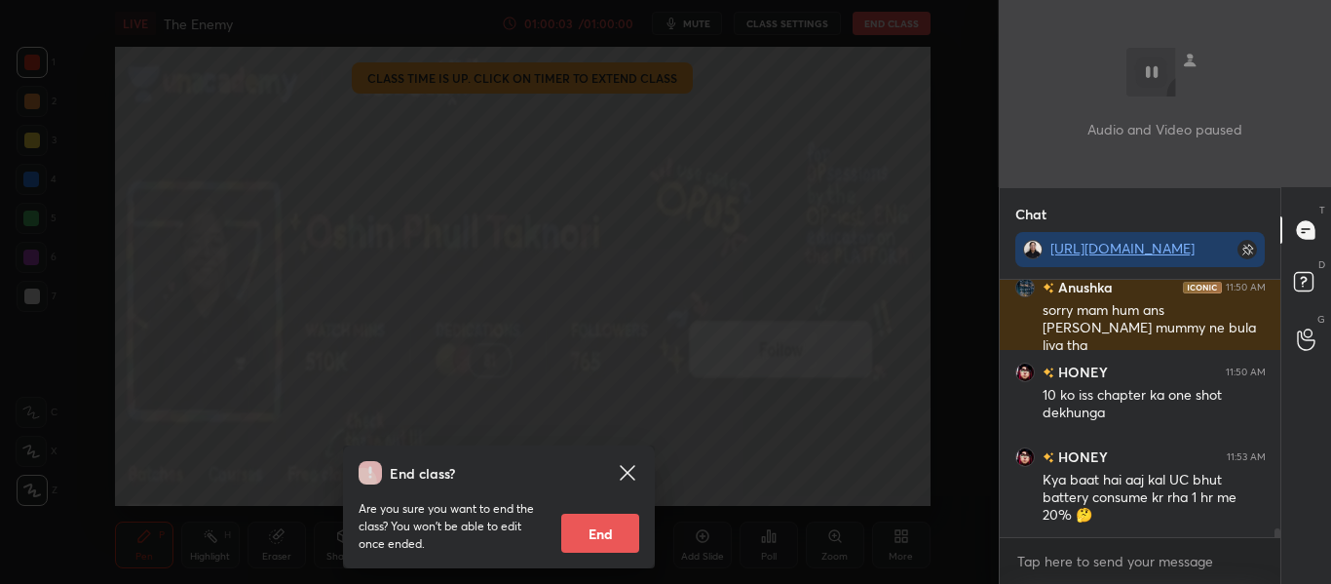
scroll to position [7131, 0]
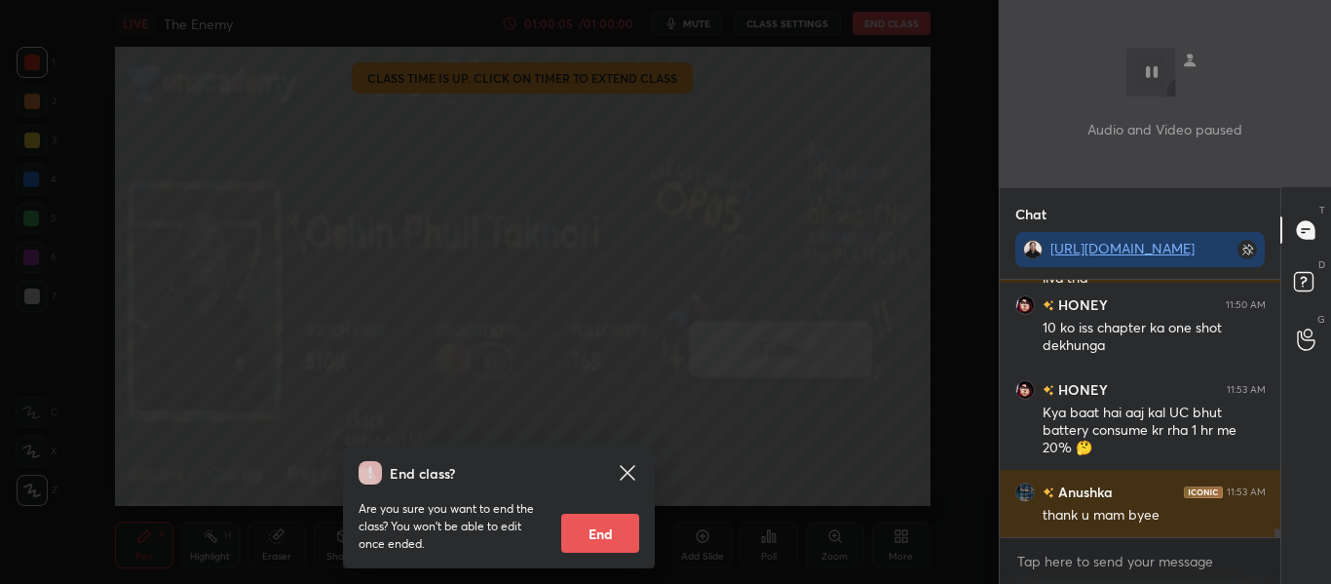
click at [598, 526] on button "End" at bounding box center [600, 532] width 78 height 39
type textarea "x"
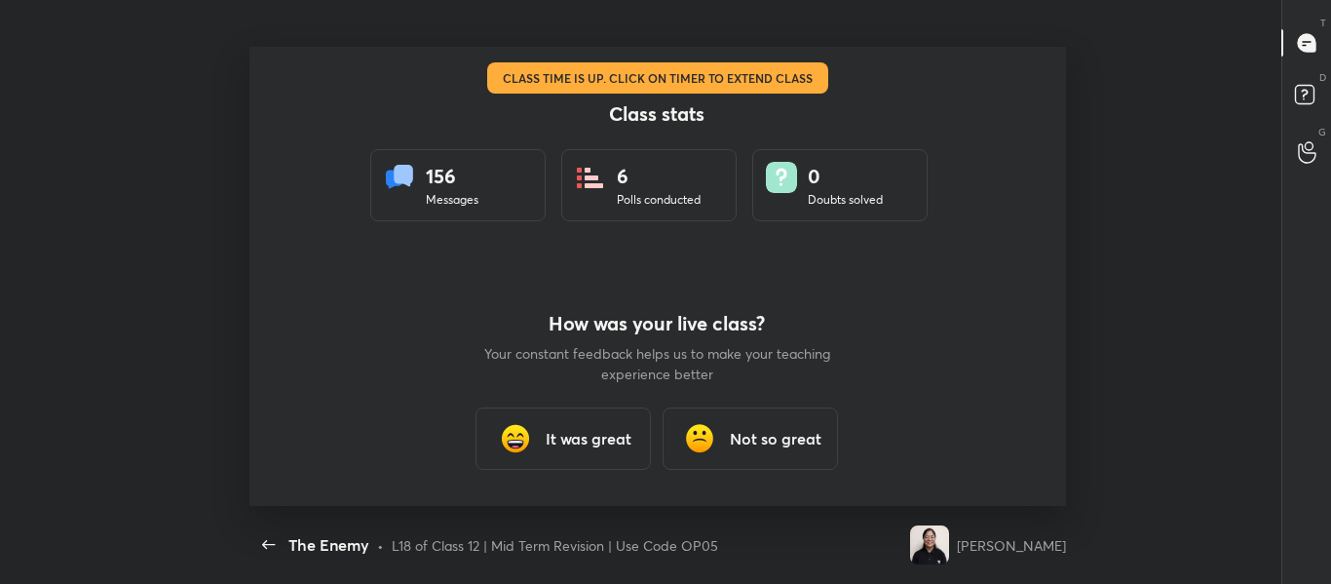
scroll to position [96962, 96328]
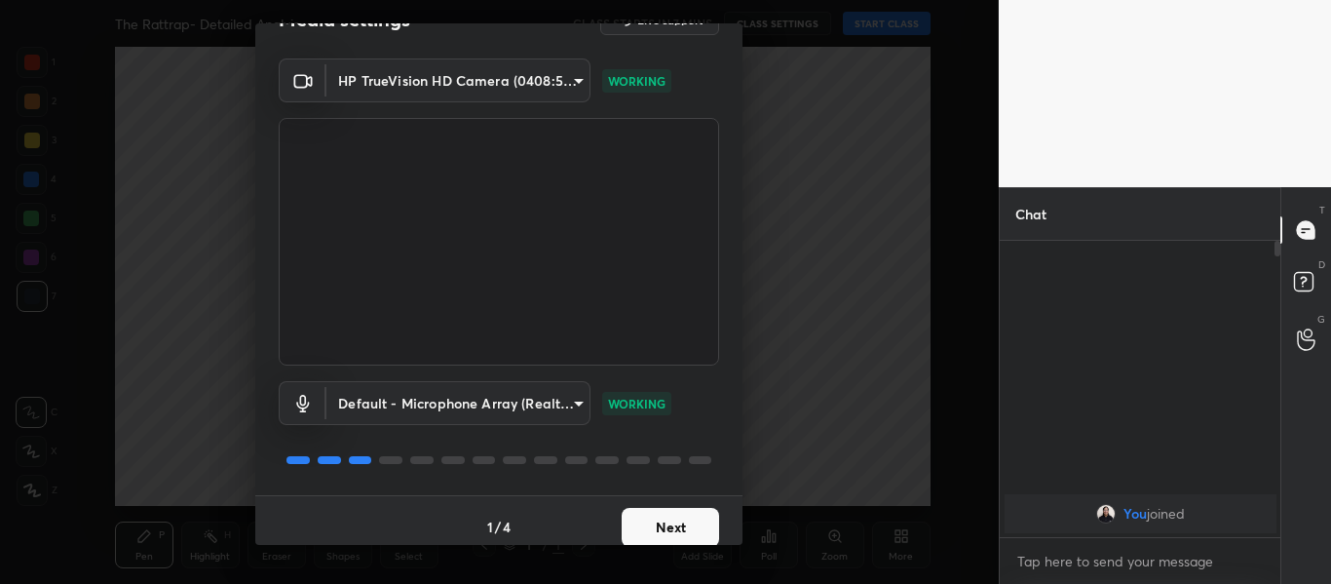
scroll to position [56, 0]
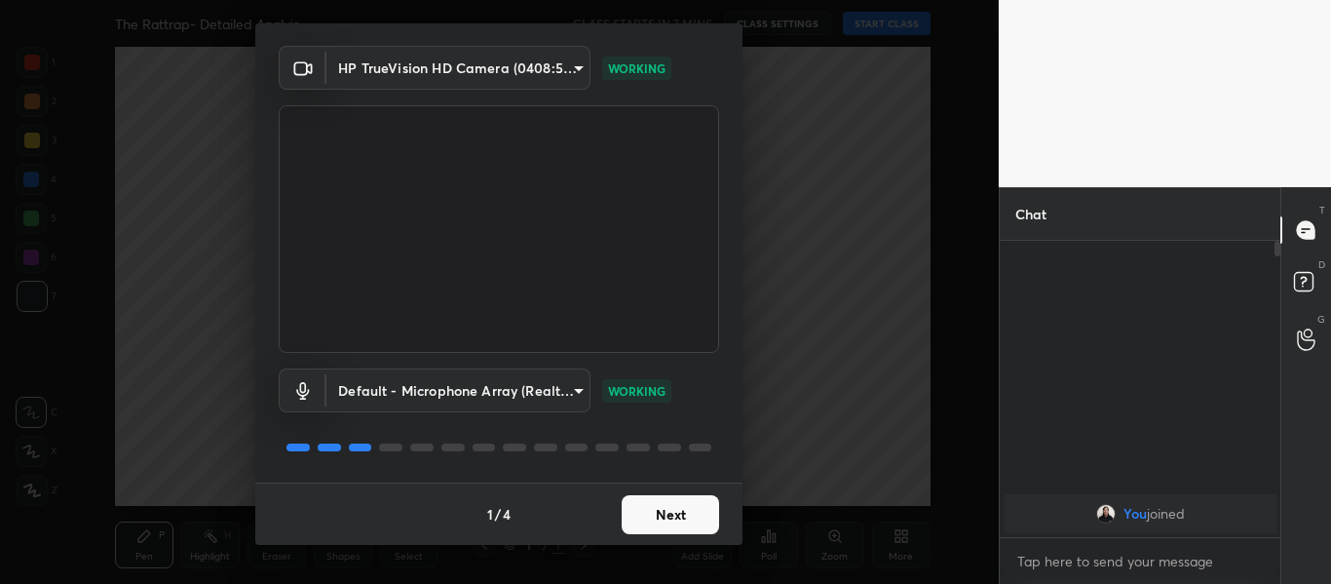
click at [656, 510] on button "Next" at bounding box center [670, 514] width 97 height 39
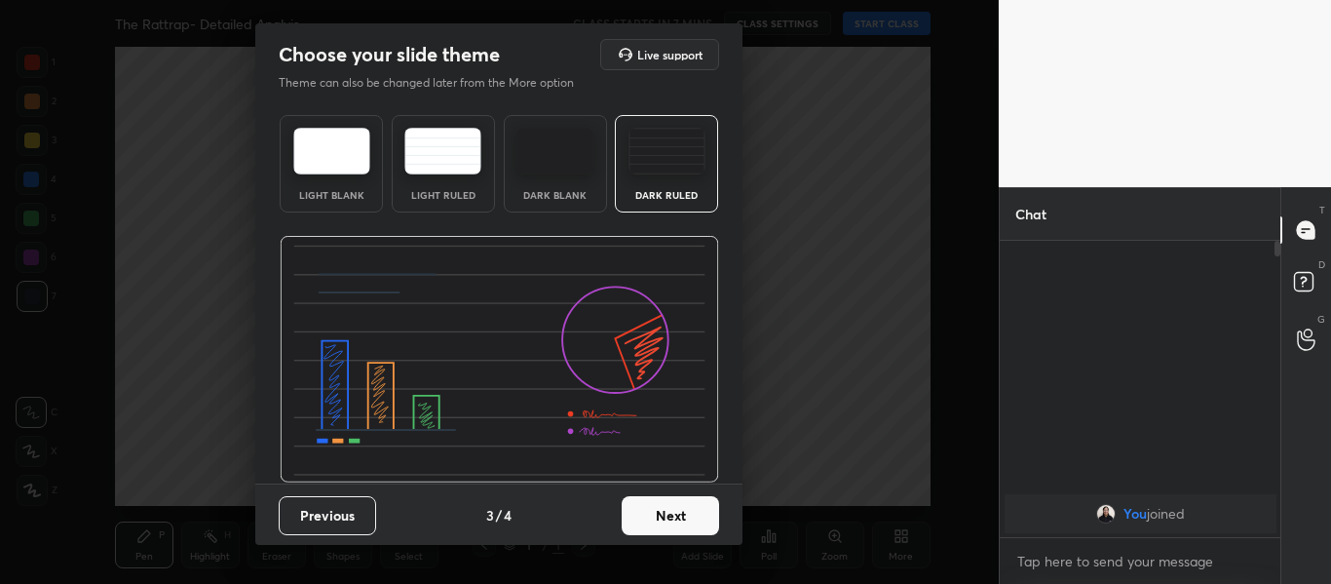
click at [656, 510] on button "Next" at bounding box center [670, 515] width 97 height 39
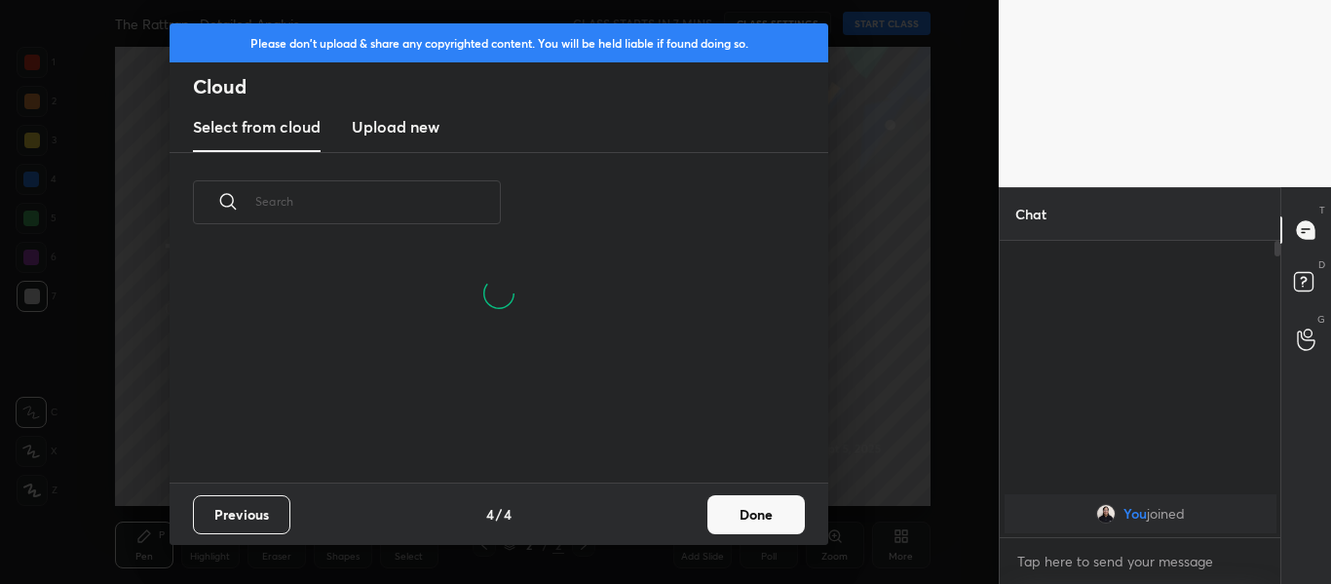
click at [390, 117] on h3 "Upload new" at bounding box center [396, 126] width 88 height 23
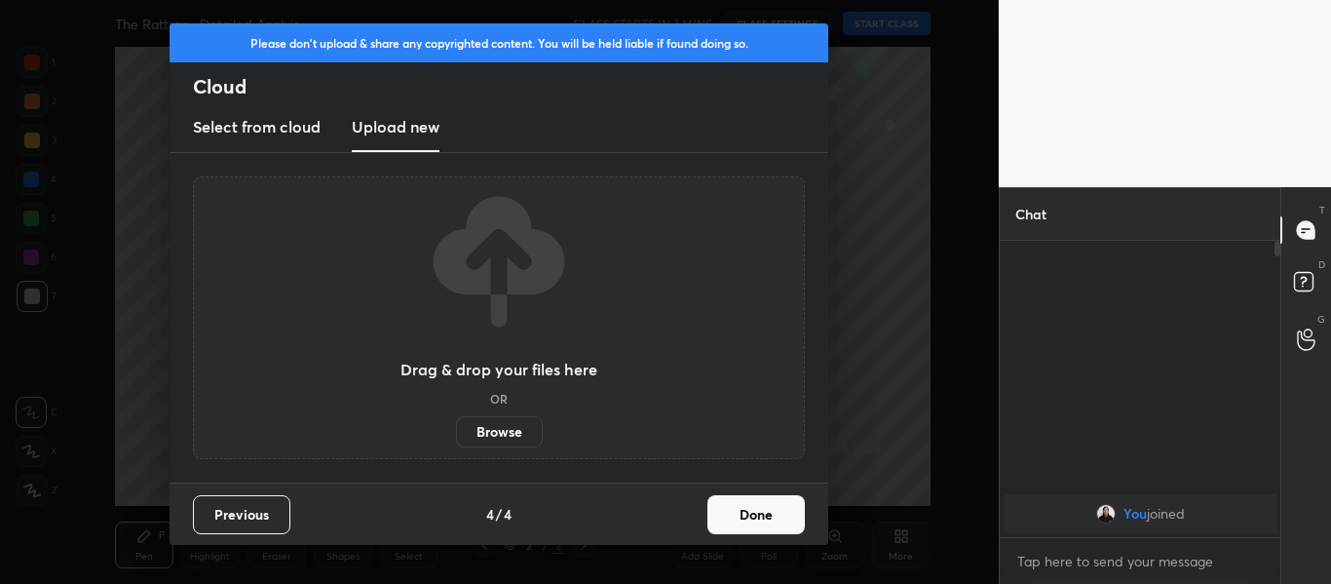
click at [390, 117] on h3 "Upload new" at bounding box center [396, 126] width 88 height 23
click at [488, 433] on label "Browse" at bounding box center [499, 431] width 87 height 31
click at [456, 433] on input "Browse" at bounding box center [456, 431] width 0 height 31
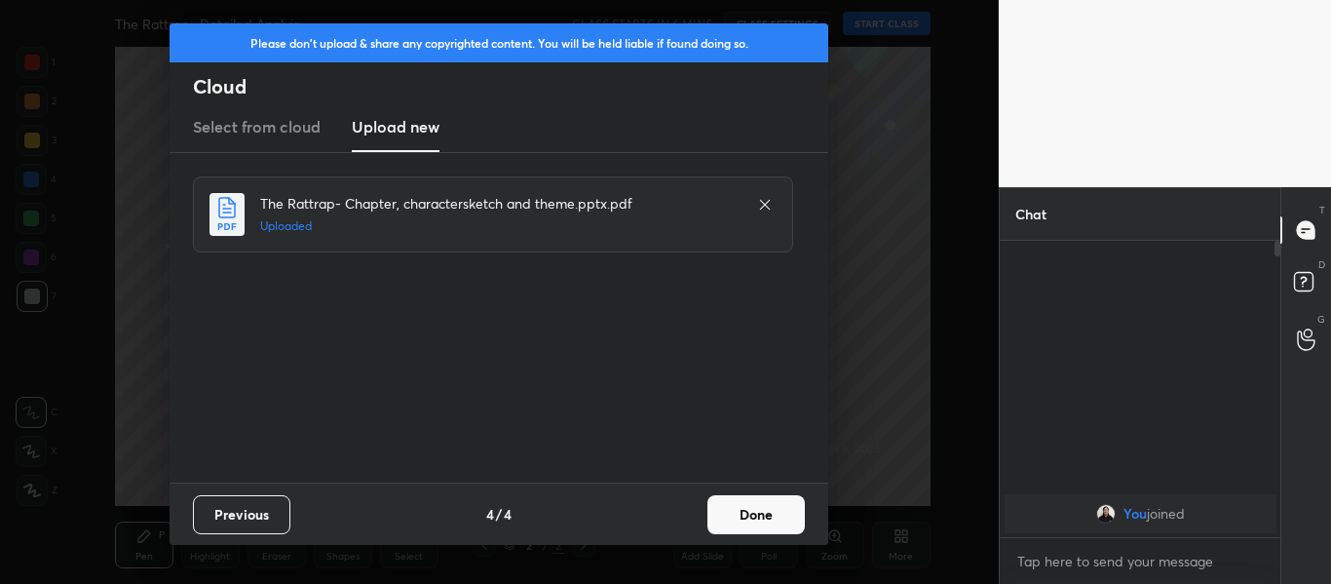
click at [757, 527] on button "Done" at bounding box center [755, 514] width 97 height 39
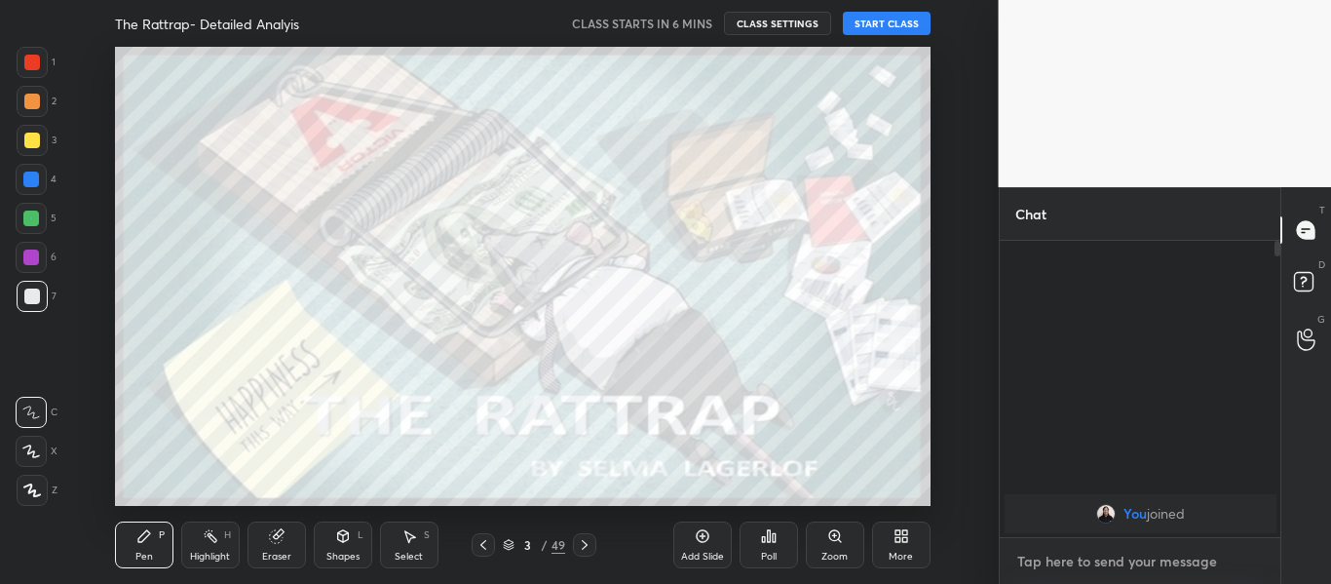
type textarea "x"
click at [1067, 564] on textarea at bounding box center [1140, 561] width 250 height 31
paste textarea "https://unacademy.com/class/class-12-a-thing-of-beauty-one-shot-use-code-op05/J…"
type textarea "https://unacademy.com/class/class-12-a-thing-of-beauty-one-shot-use-code-op05/J…"
type textarea "x"
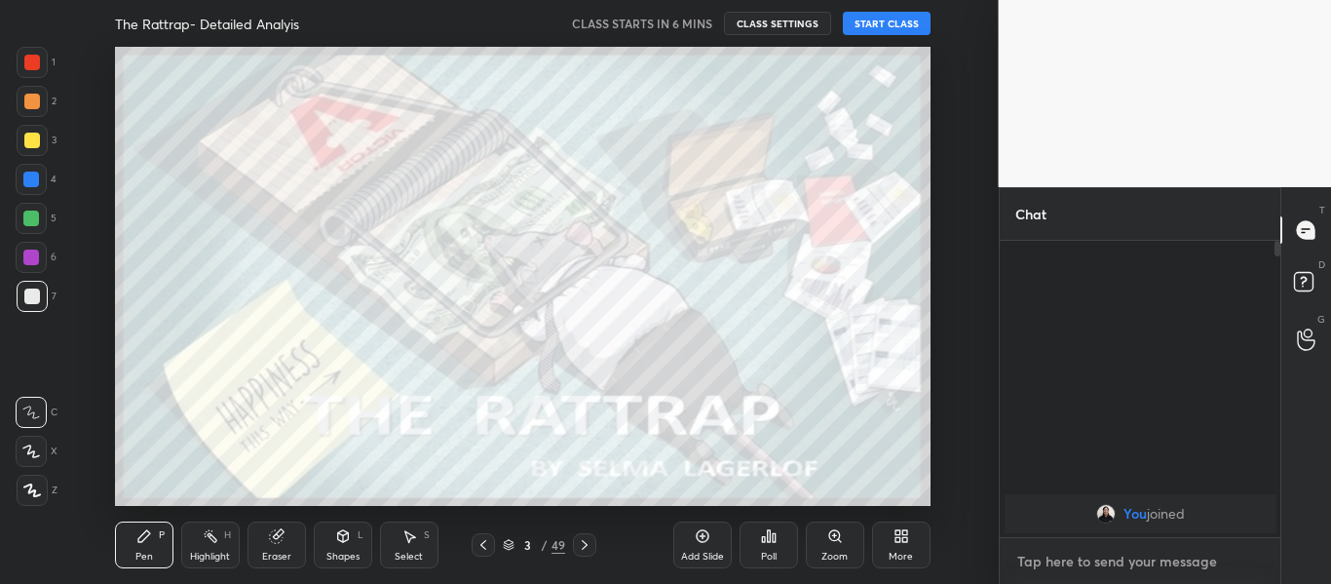
scroll to position [290, 275]
click at [878, 26] on button "START CLASS" at bounding box center [887, 23] width 88 height 23
type textarea "x"
click at [1083, 555] on textarea at bounding box center [1140, 561] width 250 height 31
paste textarea "[URL][DOMAIN_NAME]"
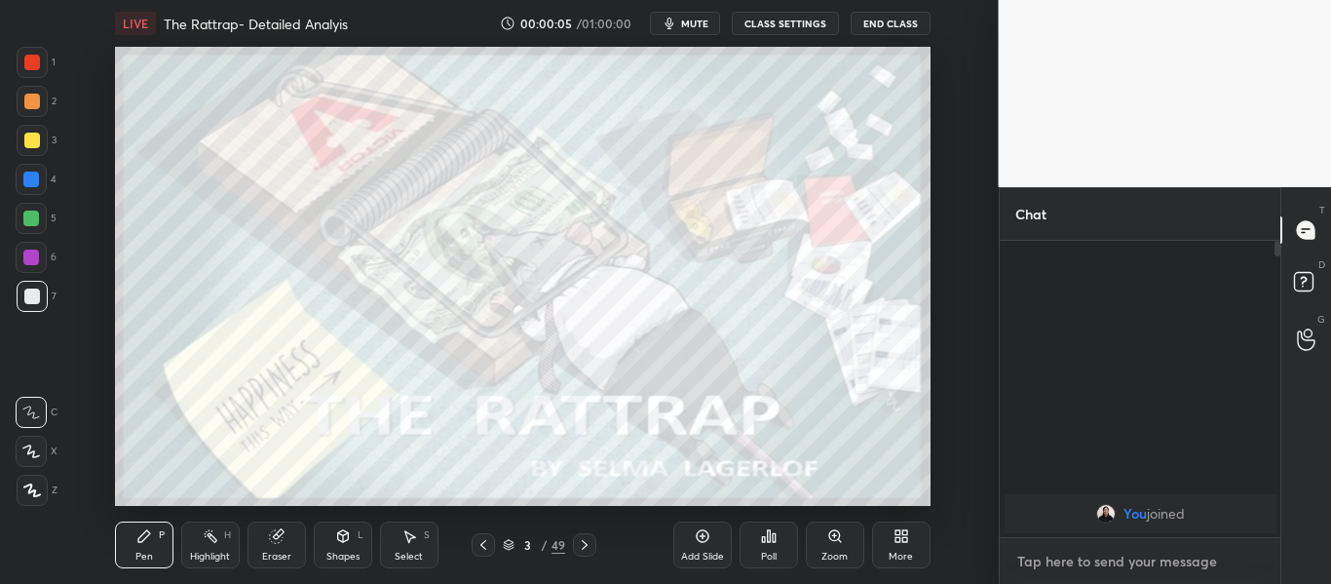
type textarea "[URL][DOMAIN_NAME]"
type textarea "x"
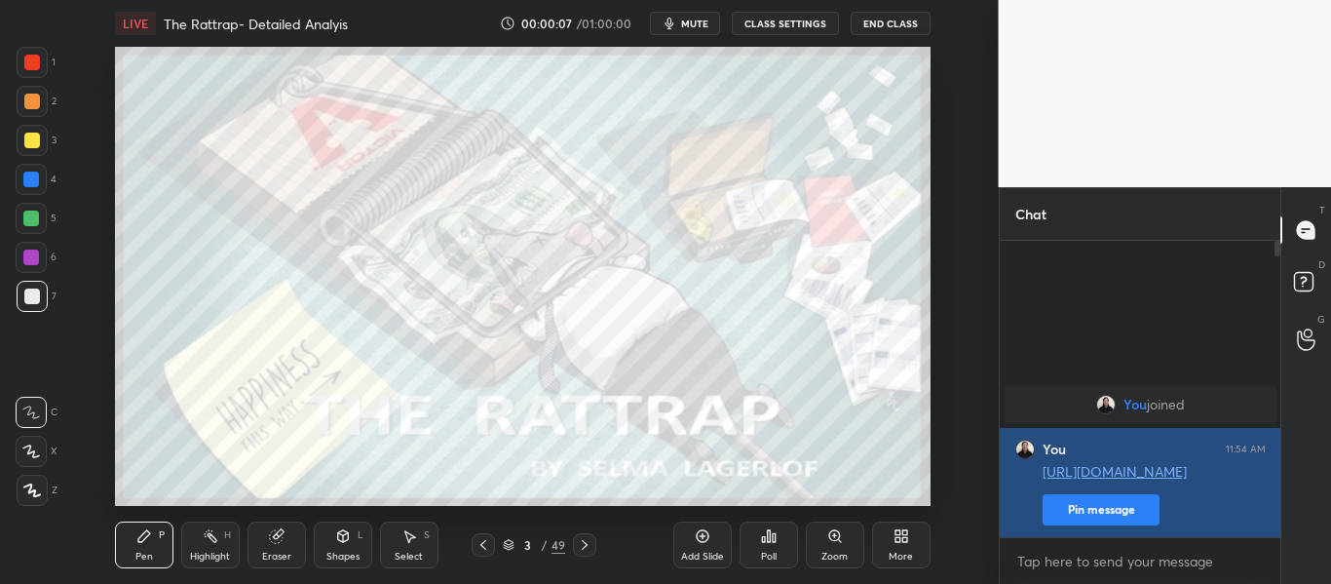
type textarea "x"
click at [1085, 519] on button "Pin message" at bounding box center [1100, 509] width 117 height 31
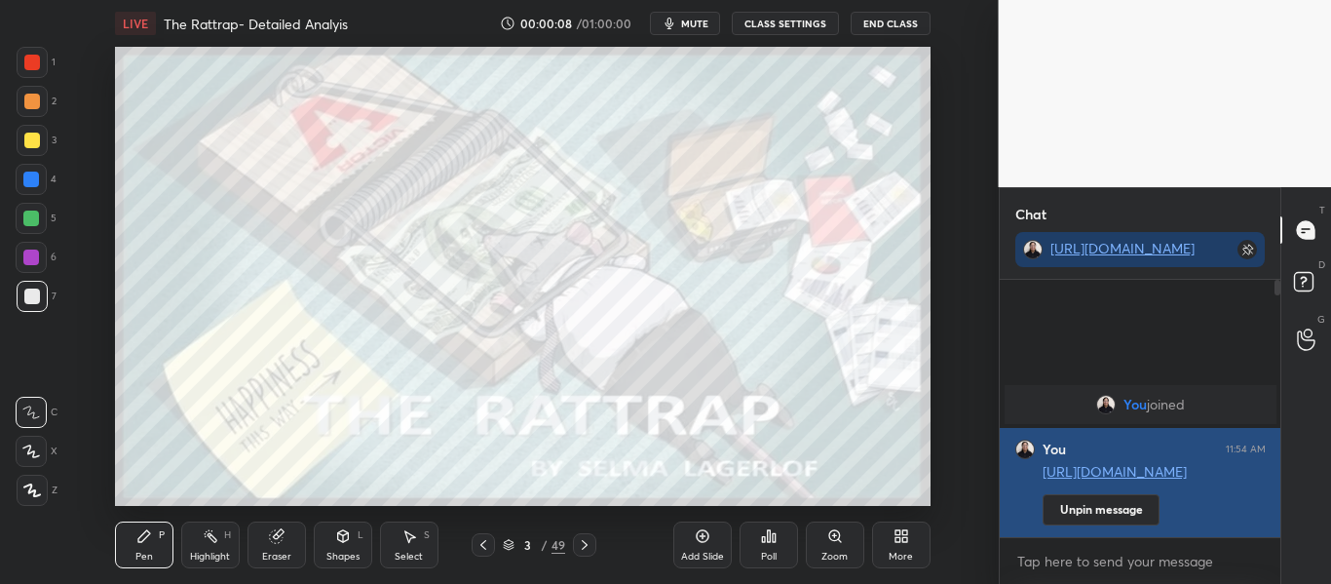
scroll to position [89, 275]
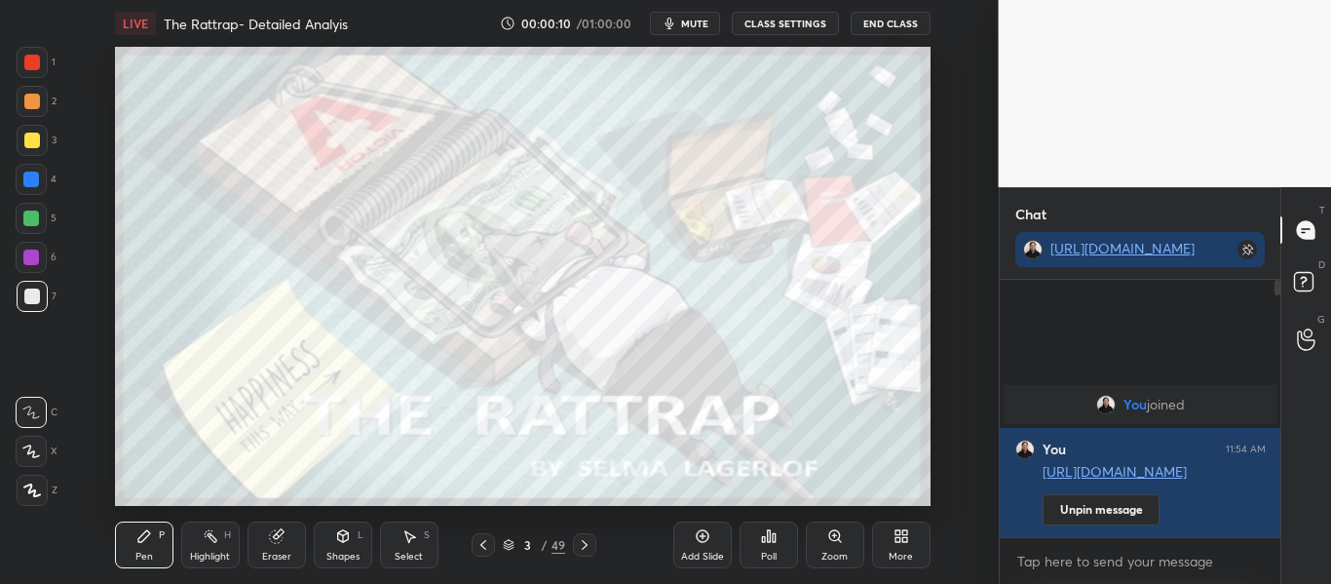
click at [22, 66] on div at bounding box center [32, 62] width 31 height 31
click at [28, 496] on icon at bounding box center [32, 490] width 18 height 14
click at [582, 546] on icon at bounding box center [585, 545] width 16 height 16
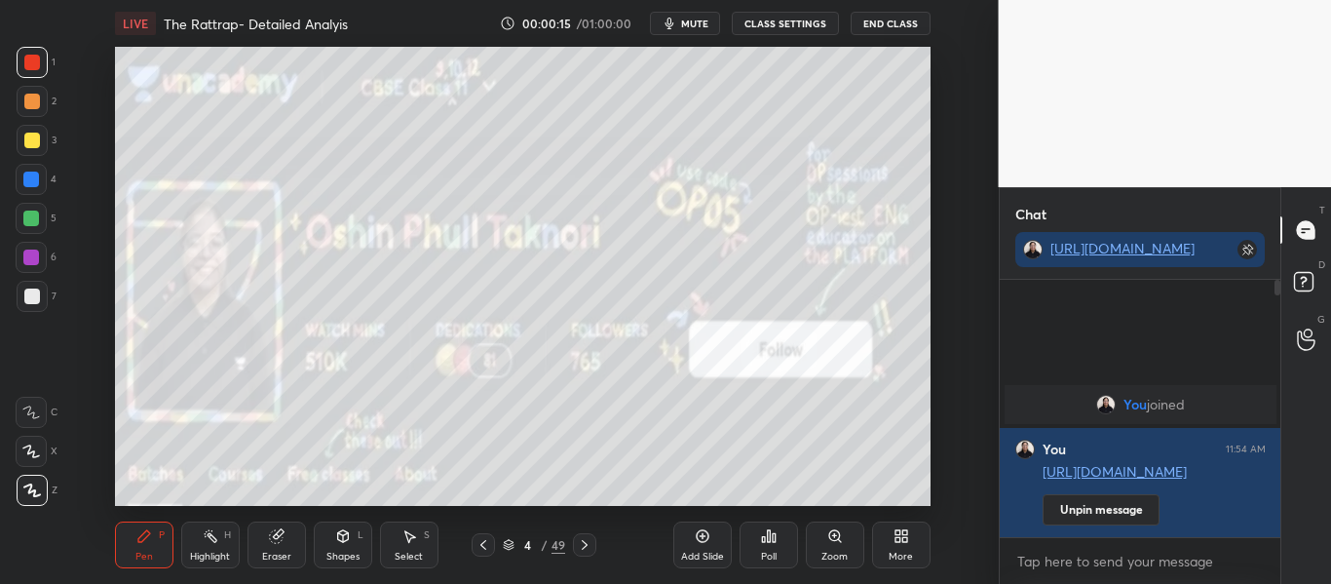
click at [898, 553] on div "More" at bounding box center [900, 556] width 24 height 10
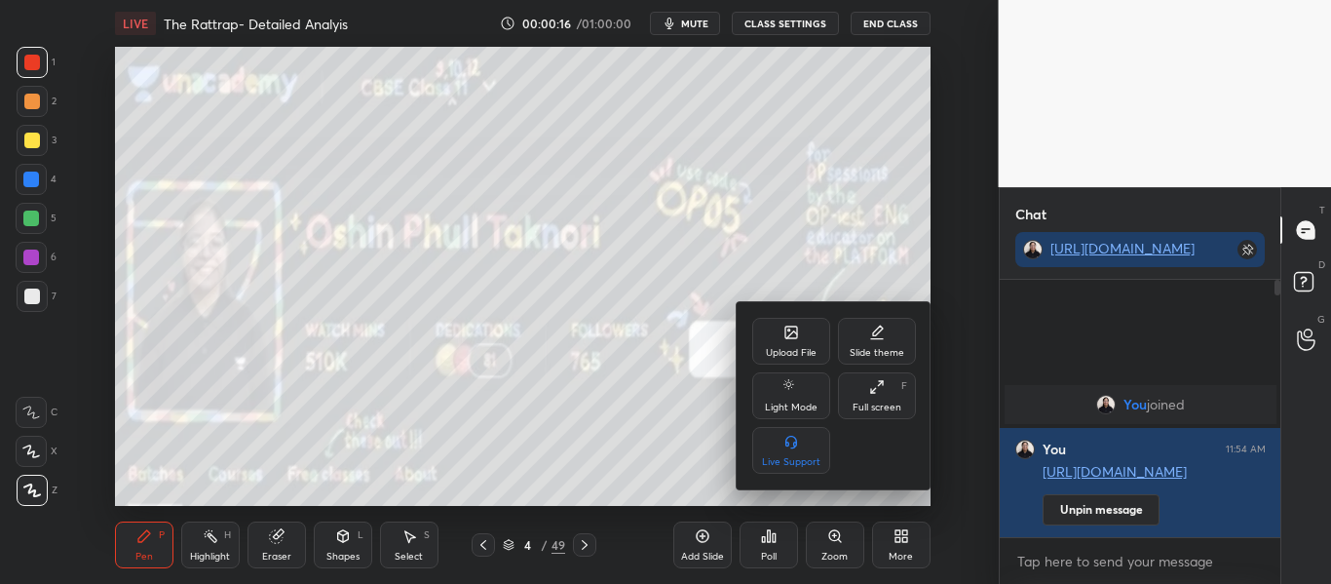
click at [774, 343] on div "Upload File" at bounding box center [791, 341] width 78 height 47
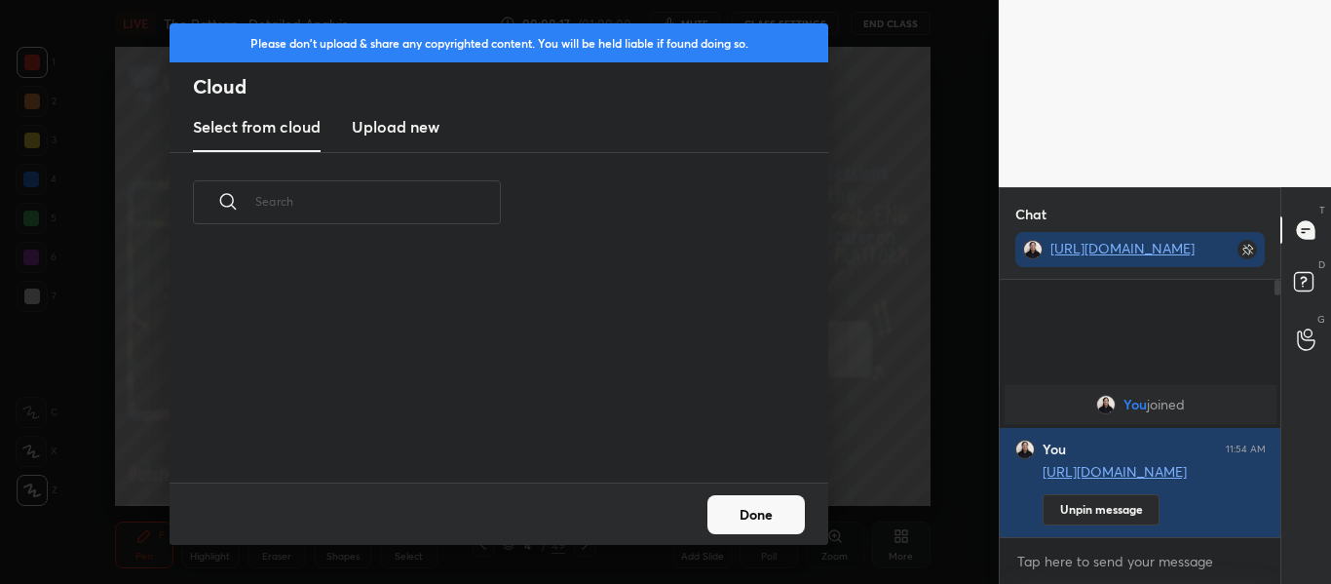
scroll to position [230, 625]
click at [417, 138] on new "Upload new" at bounding box center [396, 127] width 88 height 49
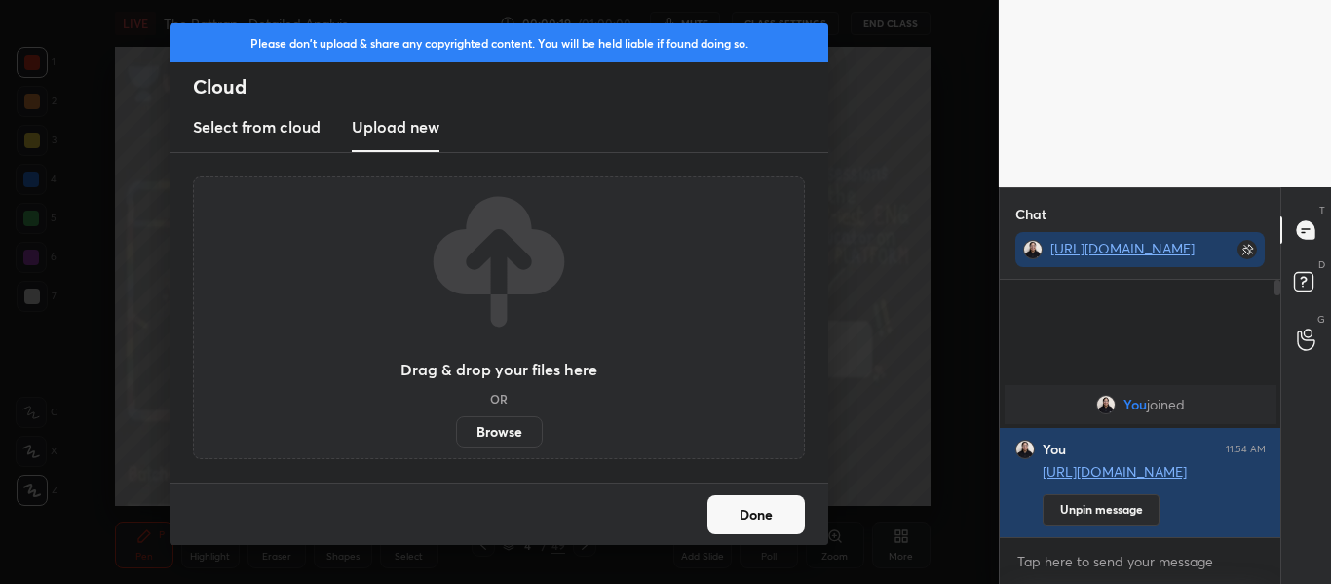
click at [492, 436] on label "Browse" at bounding box center [499, 431] width 87 height 31
click at [456, 436] on input "Browse" at bounding box center [456, 431] width 0 height 31
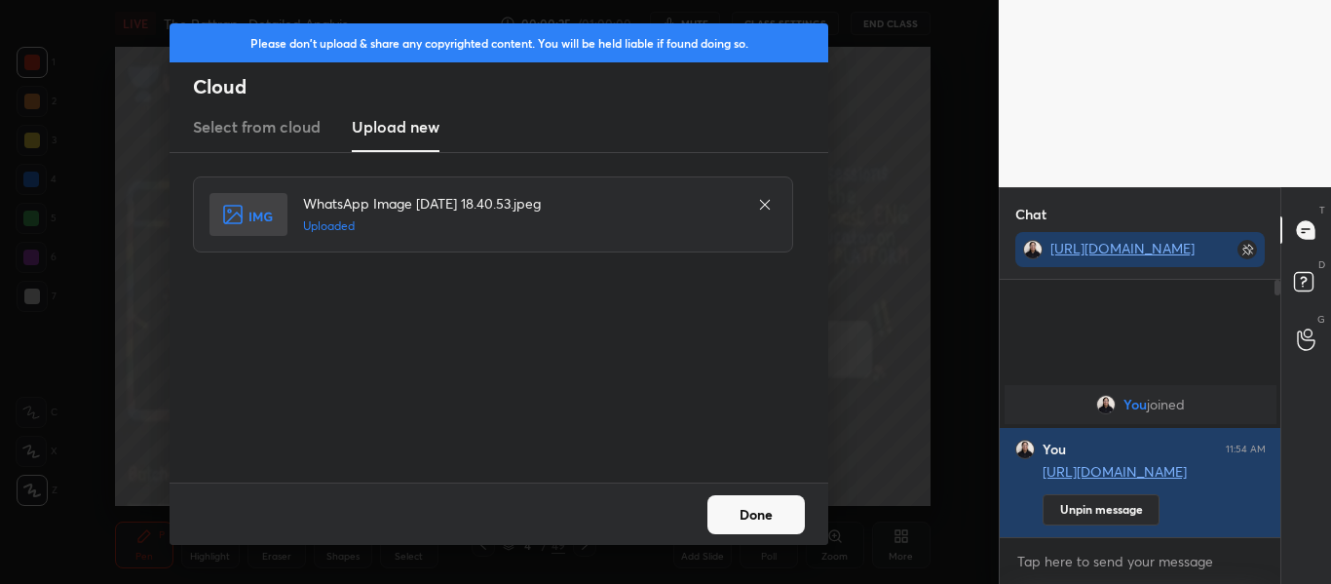
click at [740, 492] on div "Done" at bounding box center [499, 513] width 659 height 62
click at [742, 495] on button "Done" at bounding box center [755, 514] width 97 height 39
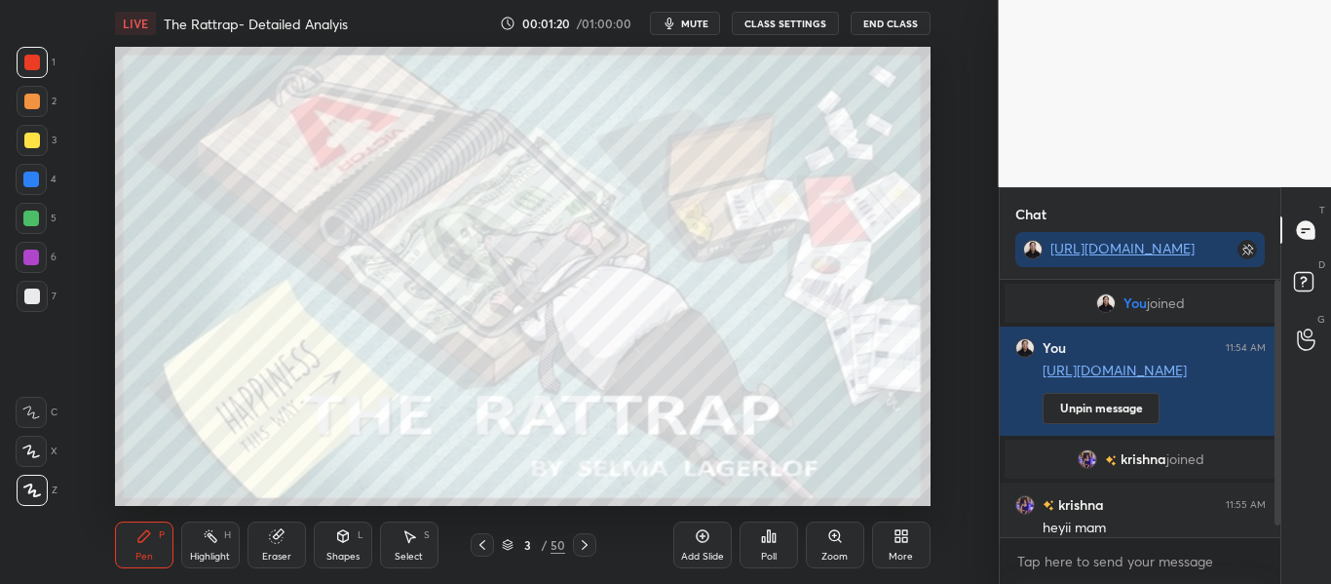
scroll to position [32, 0]
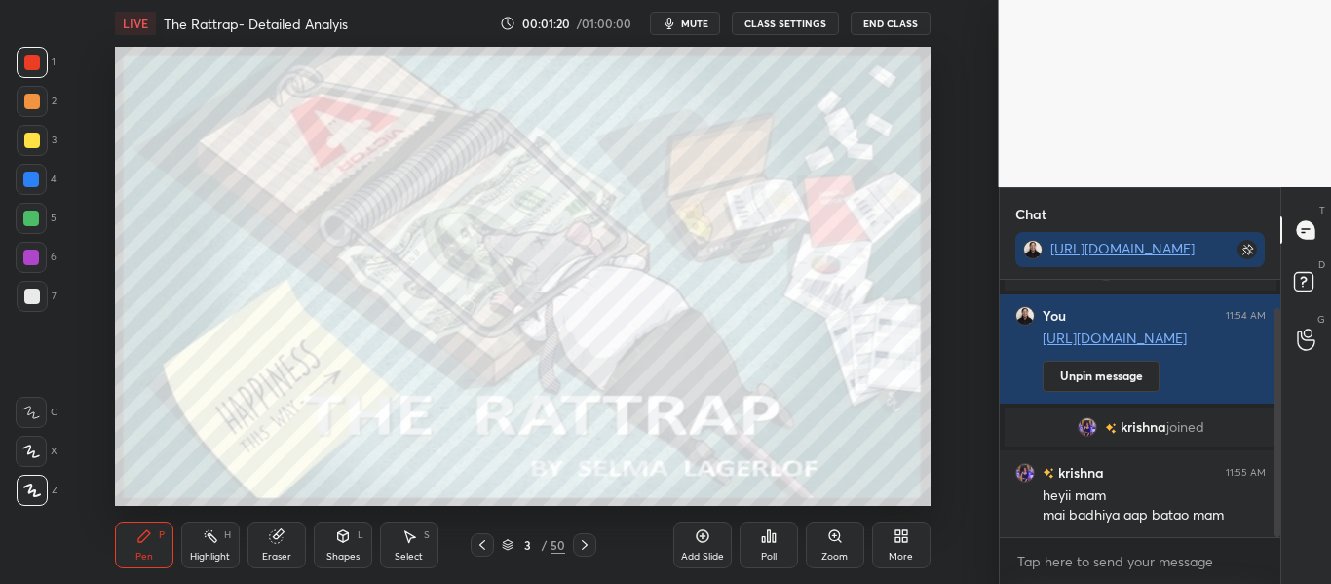
drag, startPoint x: 1278, startPoint y: 490, endPoint x: 1262, endPoint y: 591, distance: 102.7
click at [1262, 0] on html "1 2 3 4 5 6 7 C X Z C X Z E E Erase all H H LIVE The Rattrap- Detailed Analyis …" at bounding box center [665, 0] width 1331 height 0
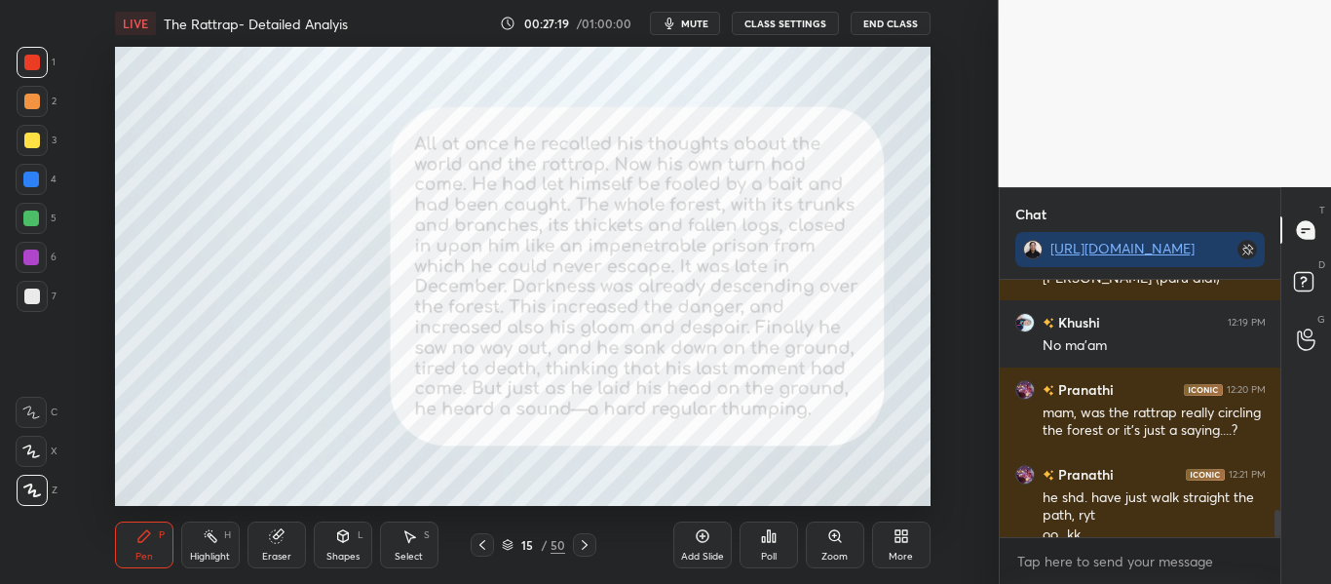
scroll to position [2165, 0]
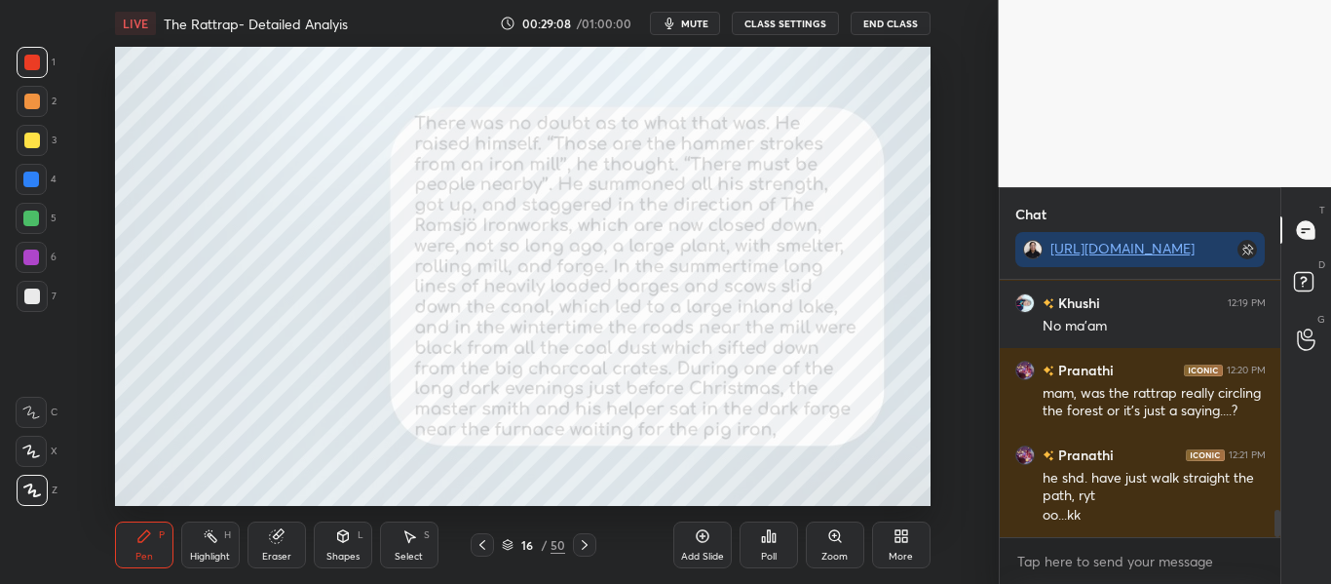
click at [692, 19] on span "mute" at bounding box center [694, 24] width 27 height 14
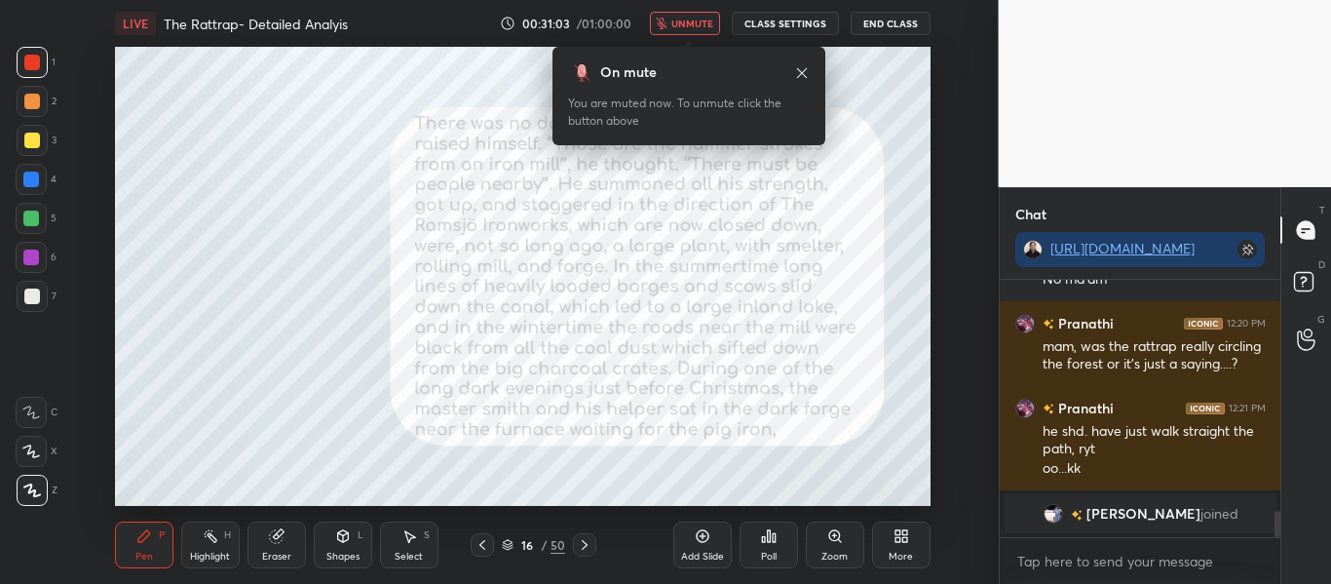
click at [692, 19] on span "unmute" at bounding box center [692, 24] width 42 height 14
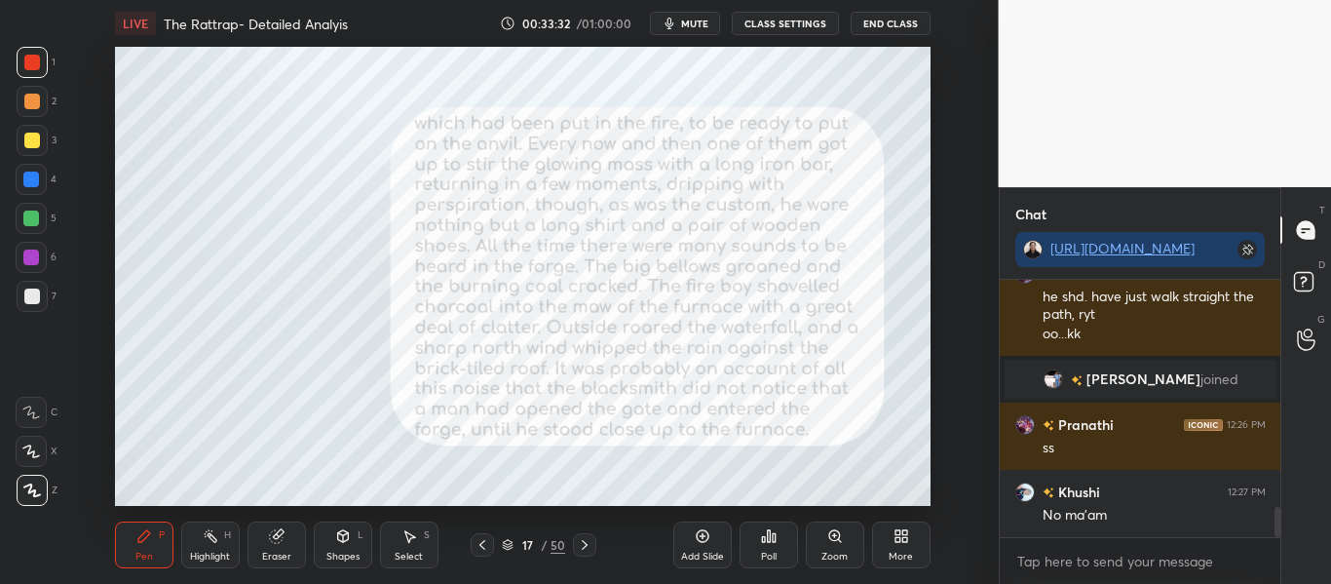
scroll to position [1902, 0]
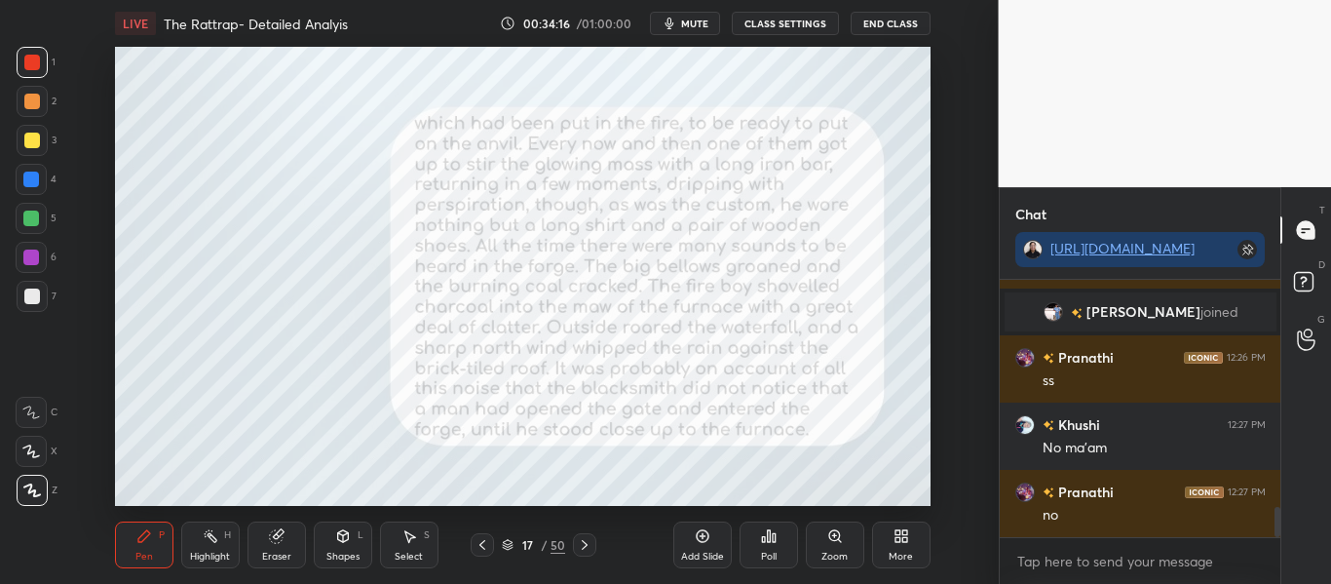
click at [688, 12] on button "mute" at bounding box center [685, 23] width 70 height 23
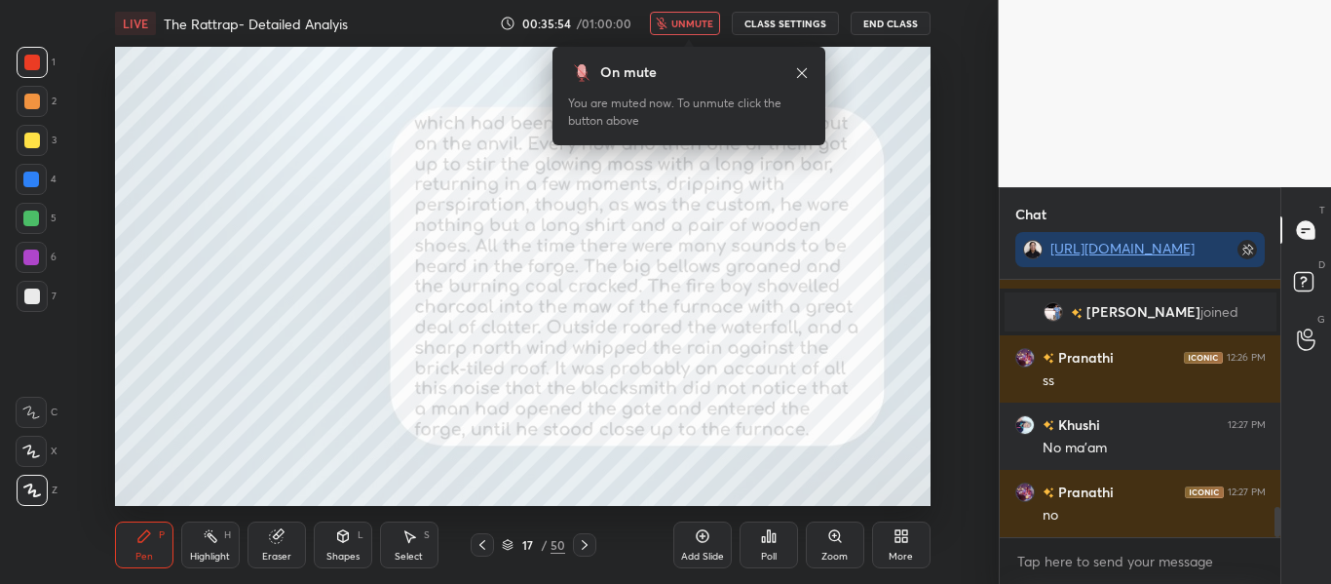
click at [688, 12] on button "unmute" at bounding box center [685, 23] width 70 height 23
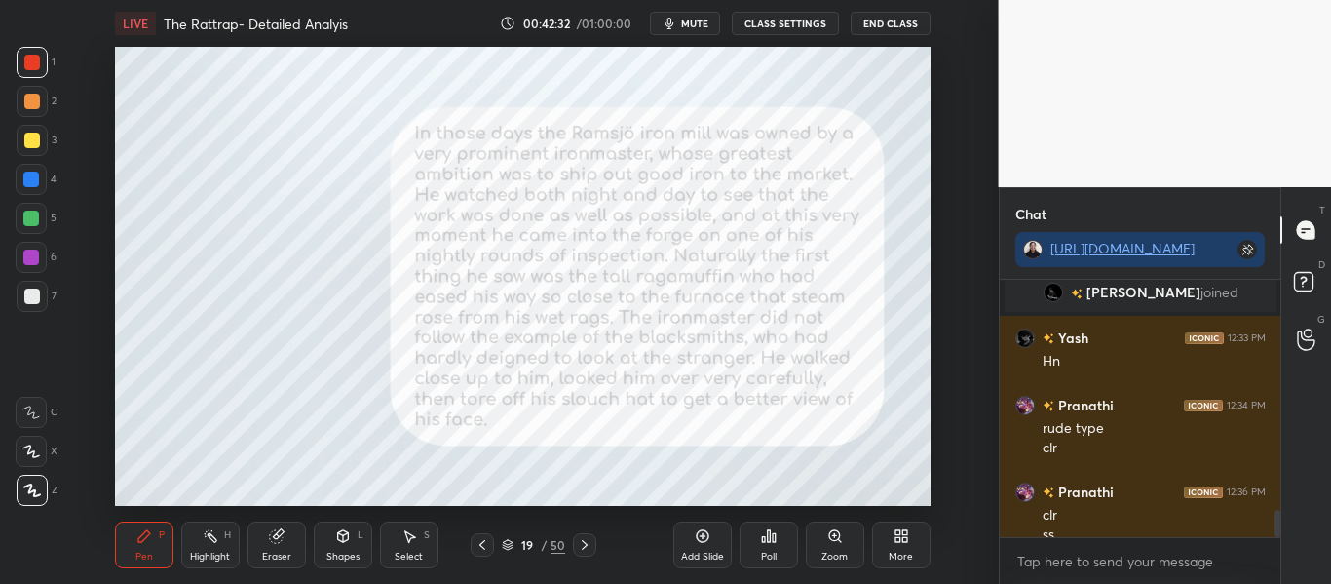
scroll to position [2182, 0]
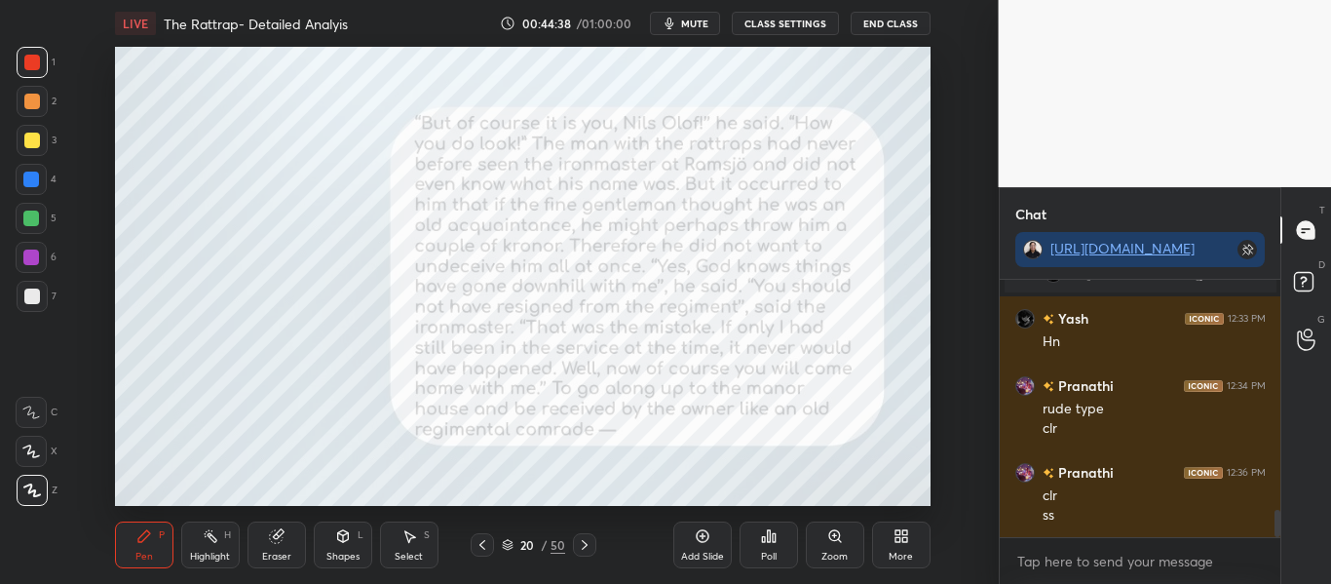
click at [507, 547] on icon at bounding box center [508, 546] width 10 height 3
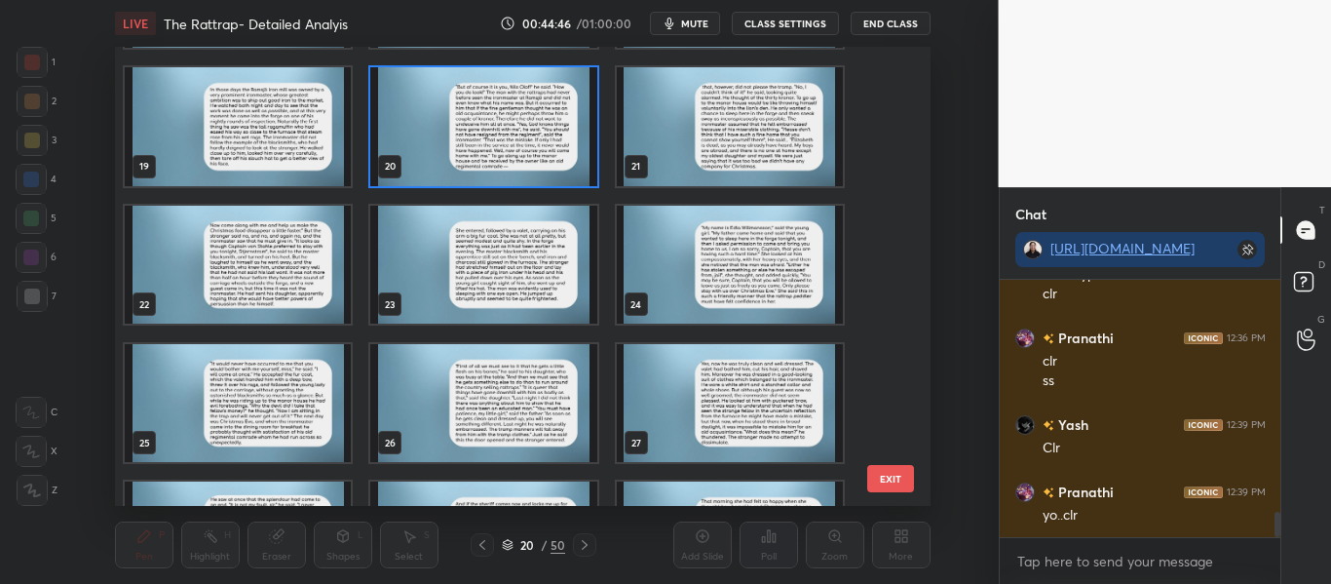
scroll to position [773, 0]
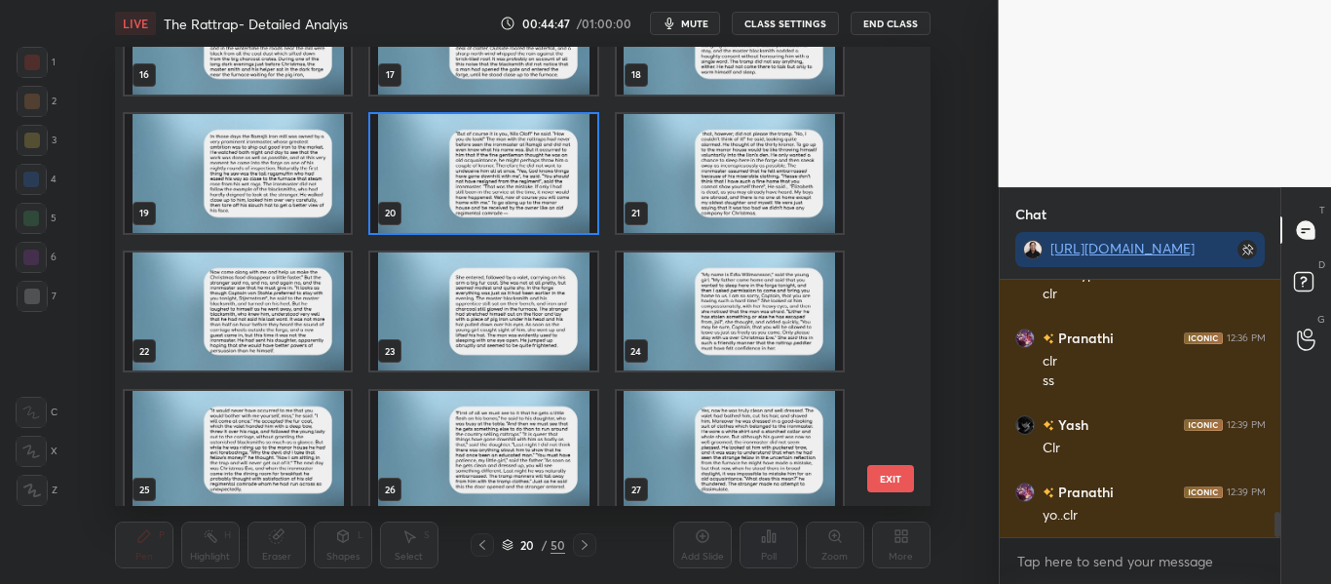
click at [747, 207] on img "grid" at bounding box center [729, 173] width 226 height 119
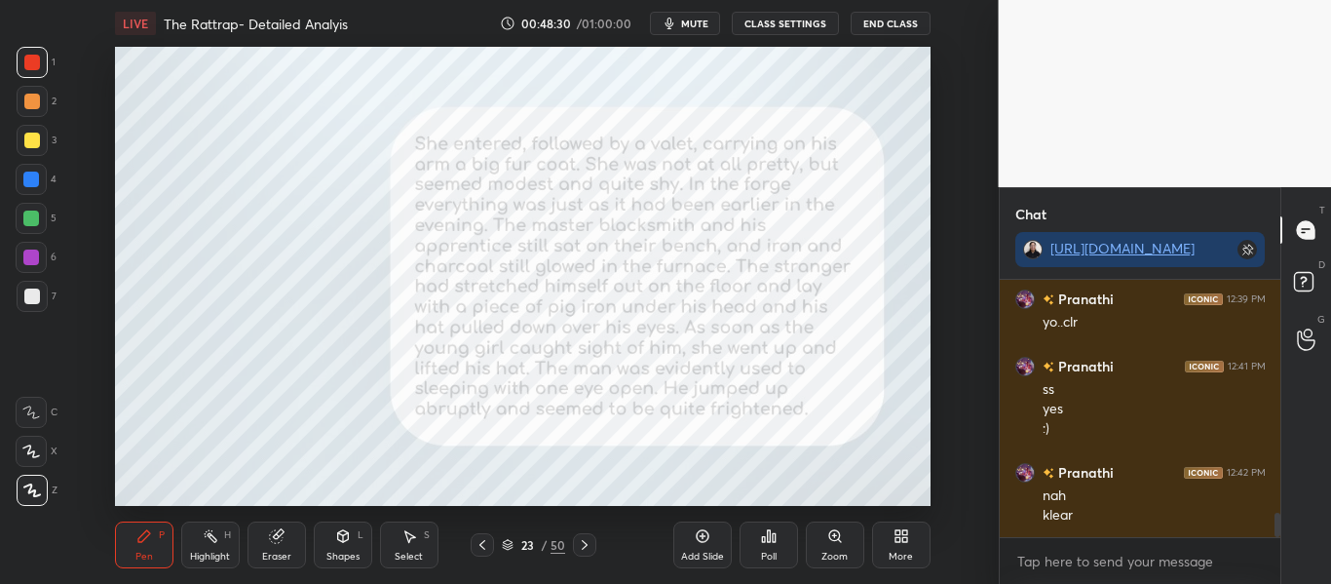
scroll to position [2529, 0]
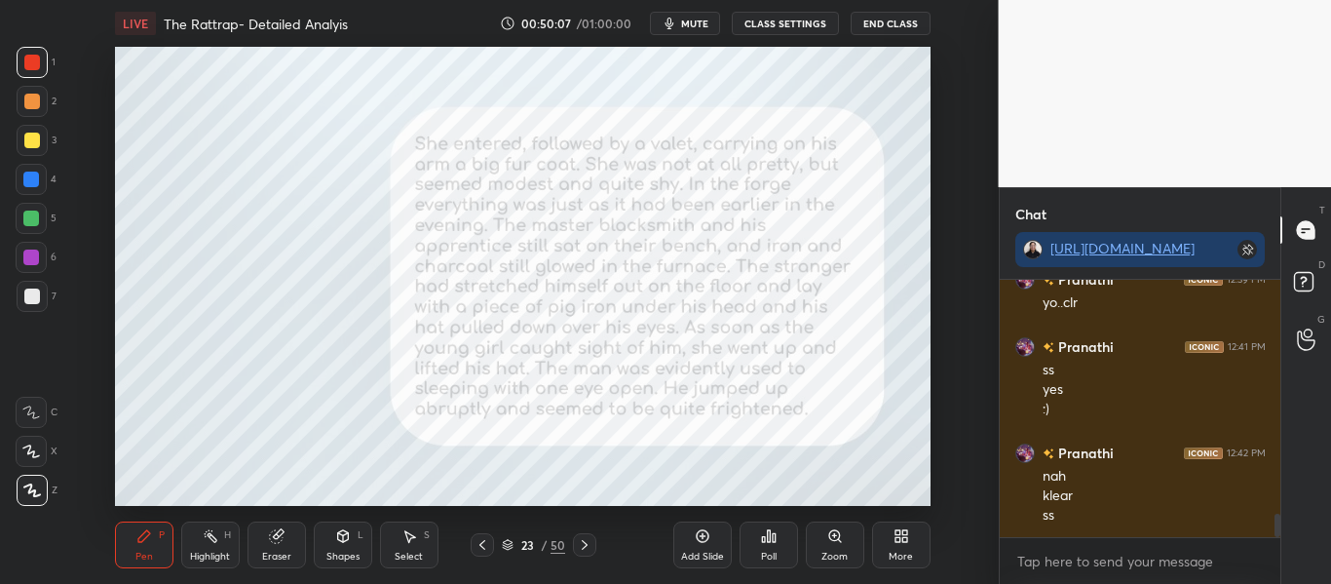
click at [507, 546] on icon at bounding box center [508, 545] width 12 height 12
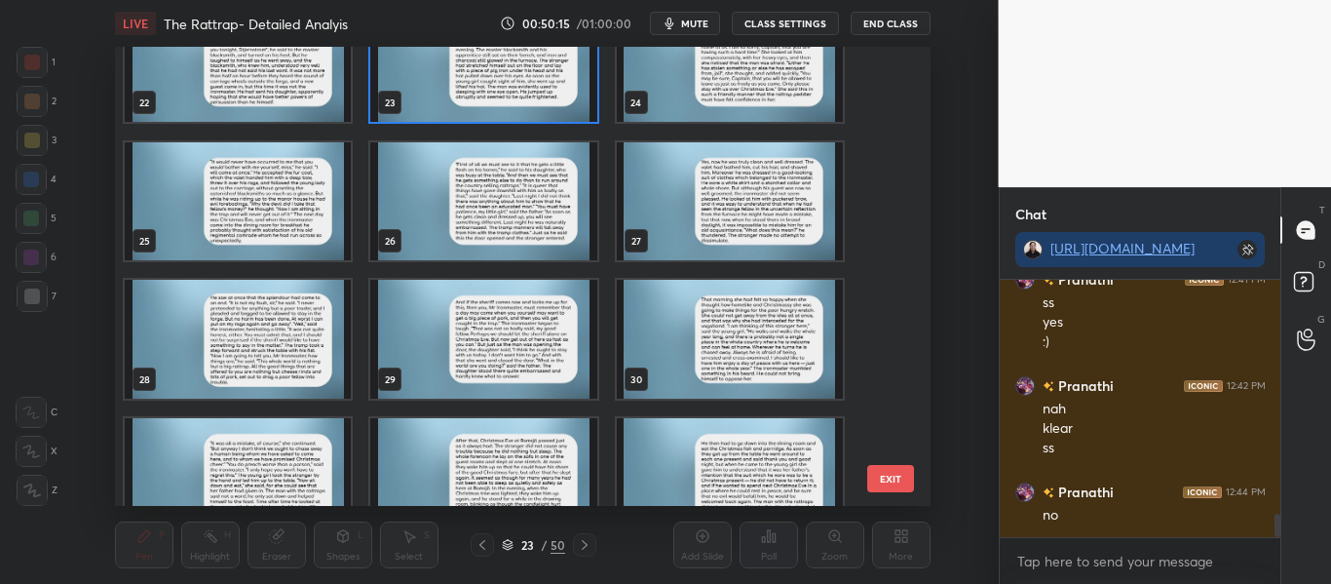
scroll to position [999, 0]
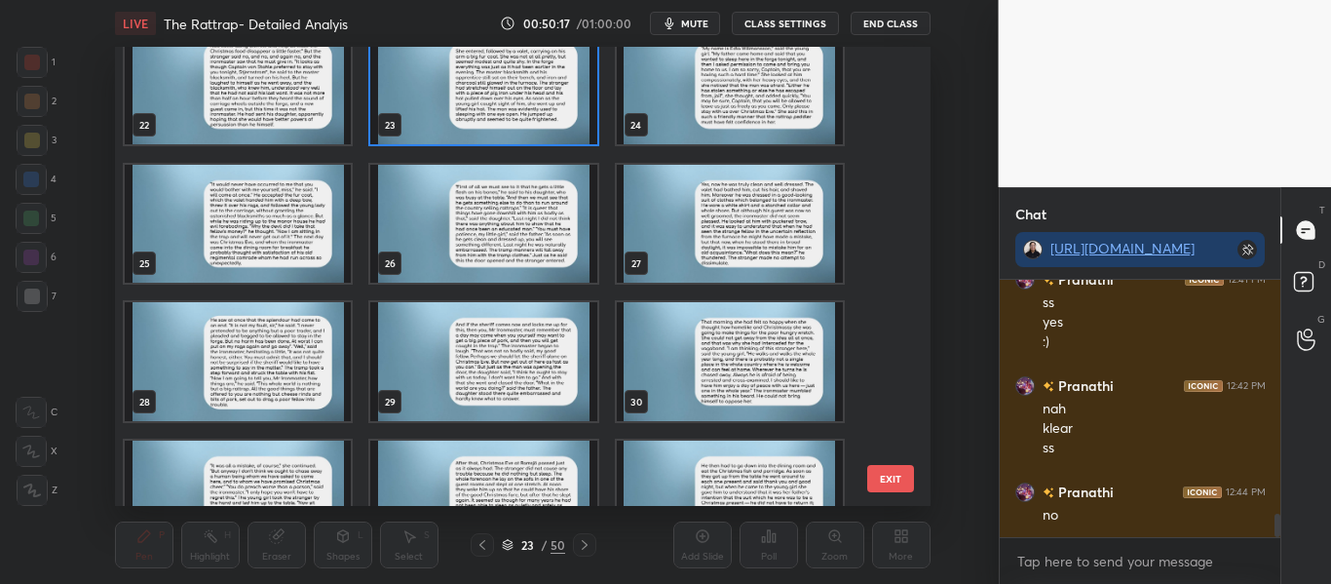
click at [628, 95] on img "grid" at bounding box center [729, 85] width 226 height 119
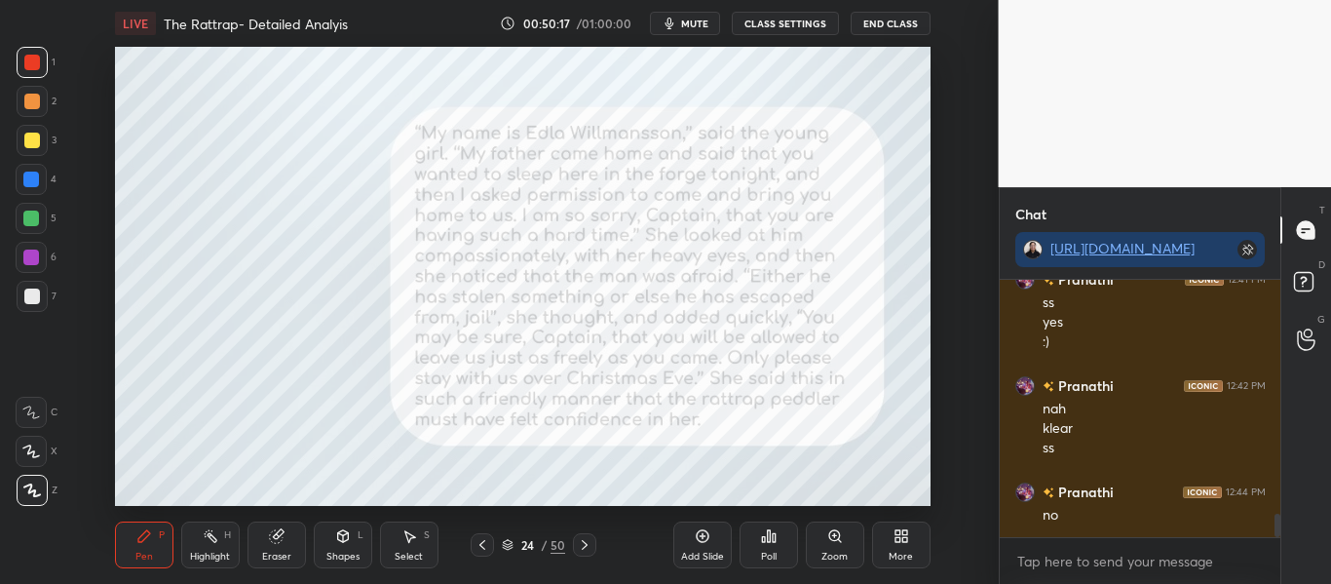
click at [628, 95] on img "grid" at bounding box center [729, 85] width 226 height 119
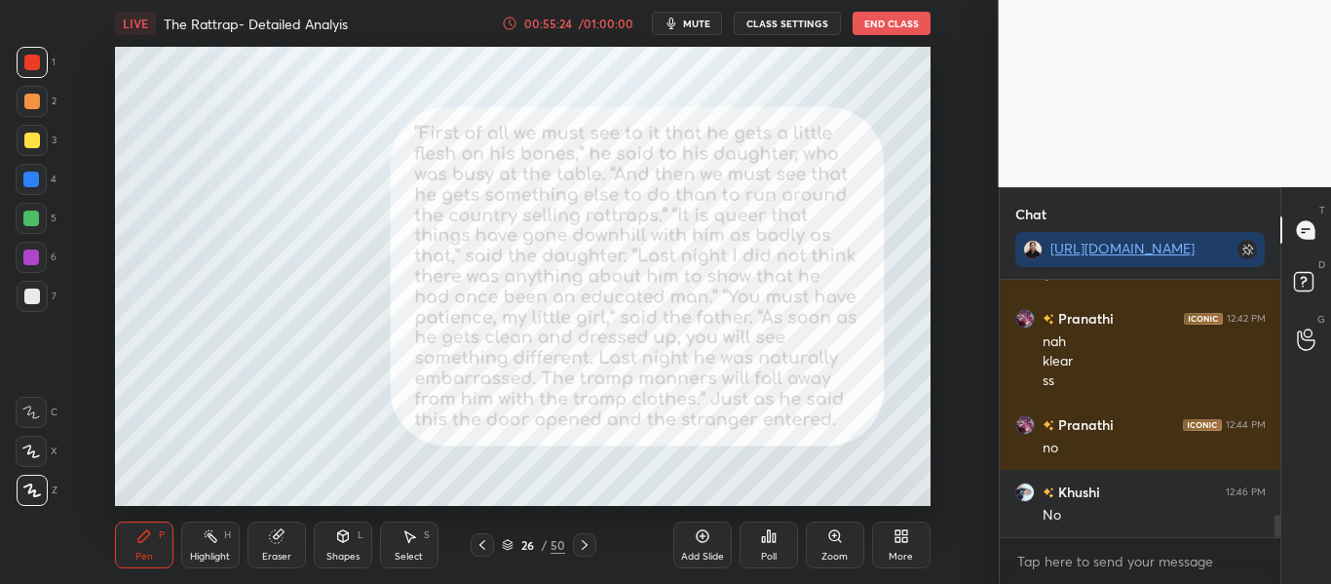
click at [510, 541] on icon at bounding box center [508, 542] width 10 height 5
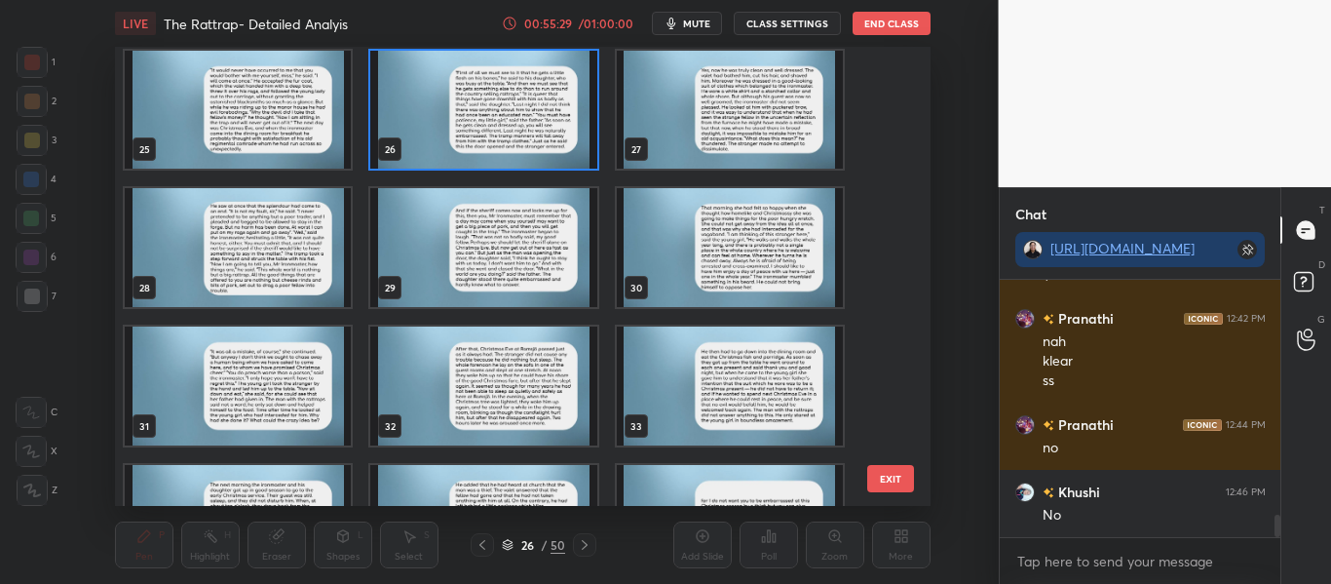
scroll to position [1096, 0]
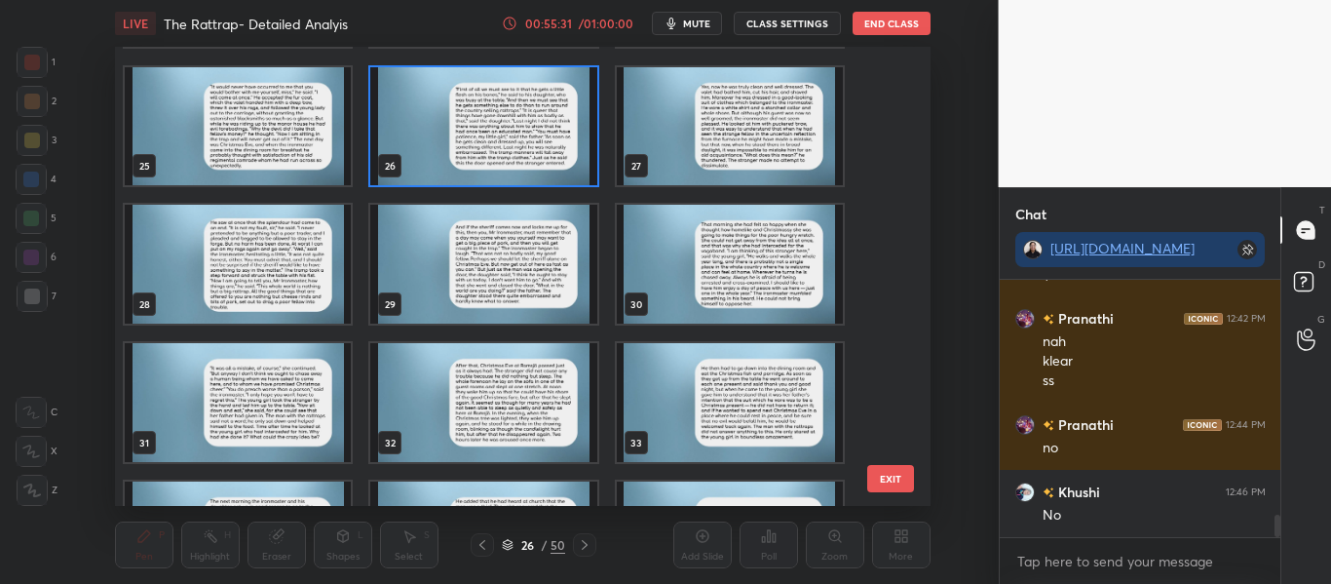
click at [564, 117] on img "grid" at bounding box center [483, 126] width 226 height 119
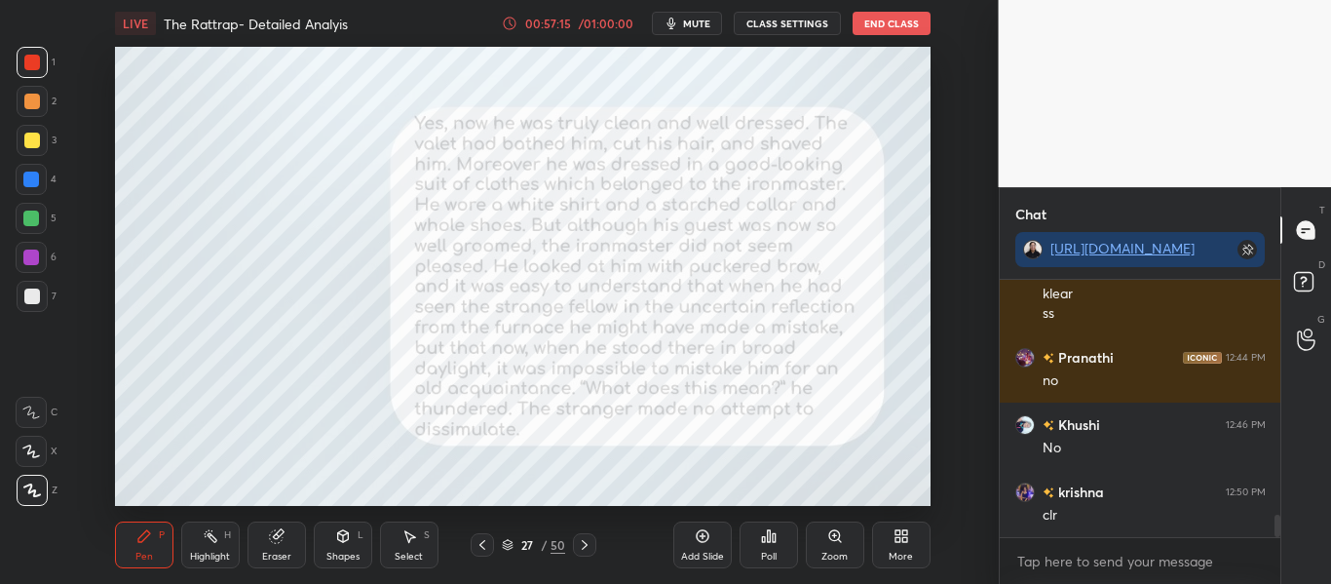
scroll to position [2798, 0]
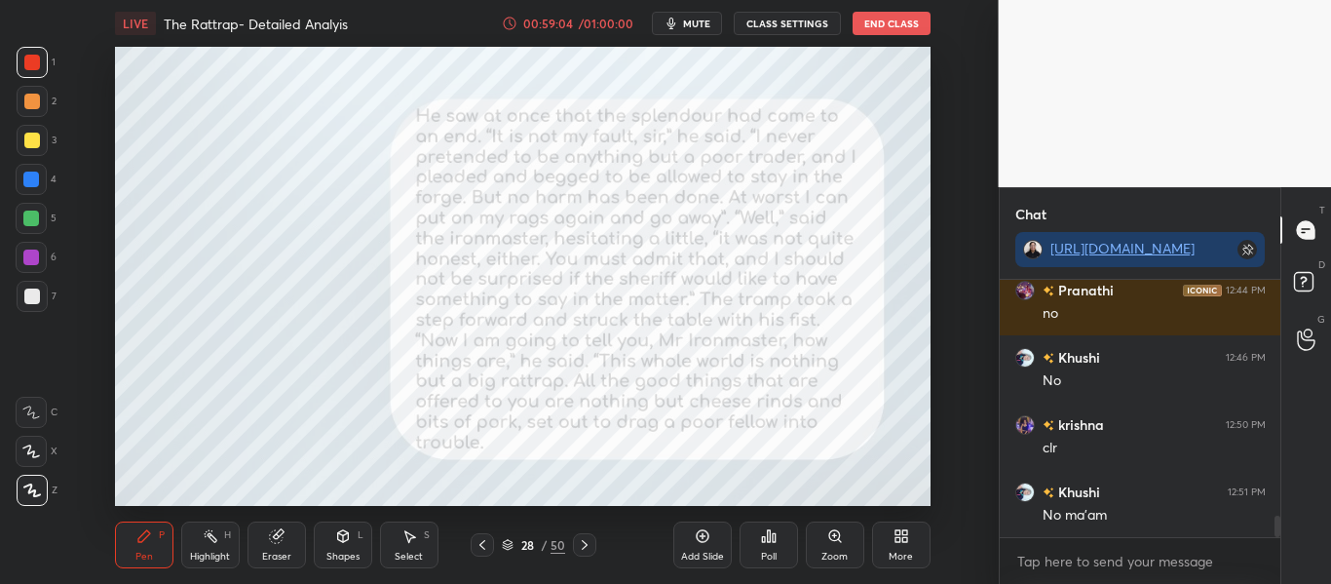
click at [505, 542] on icon at bounding box center [508, 542] width 10 height 5
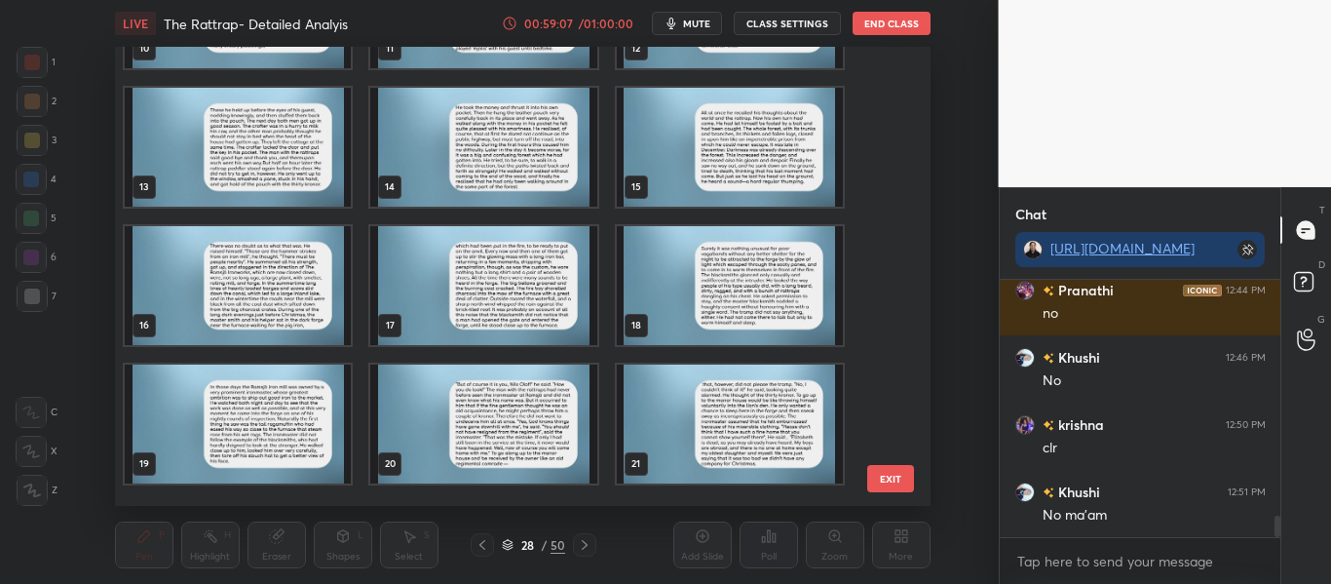
scroll to position [121, 0]
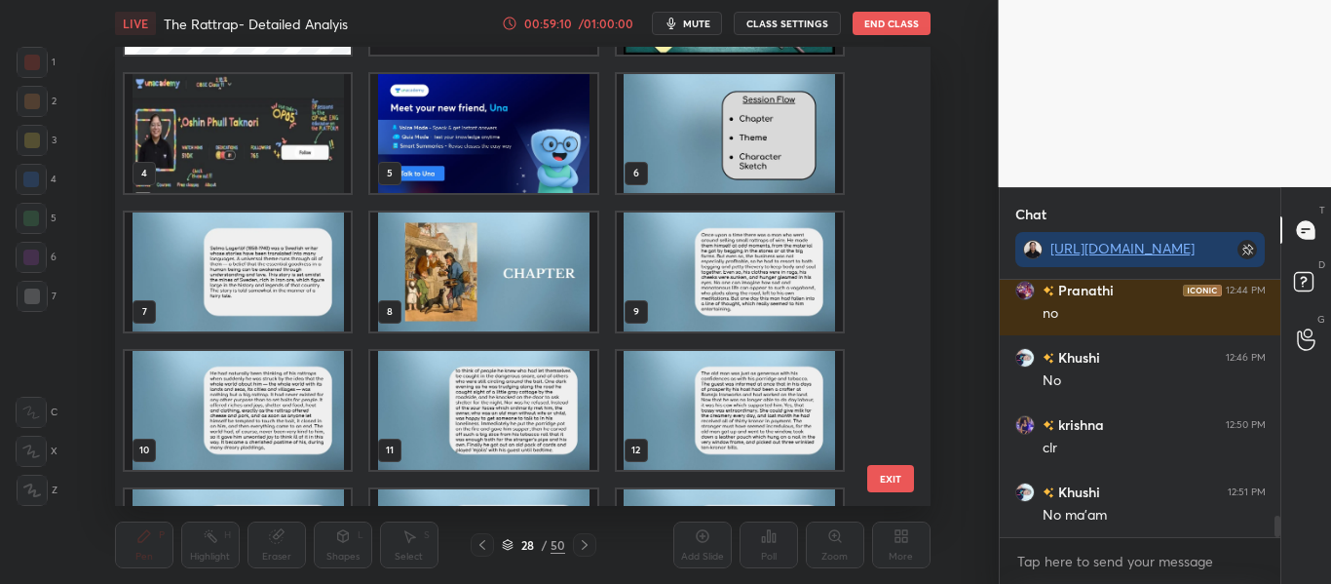
click at [343, 153] on img "grid" at bounding box center [238, 133] width 226 height 119
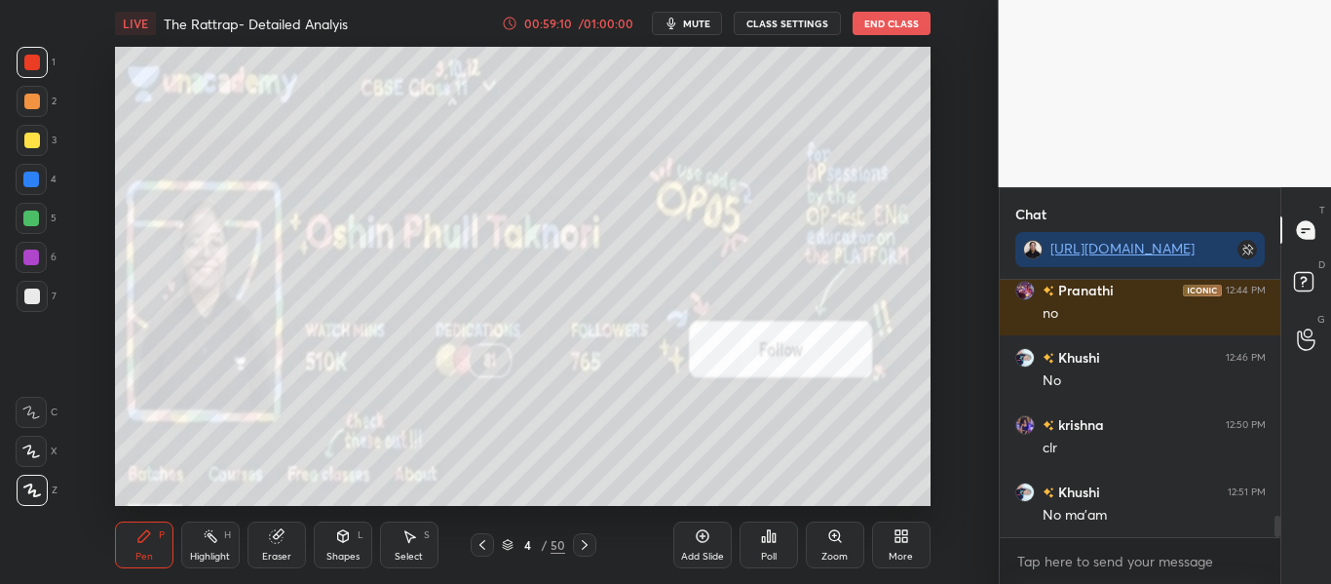
click at [343, 153] on img "grid" at bounding box center [238, 133] width 226 height 119
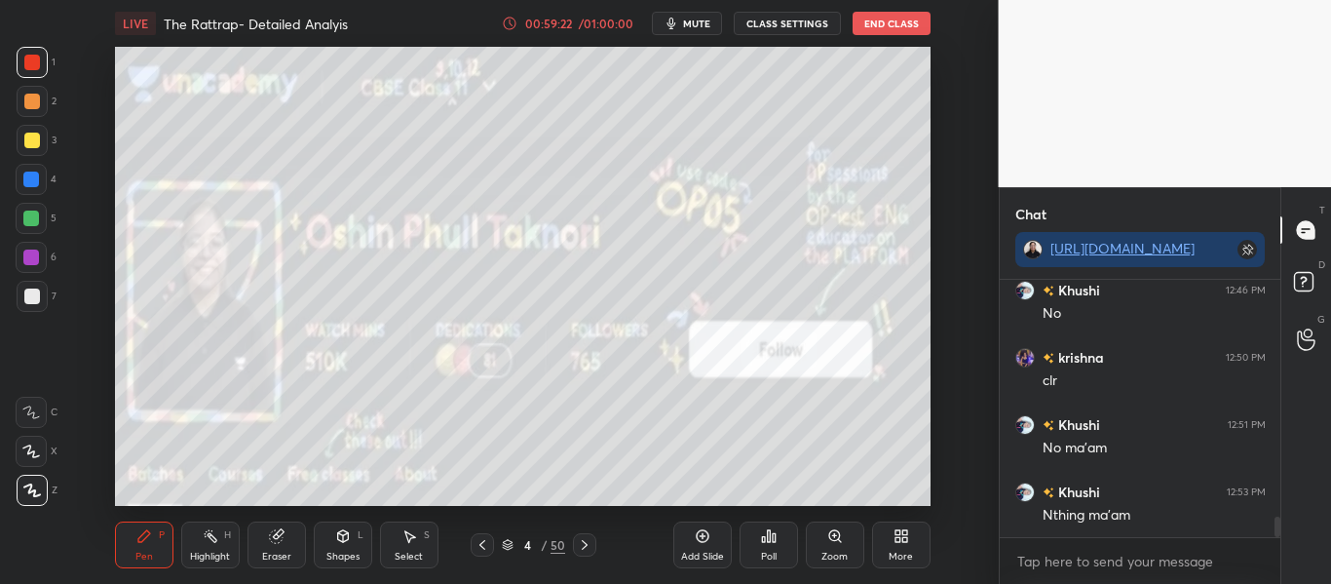
scroll to position [2932, 0]
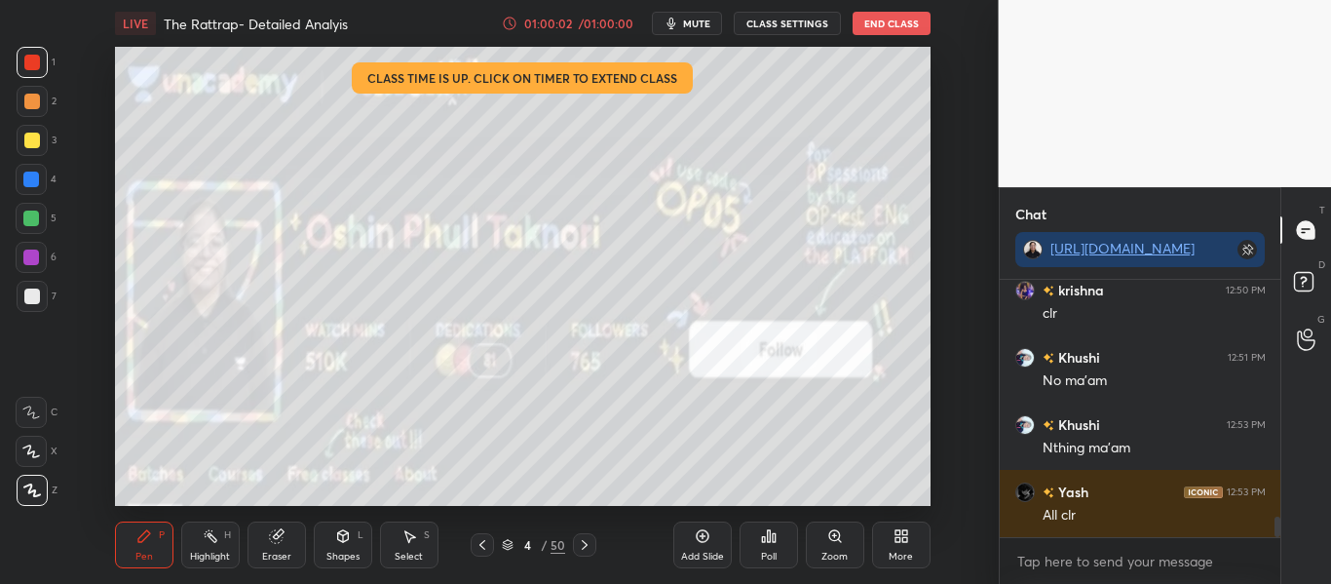
click at [877, 22] on button "End Class" at bounding box center [891, 23] width 78 height 23
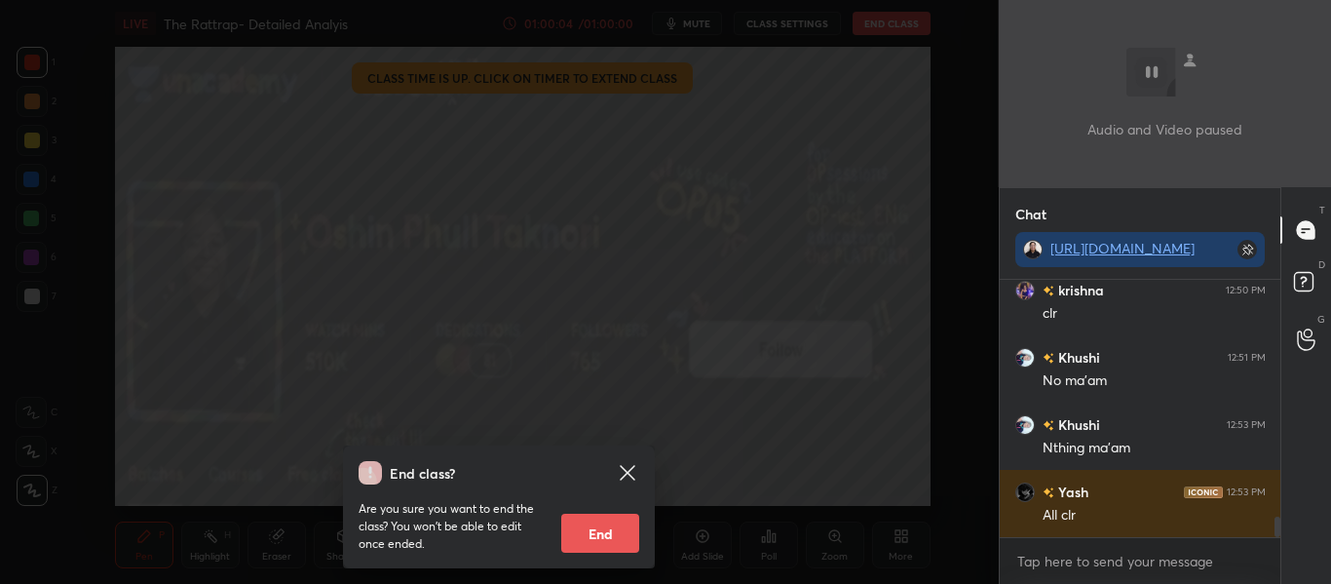
click at [589, 539] on button "End" at bounding box center [600, 532] width 78 height 39
type textarea "x"
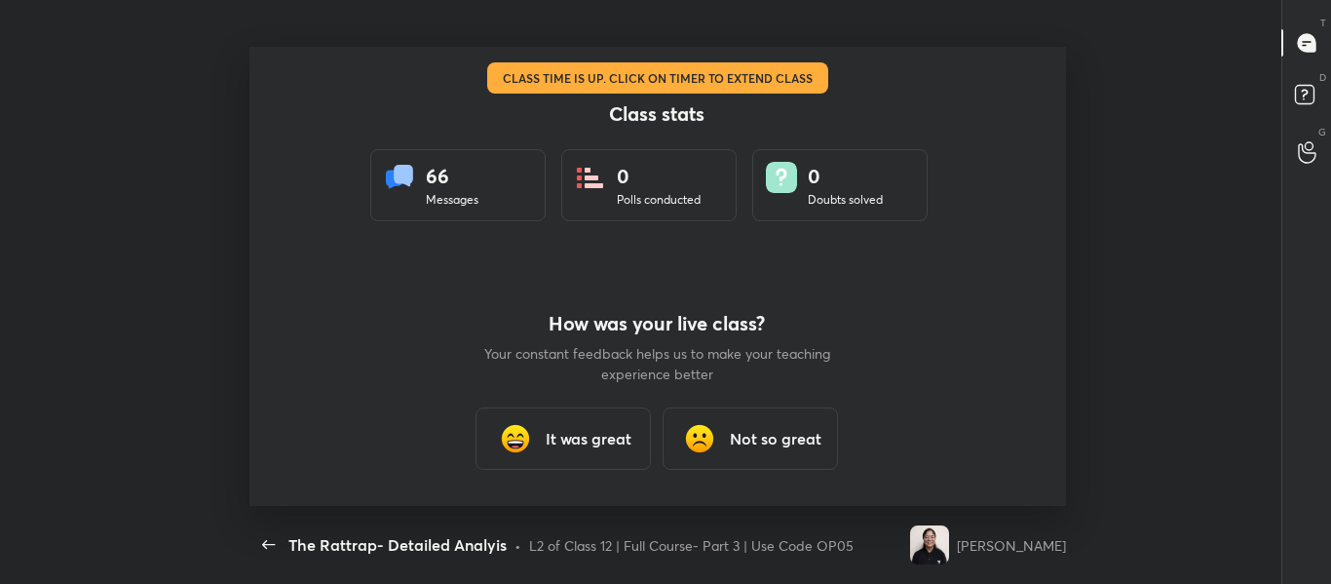
scroll to position [0, 0]
